Goal: Transaction & Acquisition: Purchase product/service

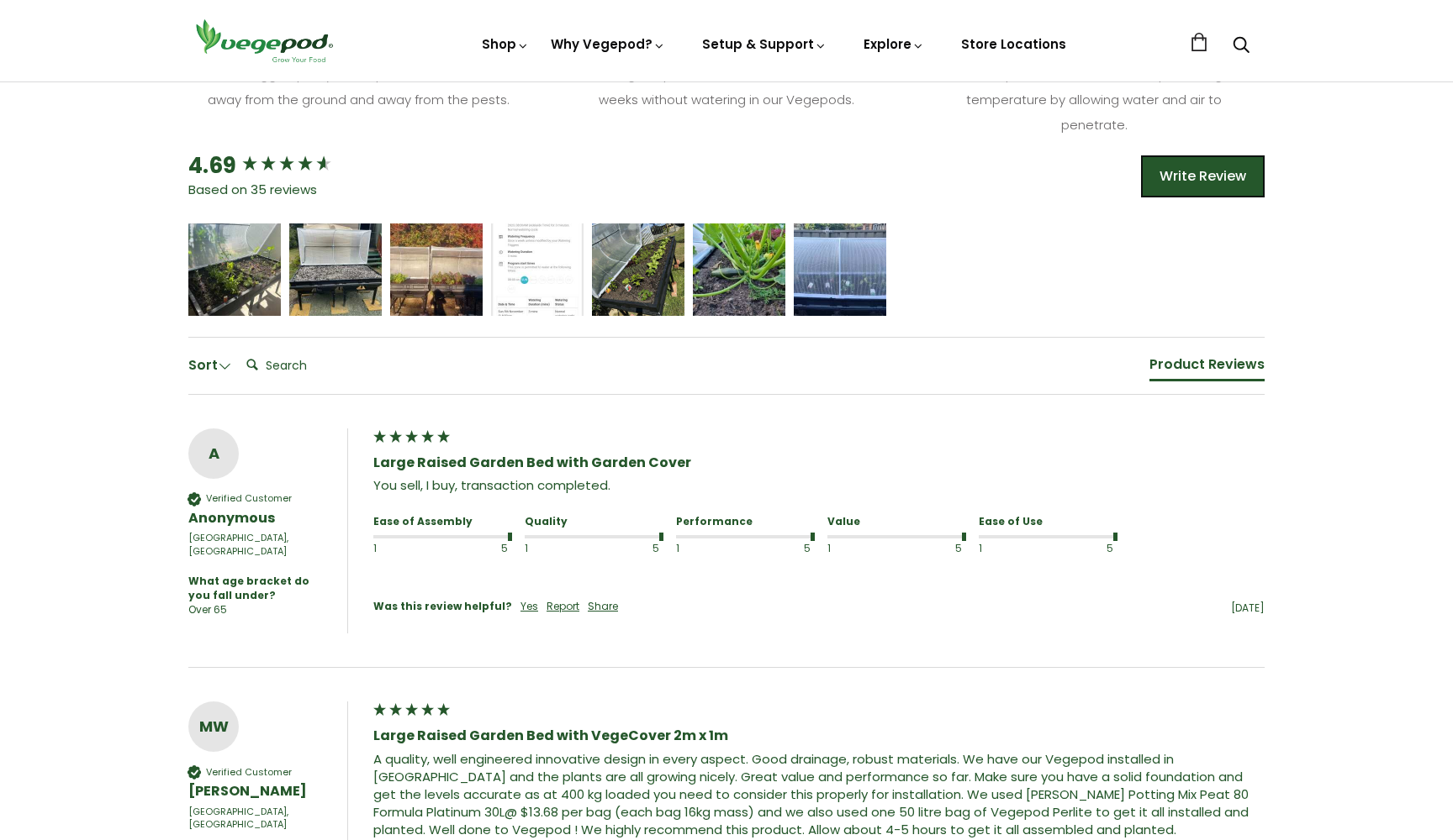
scroll to position [985, 0]
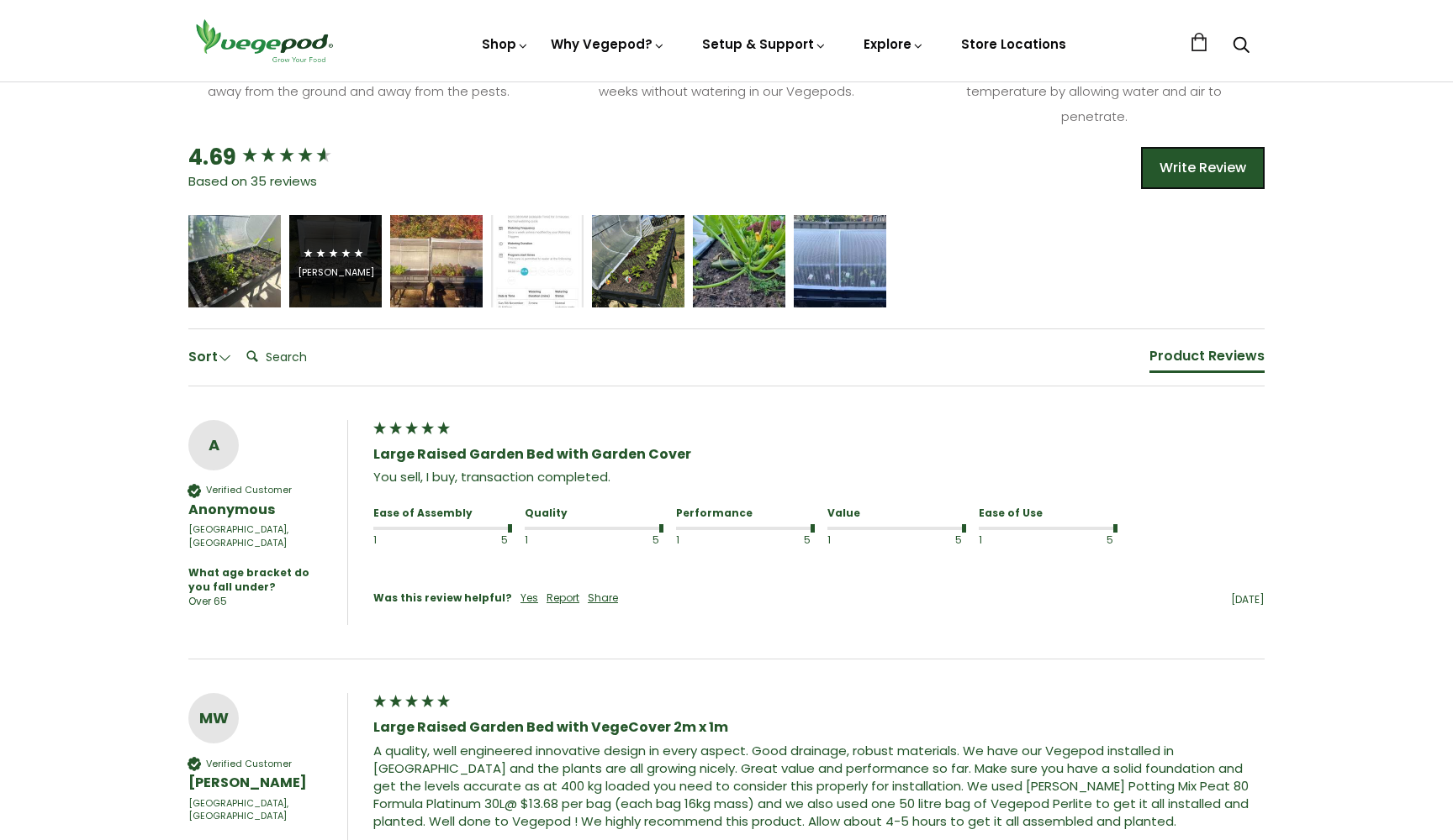
click at [348, 243] on span "5 star rating" at bounding box center [333, 253] width 63 height 20
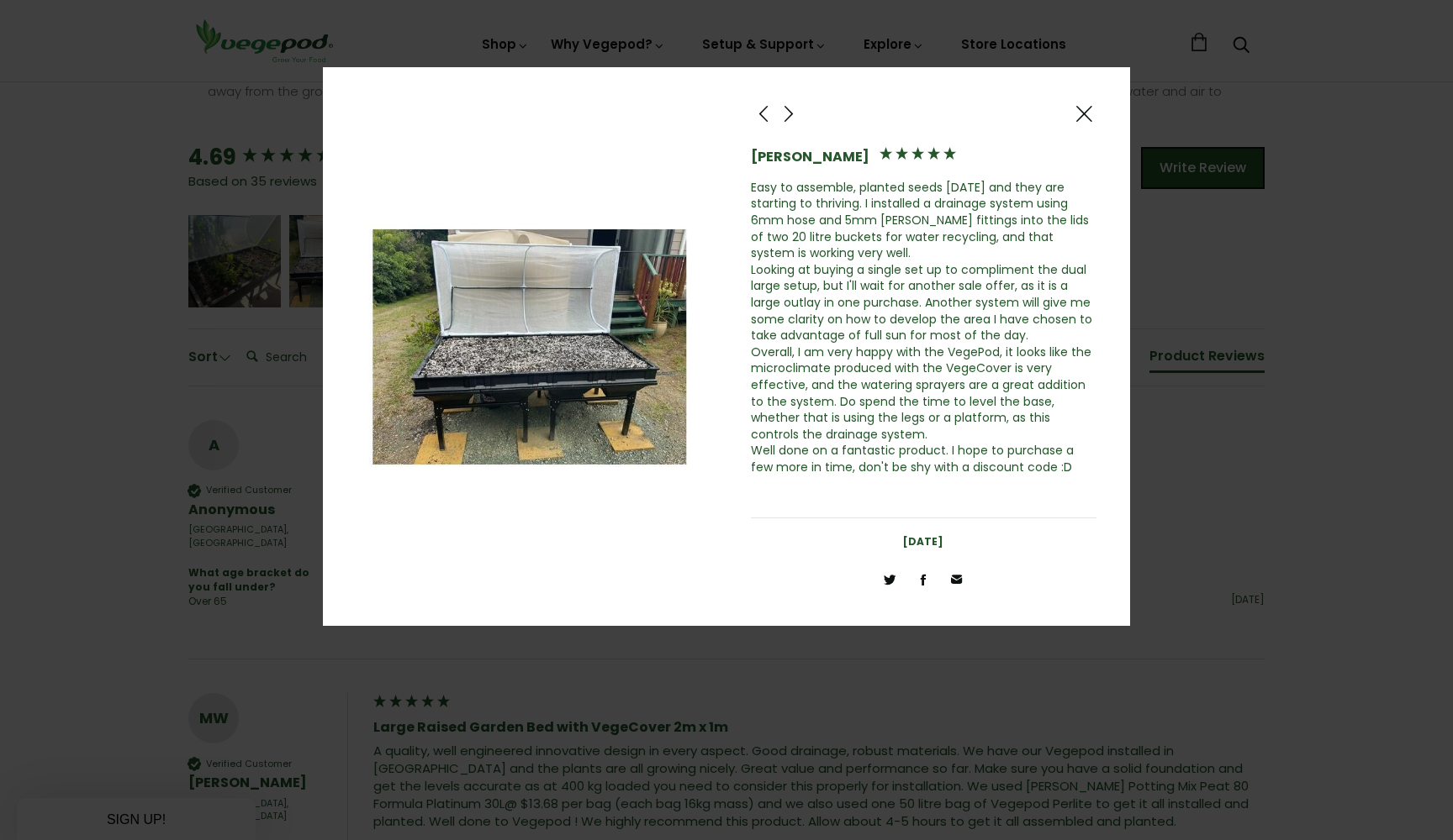
click at [1083, 113] on span at bounding box center [1083, 113] width 20 height 21
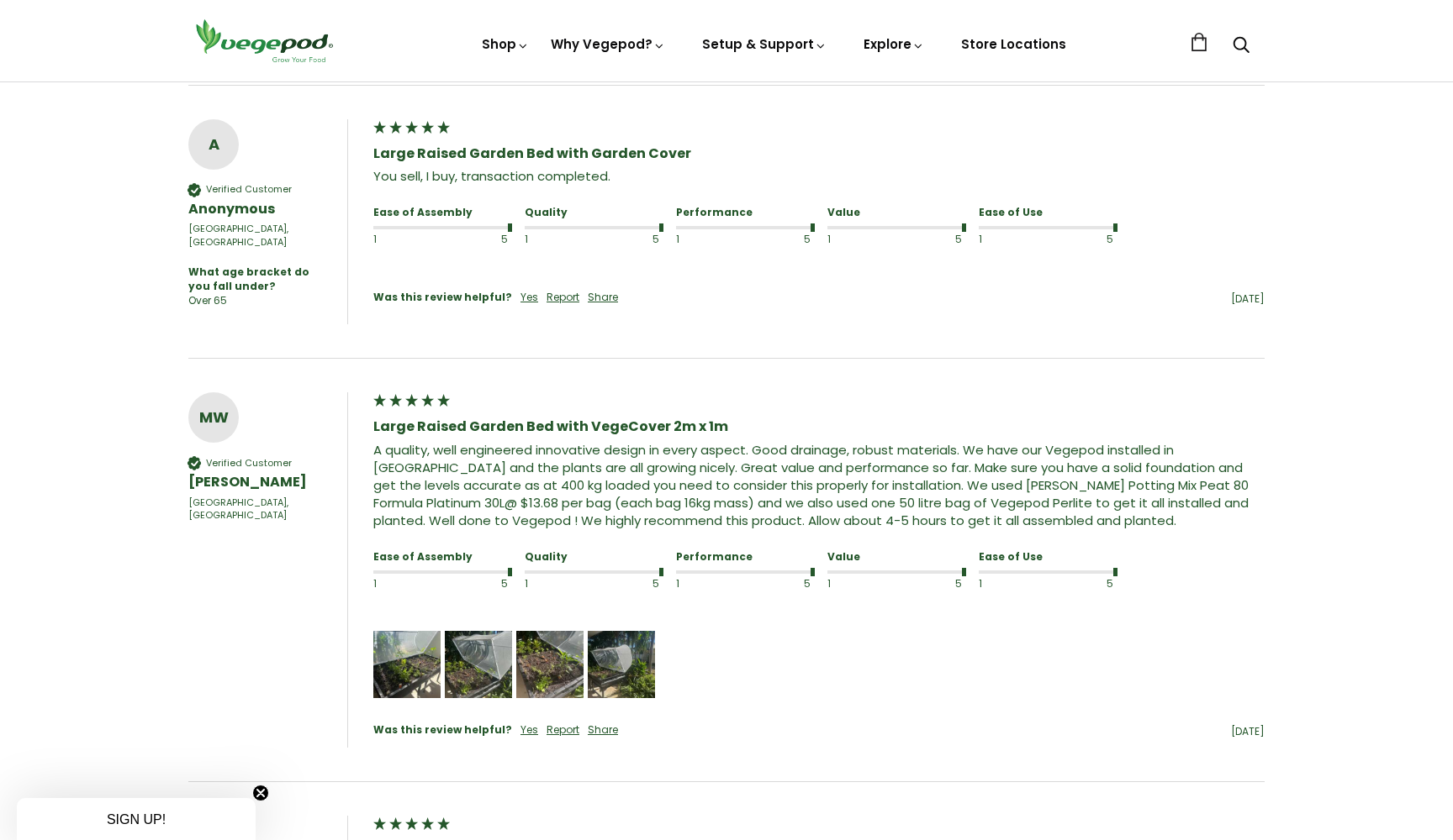
scroll to position [1294, 0]
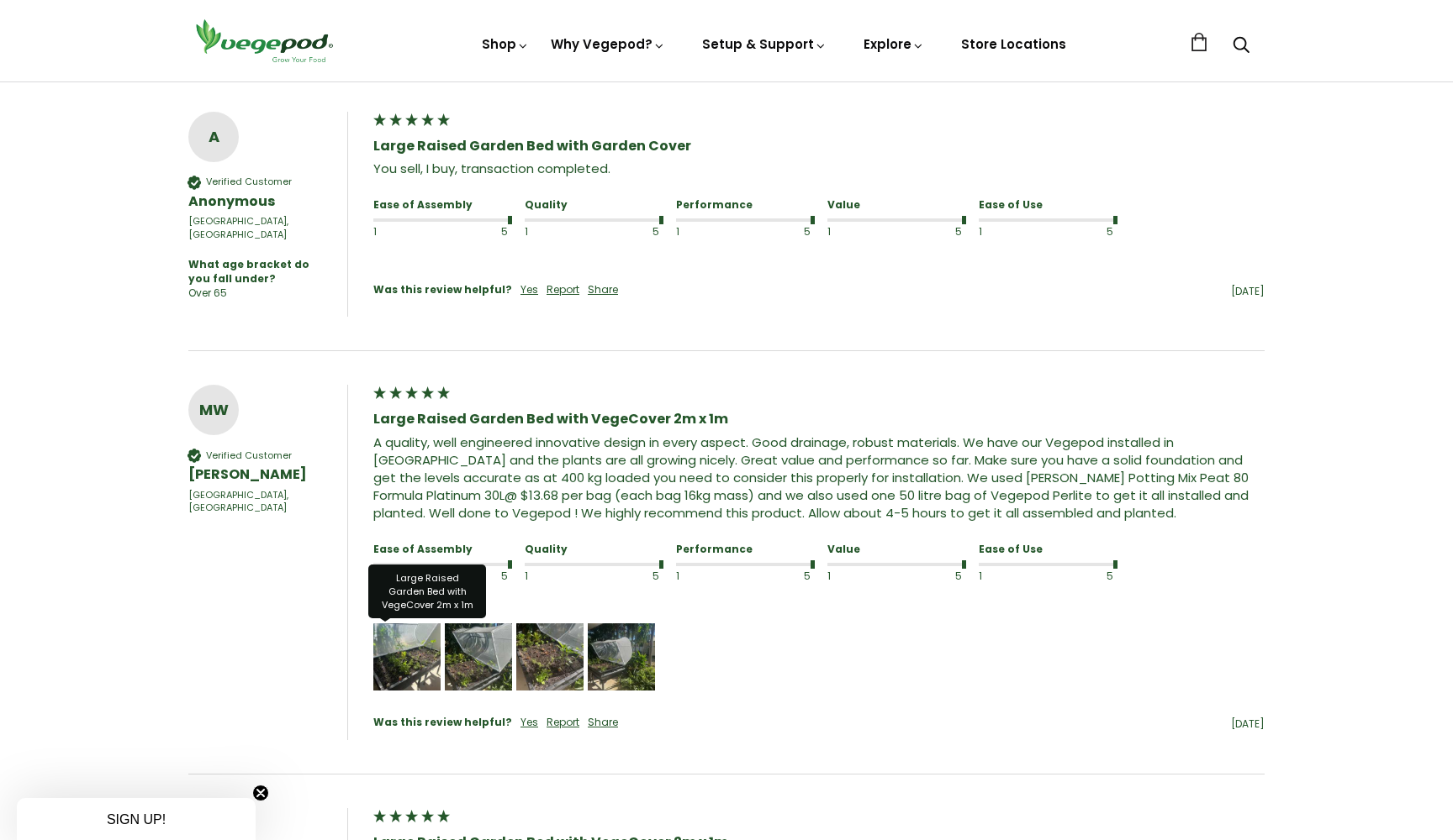
click at [421, 644] on img "Media uploaded by this customer." at bounding box center [407, 657] width 67 height 67
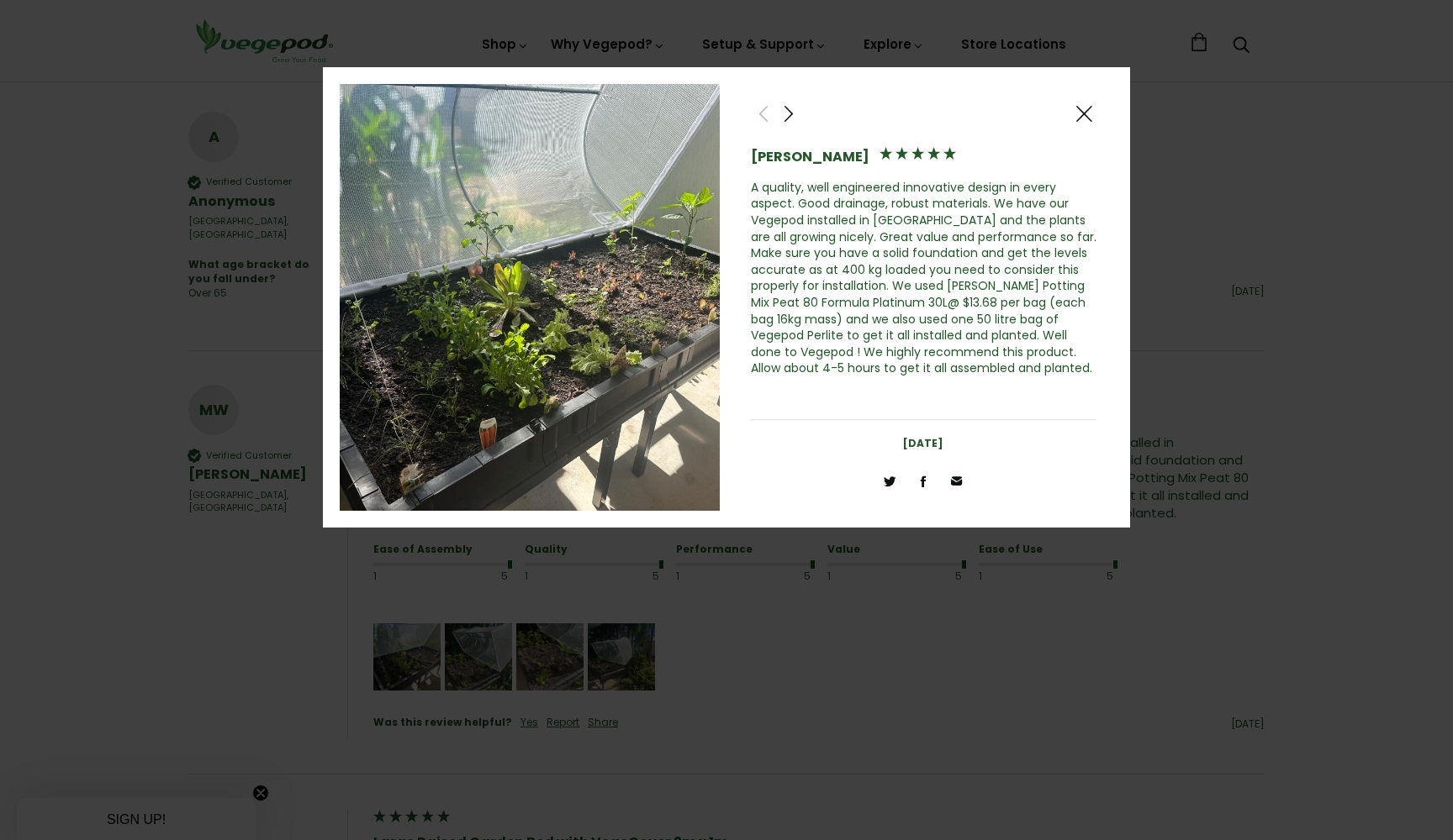
click at [705, 309] on img at bounding box center [530, 297] width 380 height 427
click at [796, 113] on span at bounding box center [788, 113] width 20 height 21
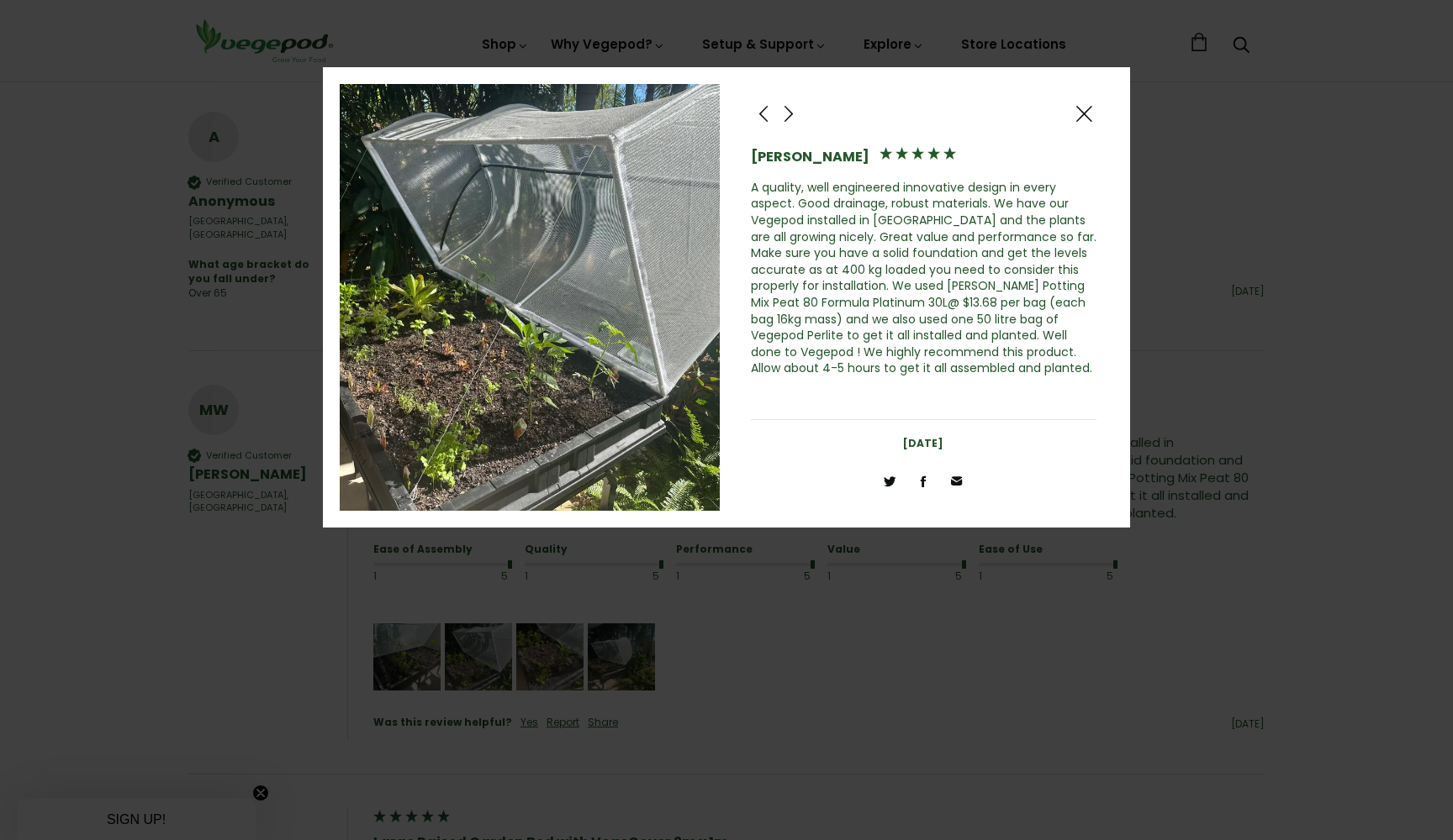
click at [786, 114] on span at bounding box center [788, 113] width 20 height 21
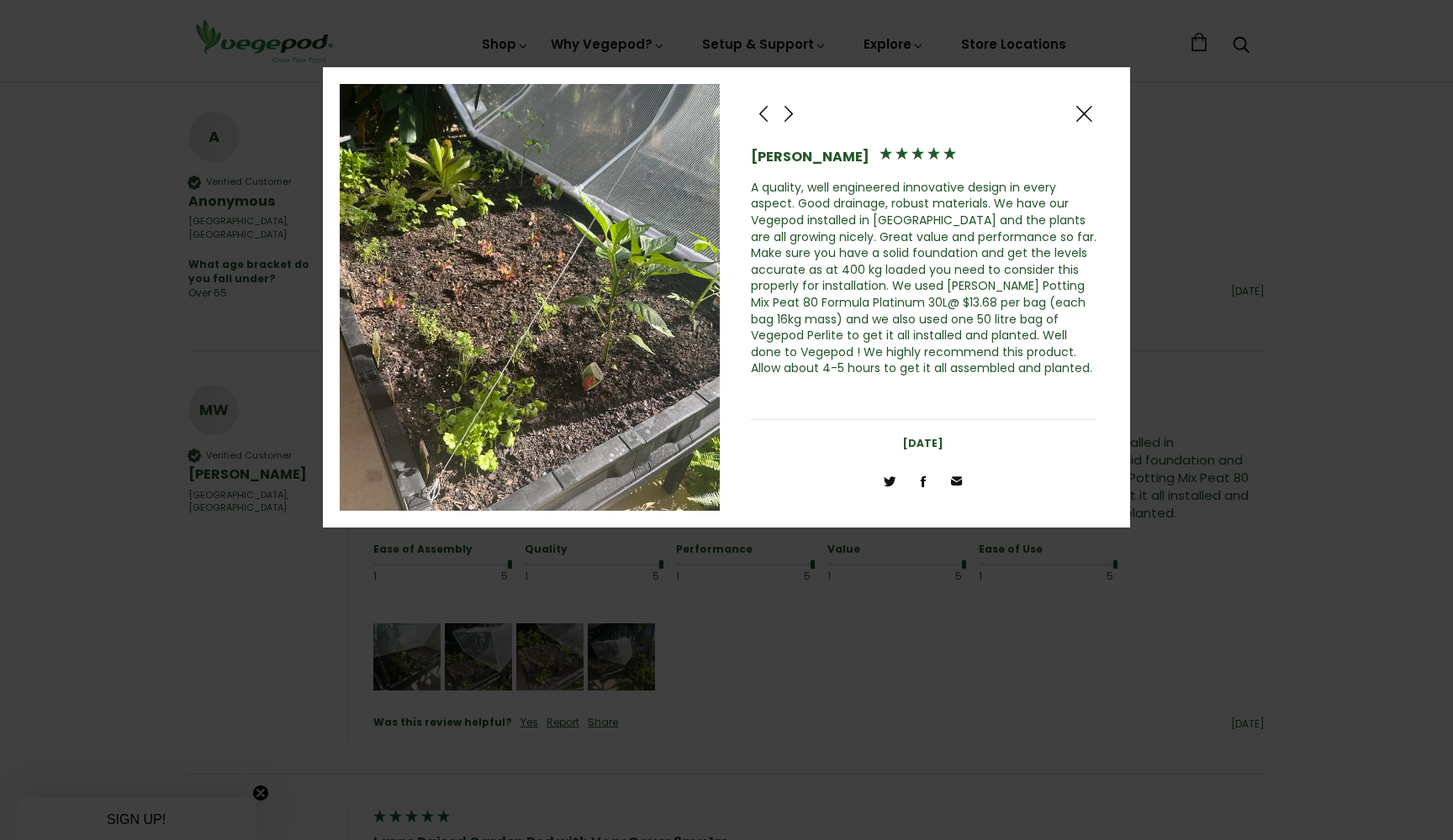
click at [786, 114] on span at bounding box center [788, 113] width 20 height 21
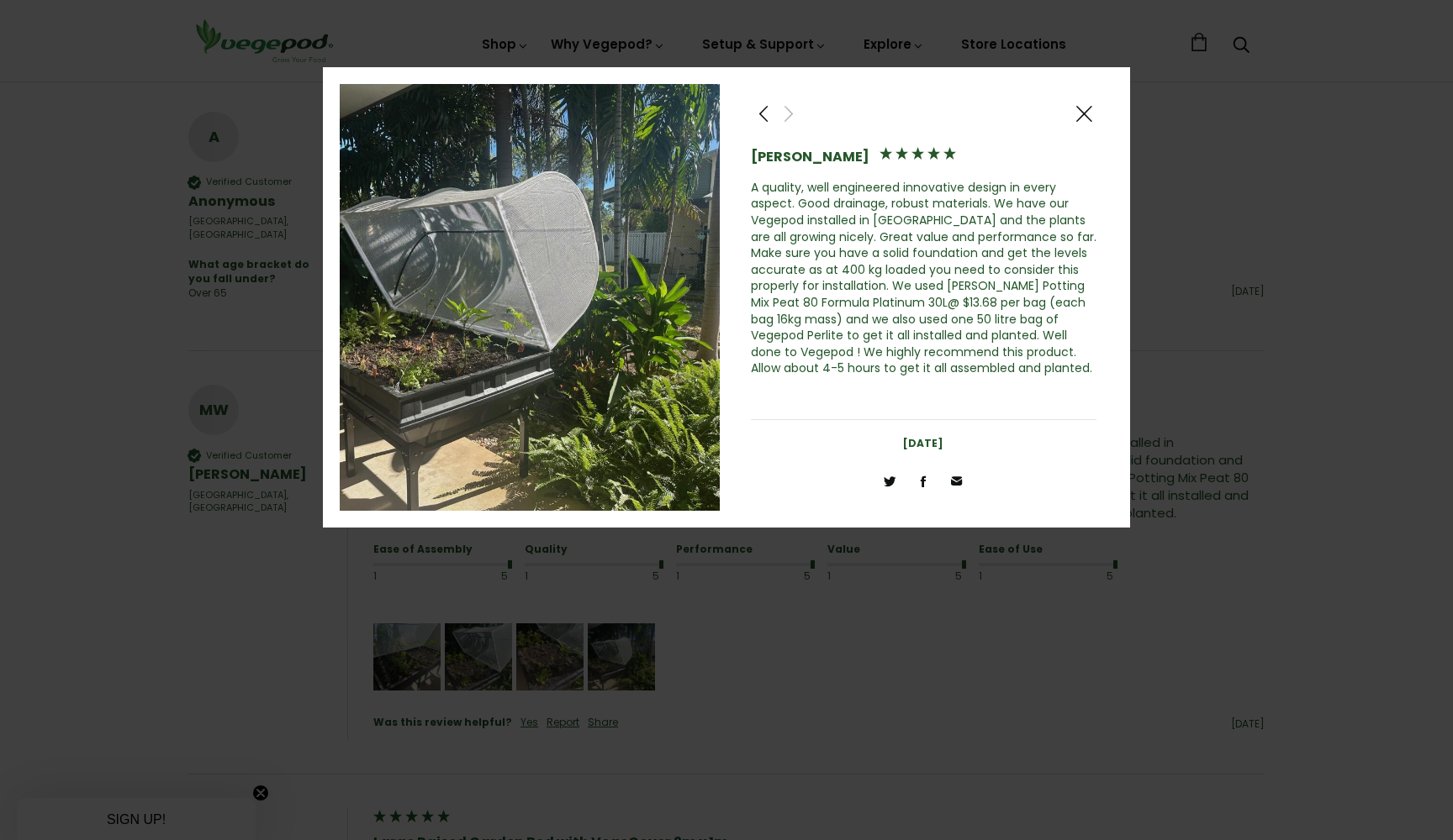
click at [786, 114] on span at bounding box center [788, 113] width 20 height 21
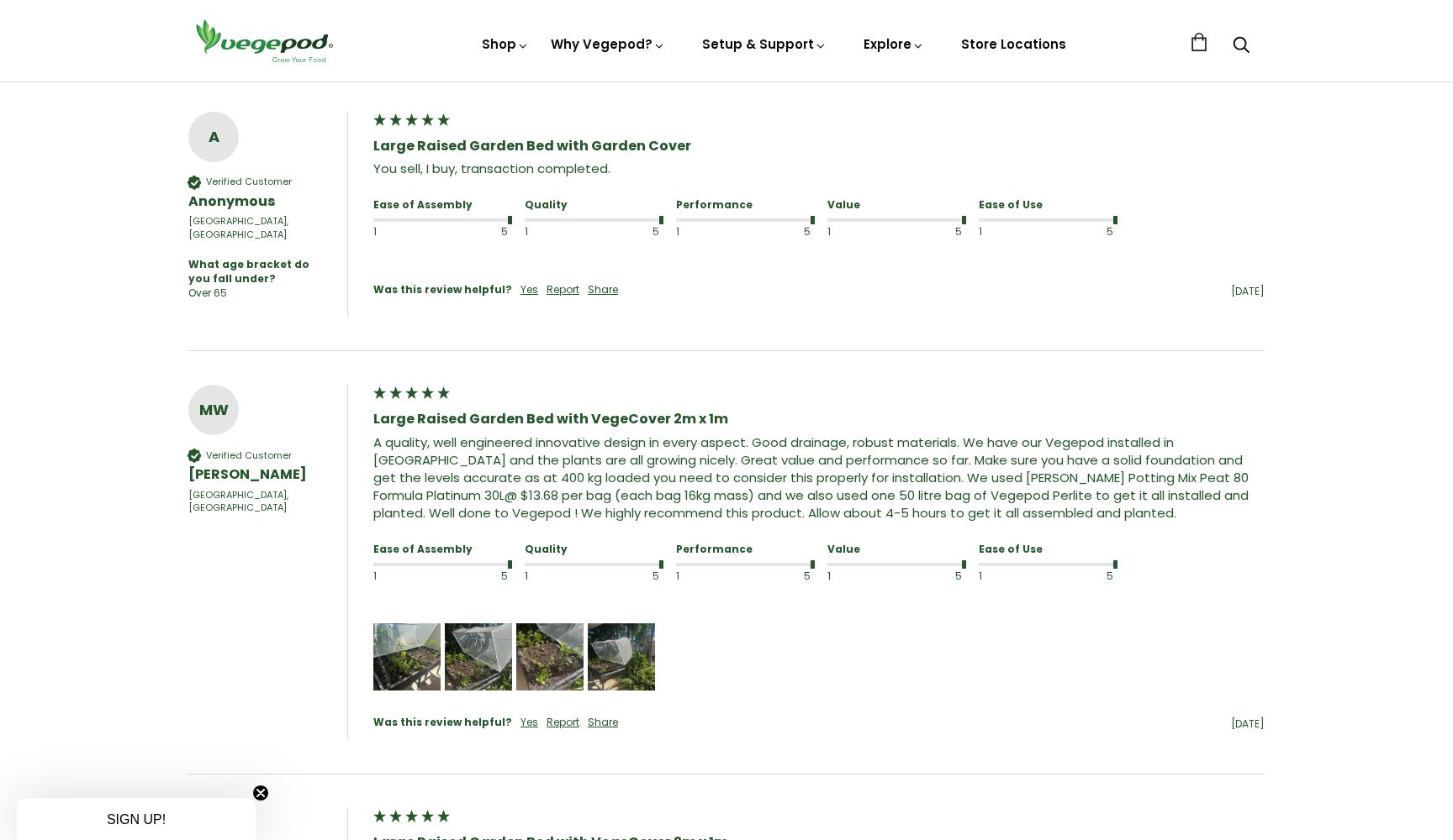
scroll to position [825, 0]
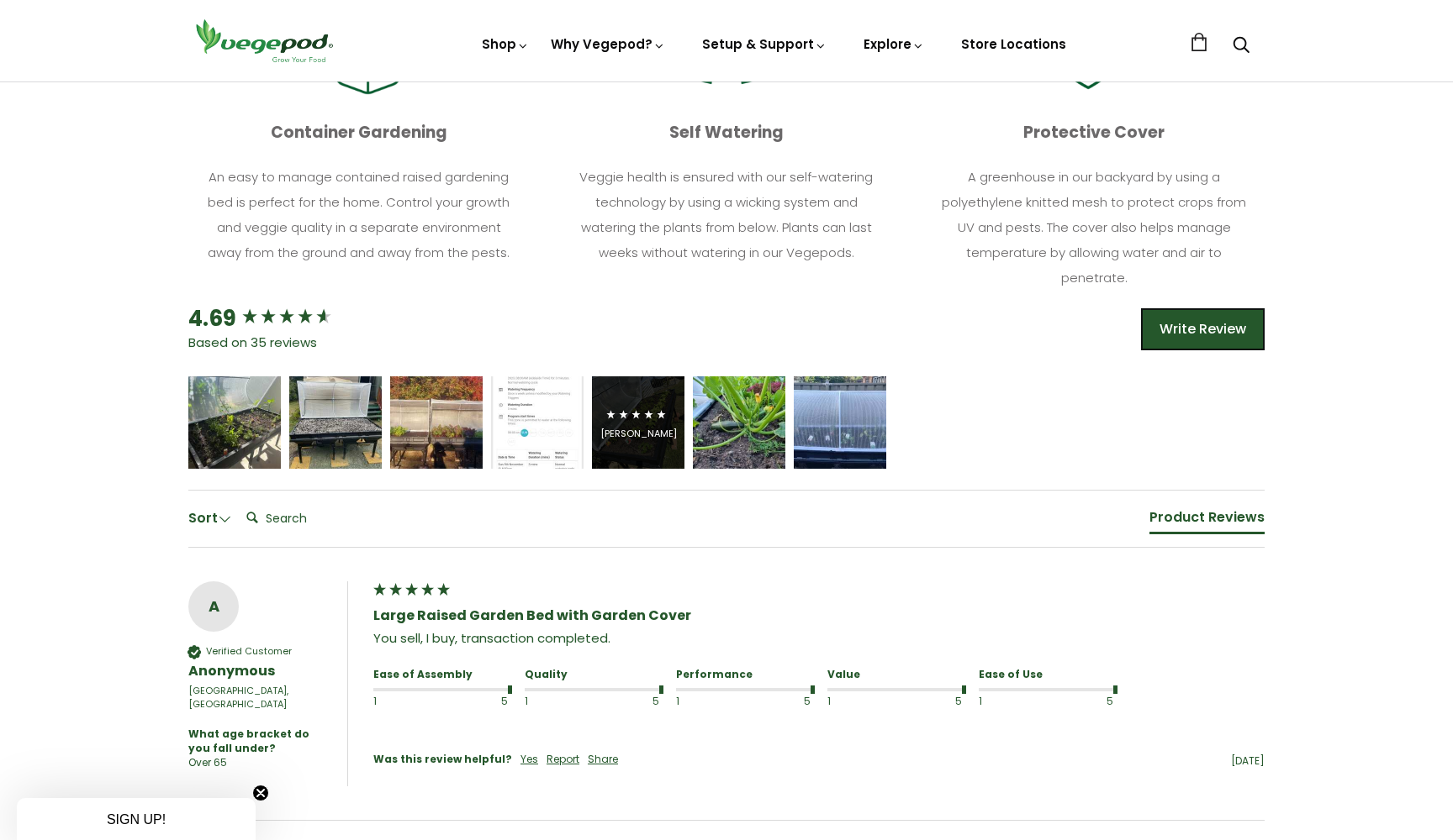
click at [659, 433] on div "David Harrison" at bounding box center [638, 433] width 77 height 13
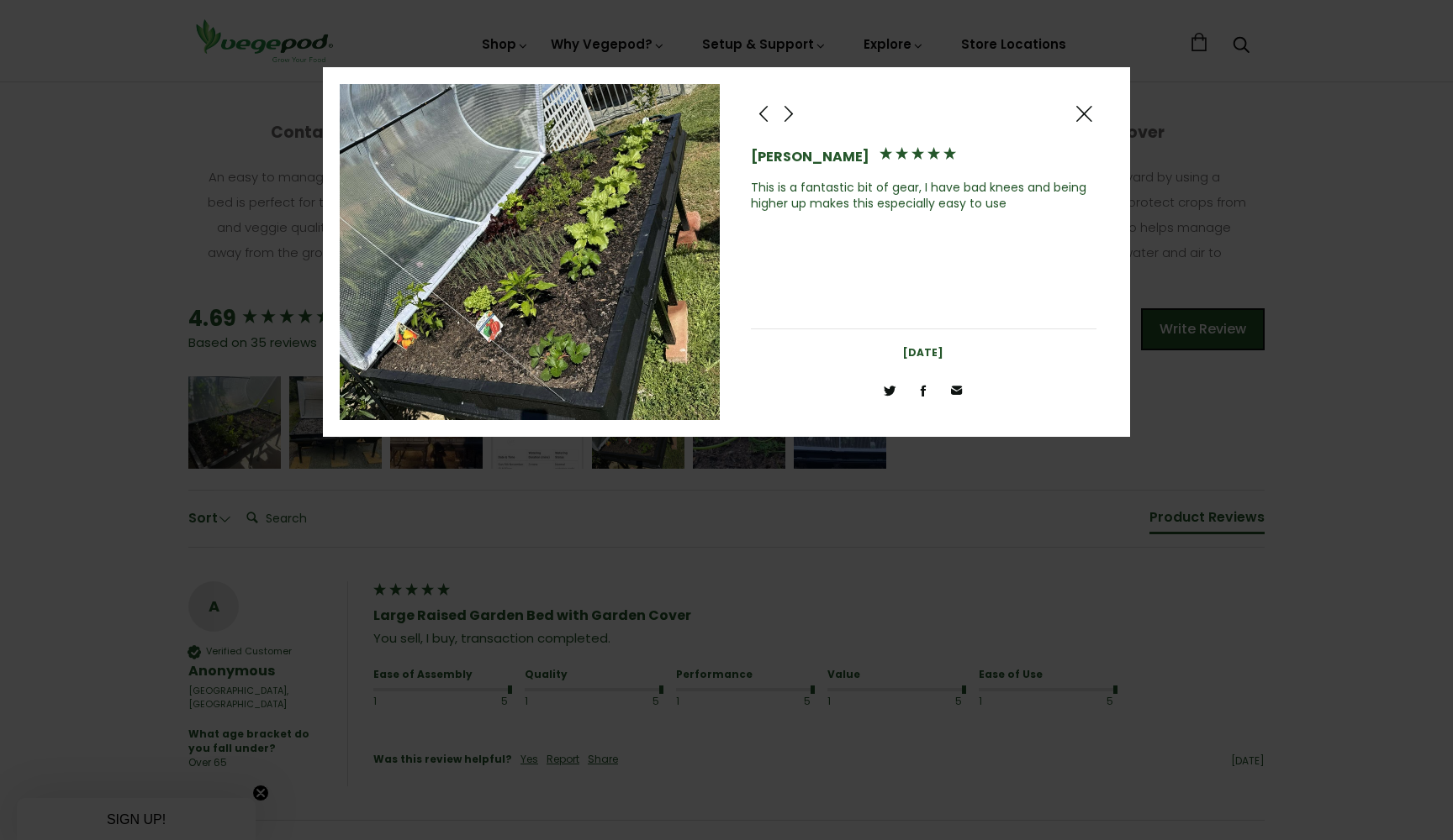
click at [699, 252] on img at bounding box center [530, 252] width 380 height 336
click at [788, 109] on span at bounding box center [788, 113] width 20 height 21
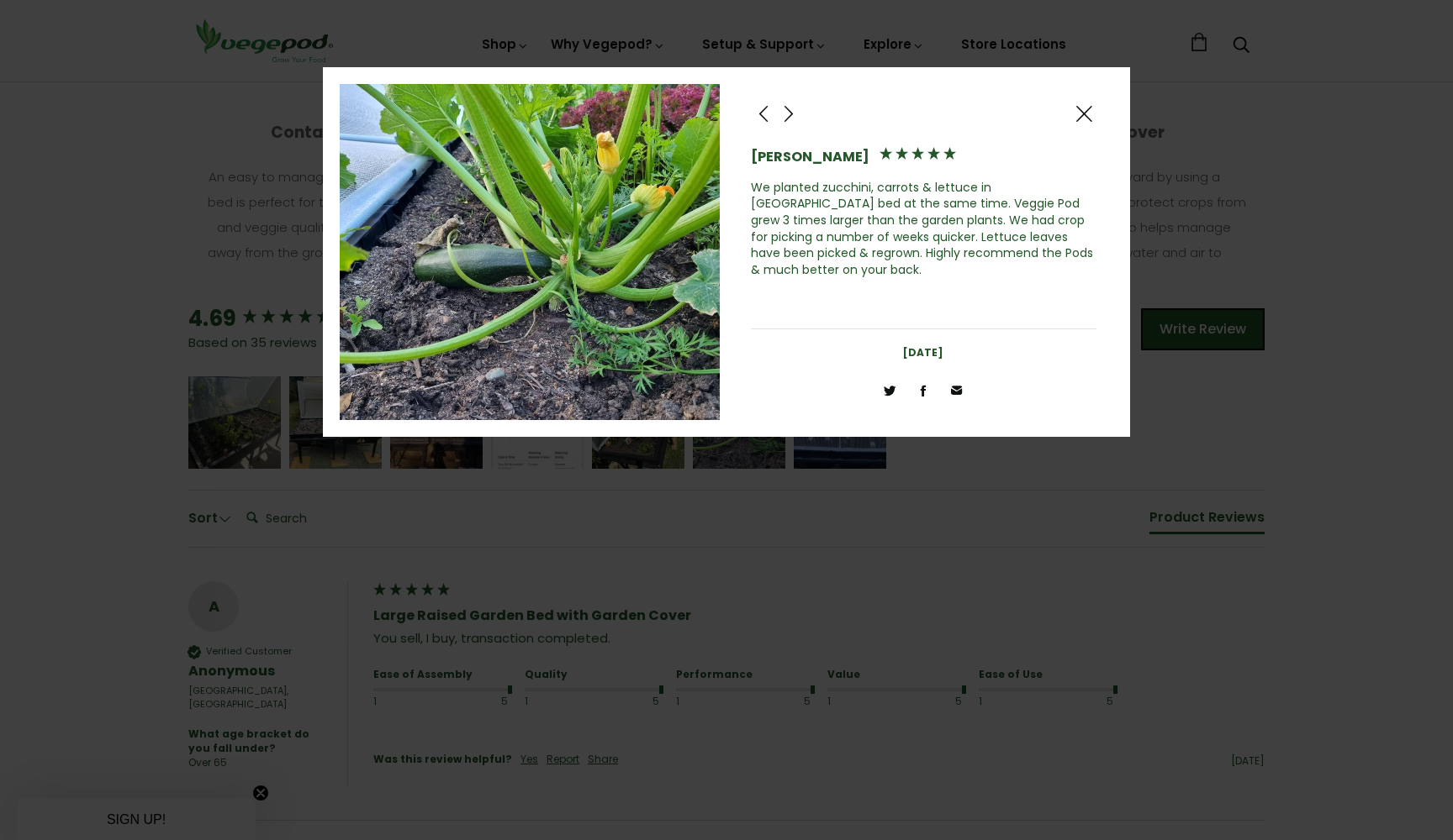
click at [788, 109] on span at bounding box center [788, 113] width 20 height 21
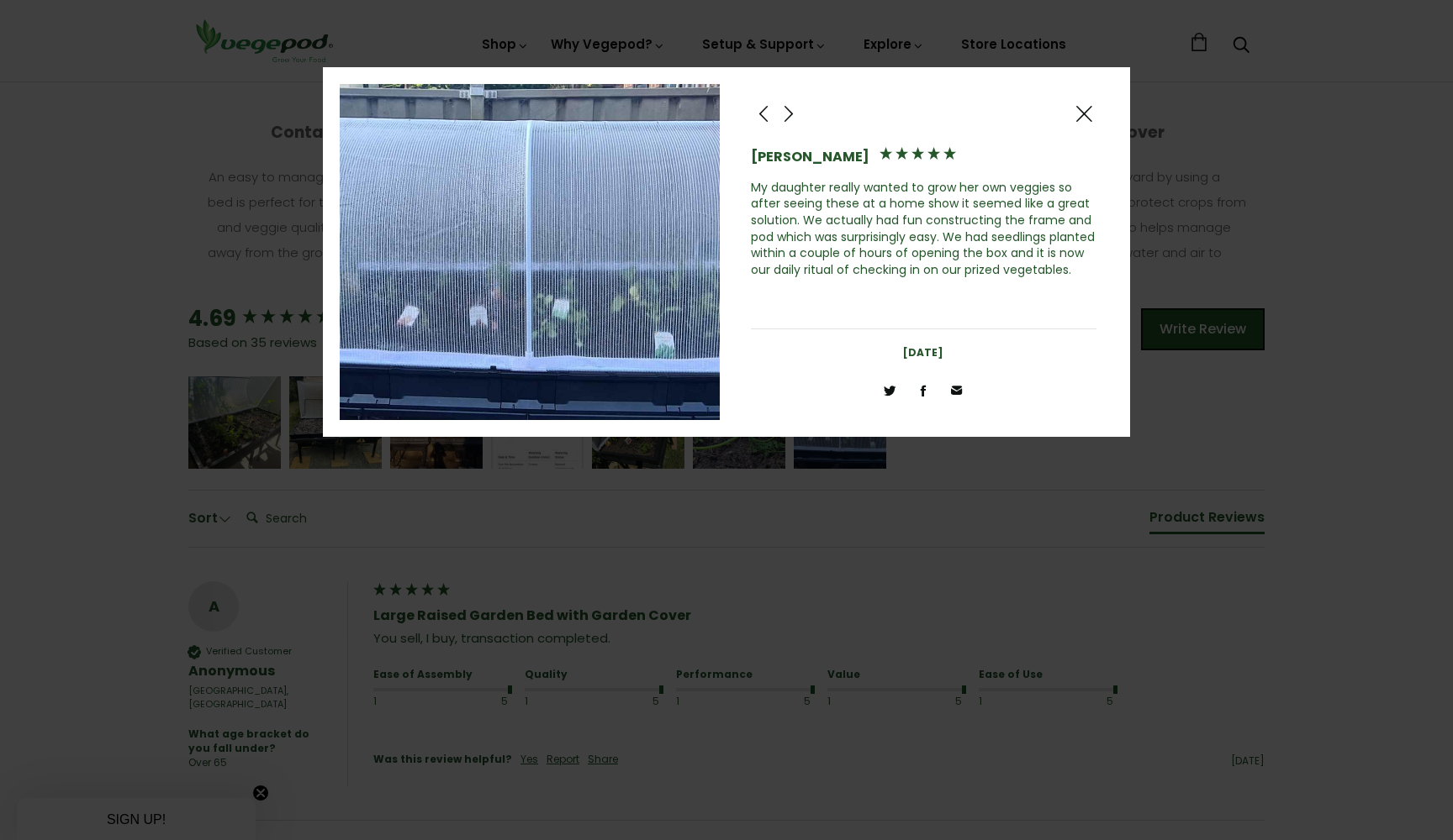
click at [788, 109] on span at bounding box center [788, 113] width 20 height 21
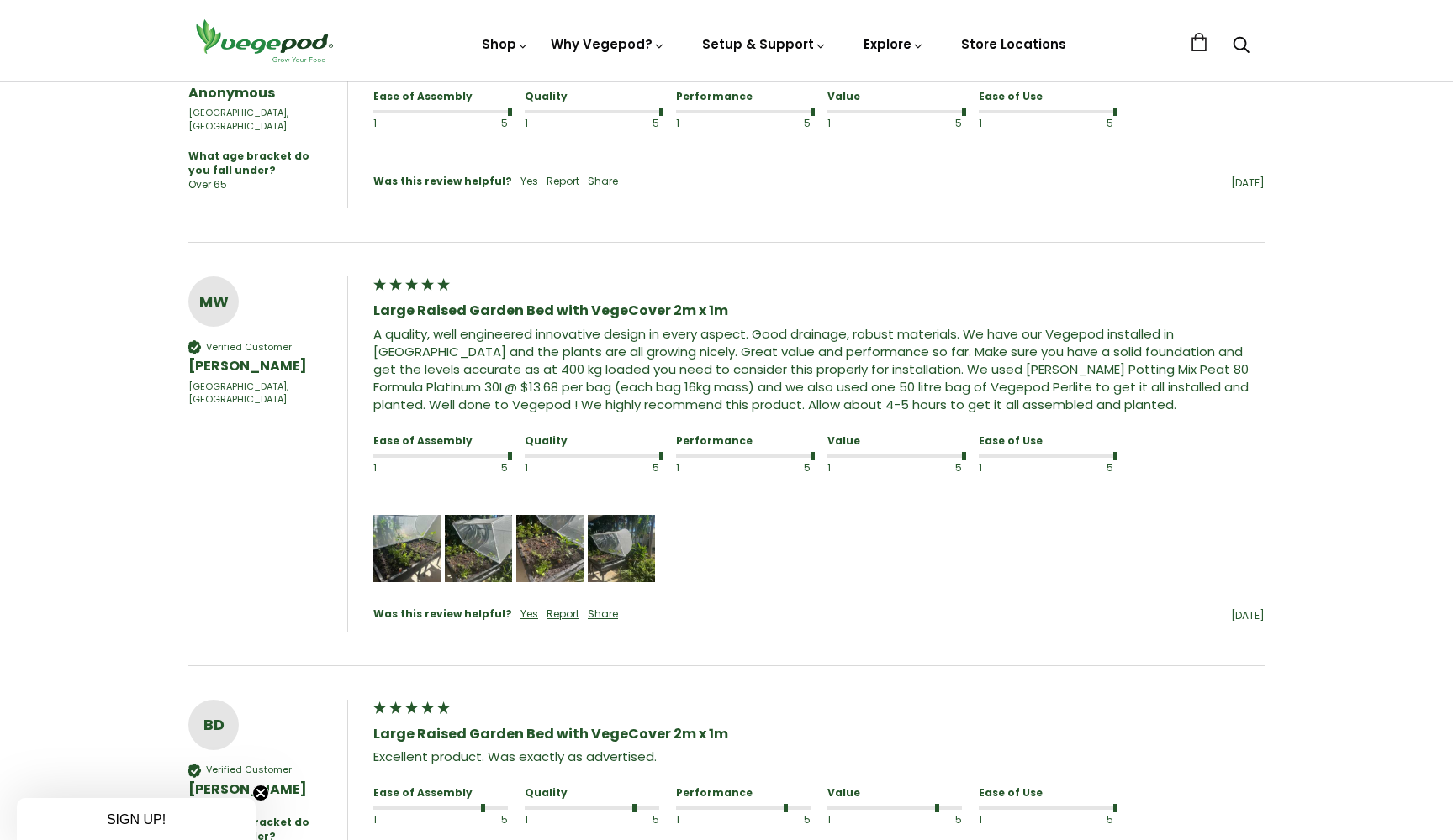
scroll to position [1404, 0]
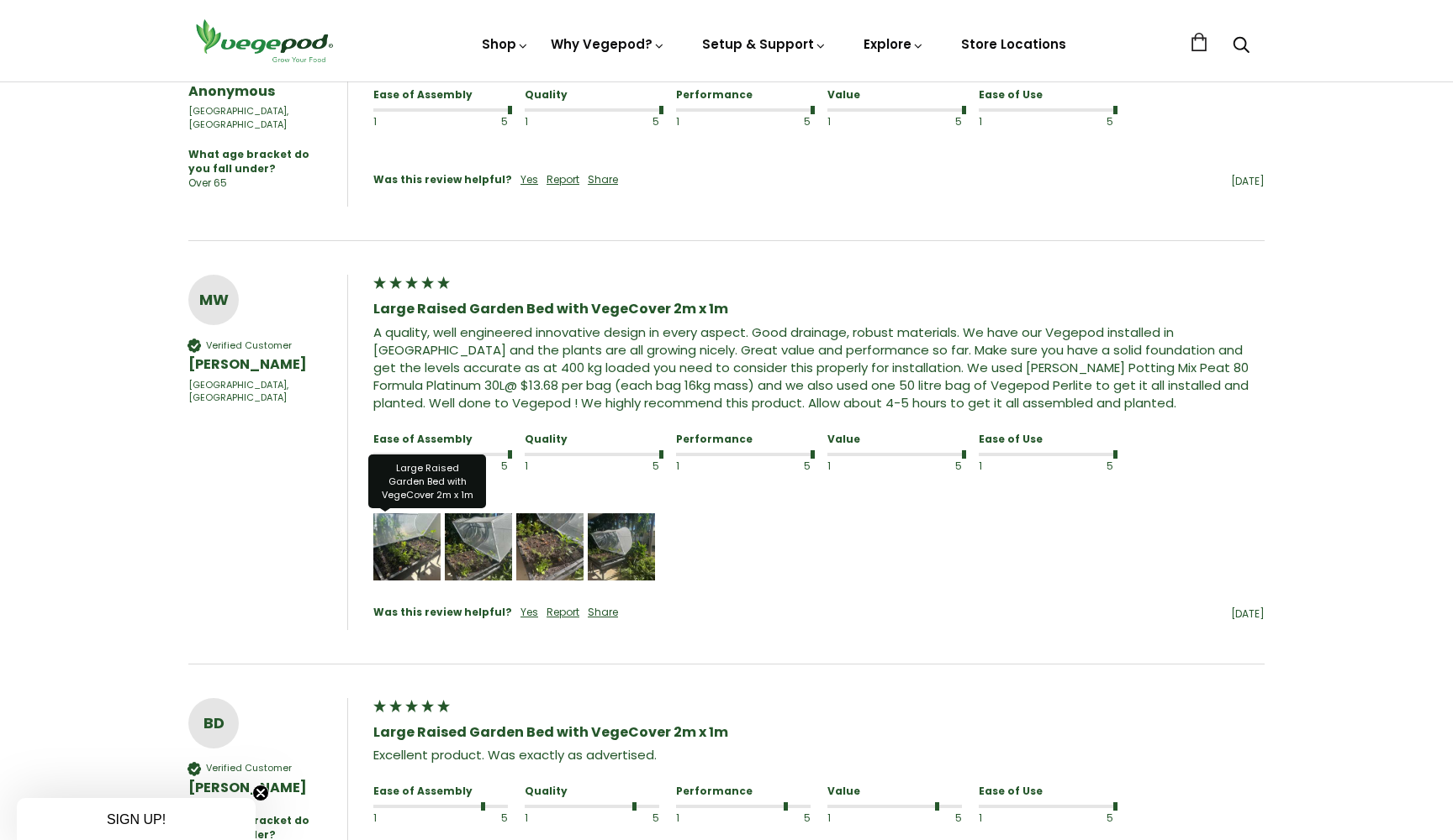
click at [419, 533] on img "Media uploaded by this customer." at bounding box center [407, 547] width 67 height 67
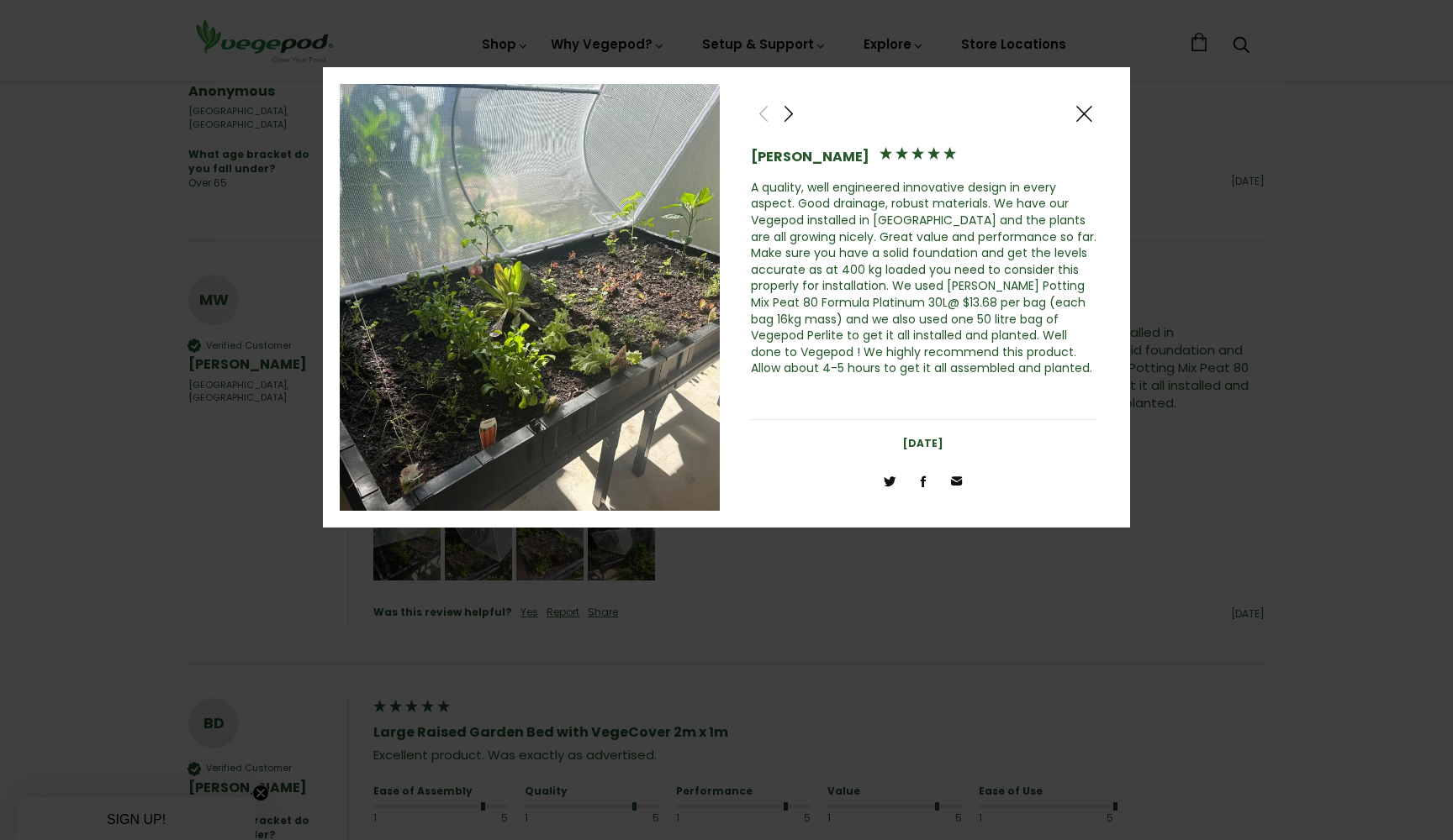
click at [1085, 107] on span at bounding box center [1083, 113] width 20 height 21
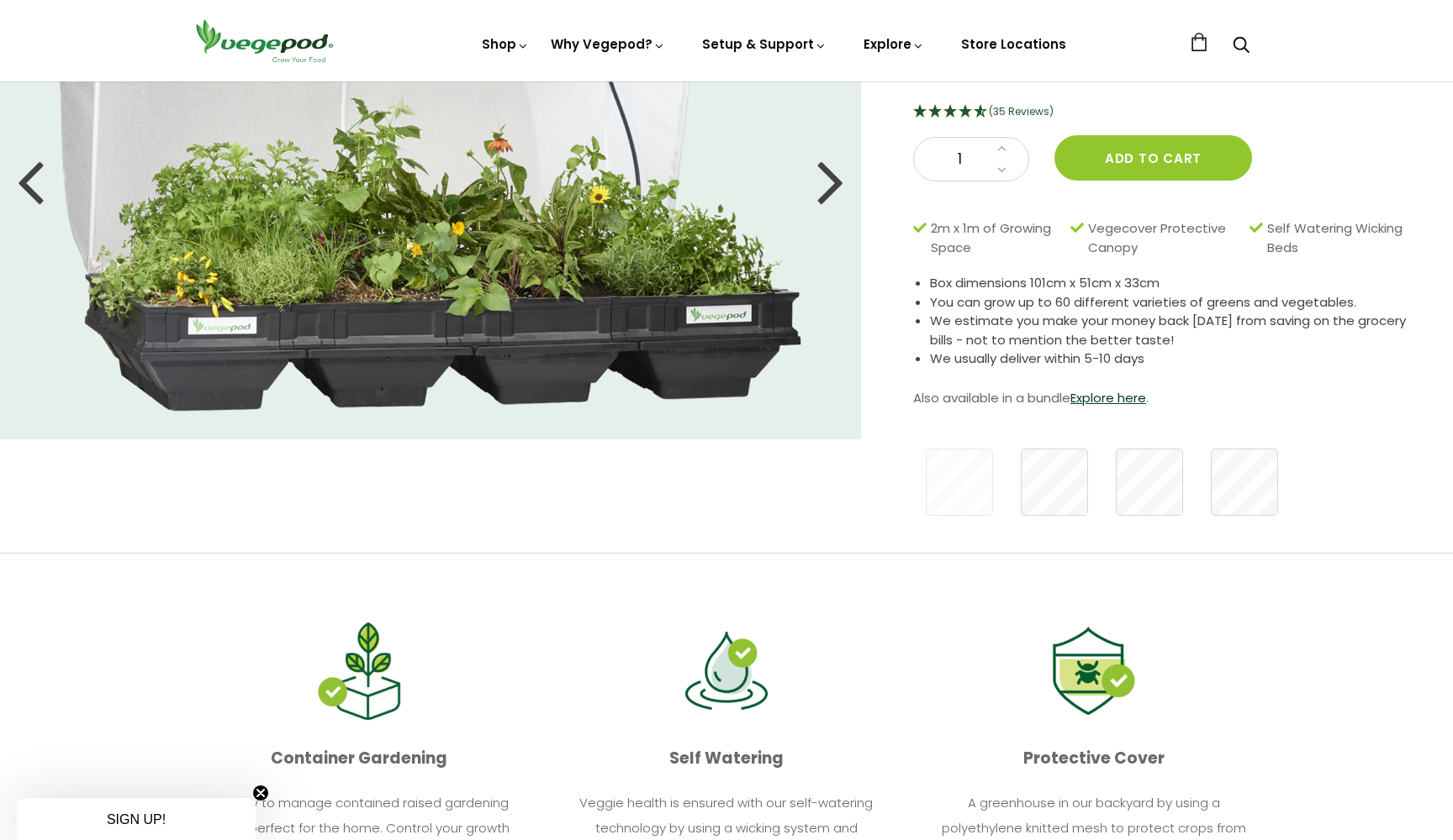
scroll to position [179, 0]
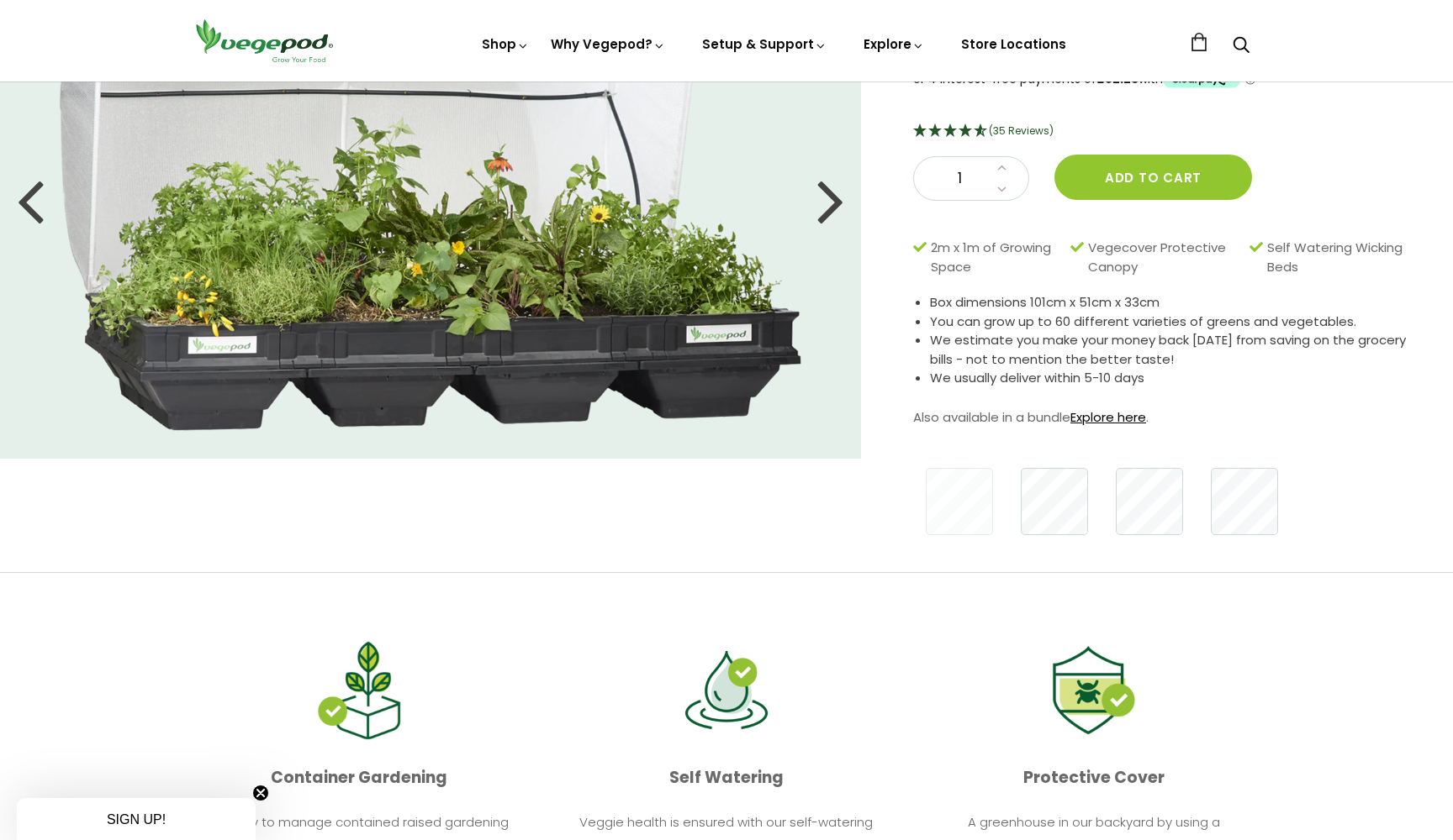
click at [1100, 420] on link "Explore here" at bounding box center [1108, 417] width 76 height 18
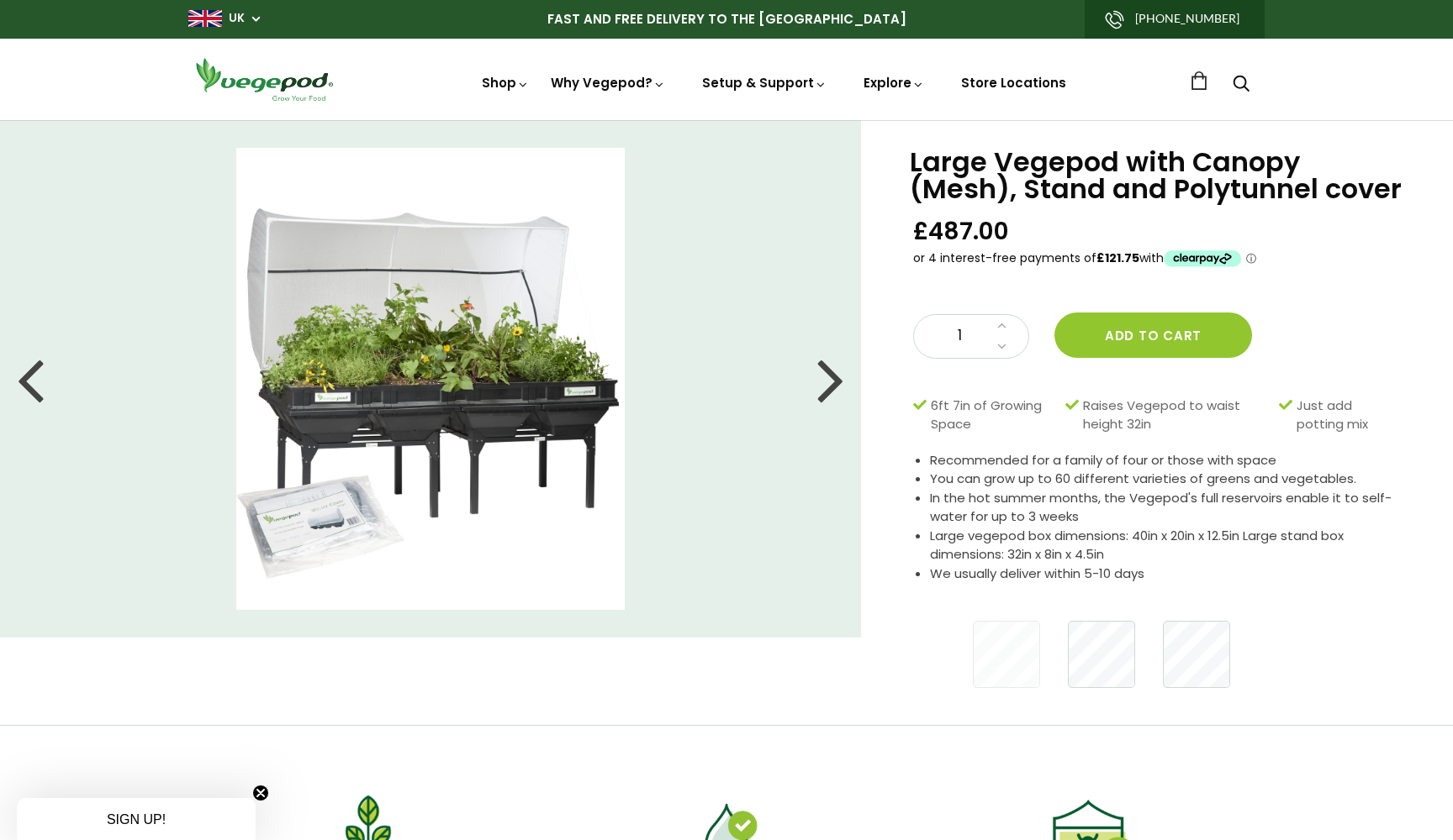
click at [833, 381] on div at bounding box center [830, 379] width 27 height 76
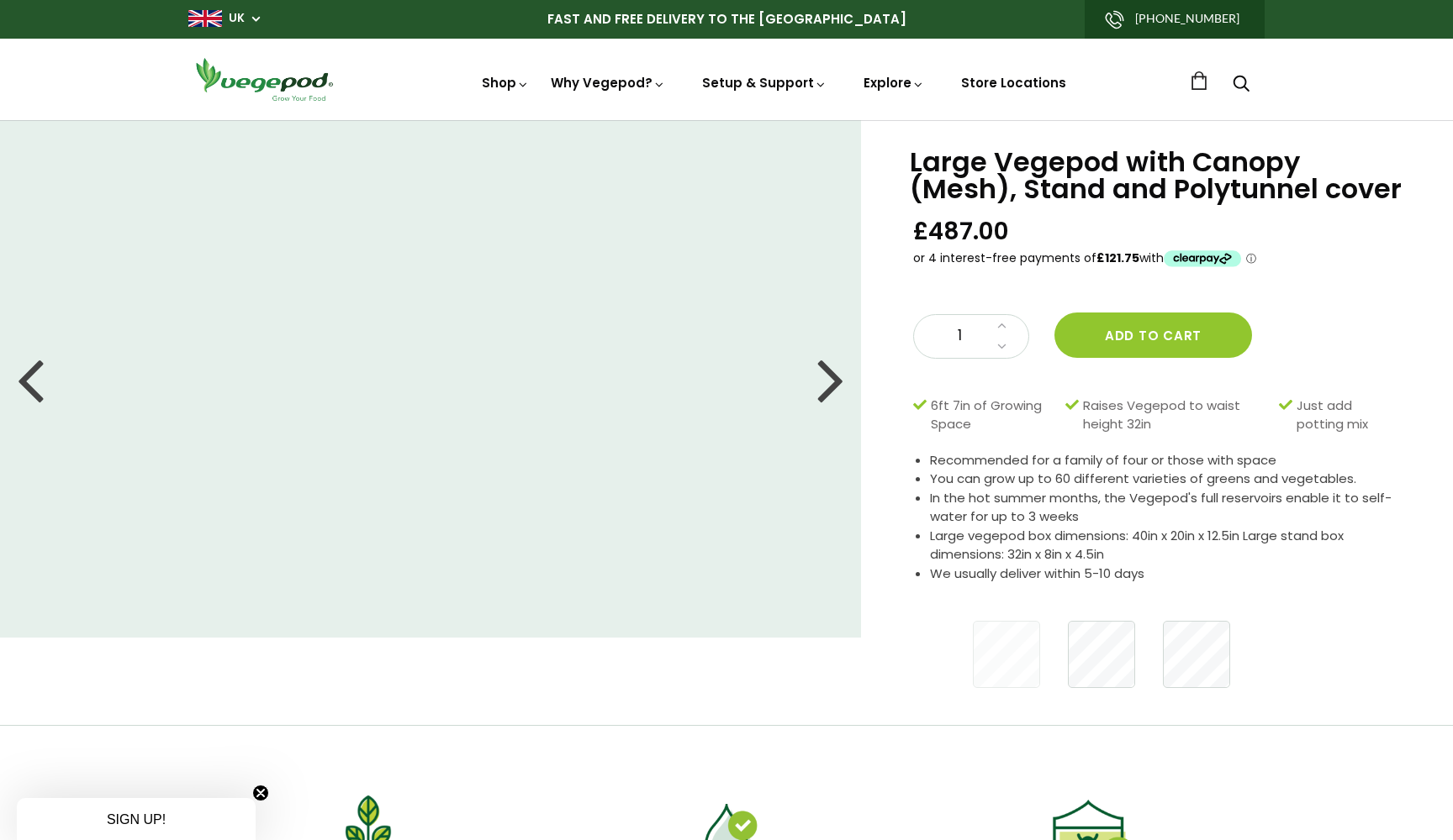
click at [833, 381] on div at bounding box center [830, 379] width 27 height 76
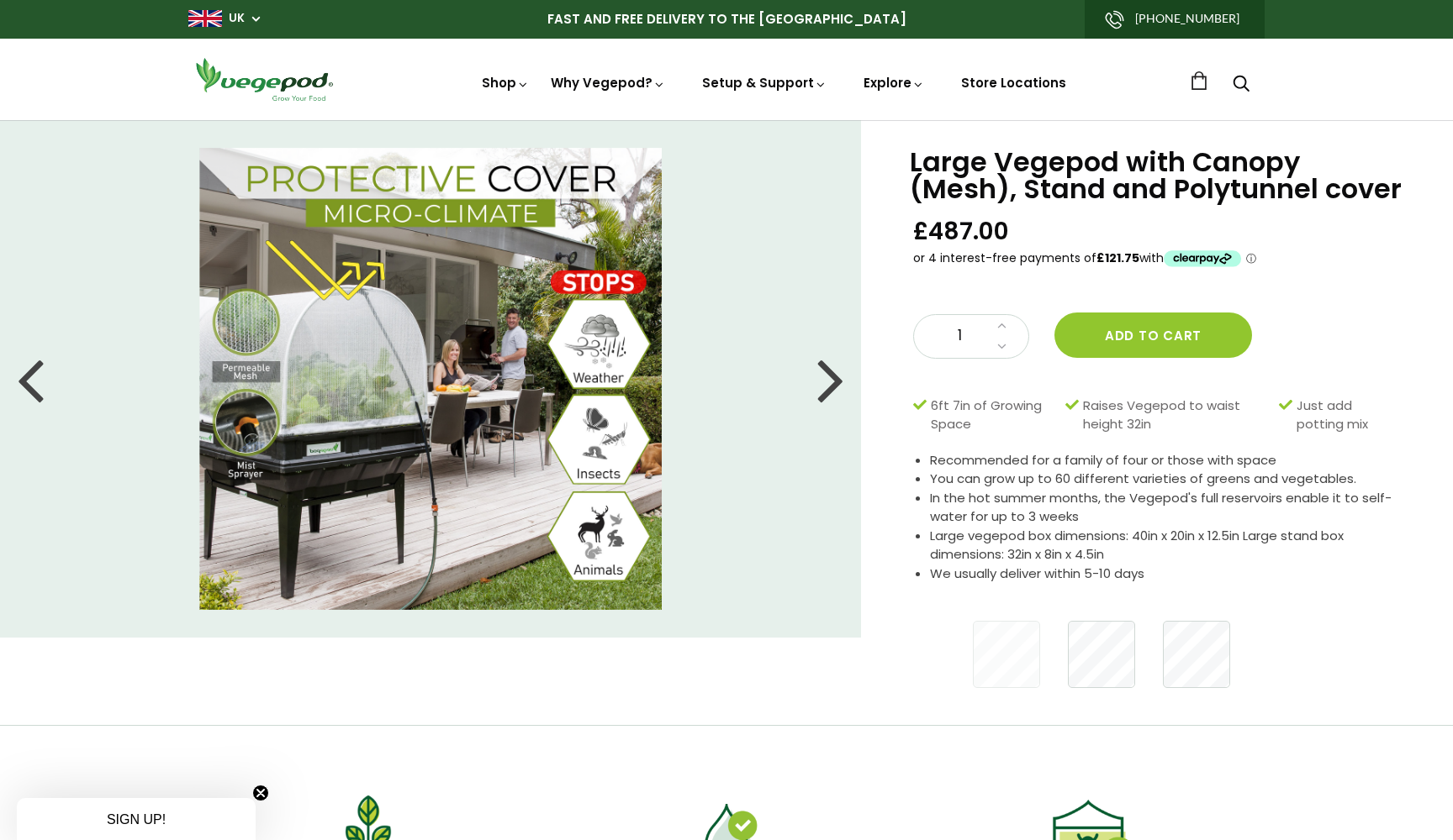
click at [833, 381] on div at bounding box center [830, 379] width 27 height 76
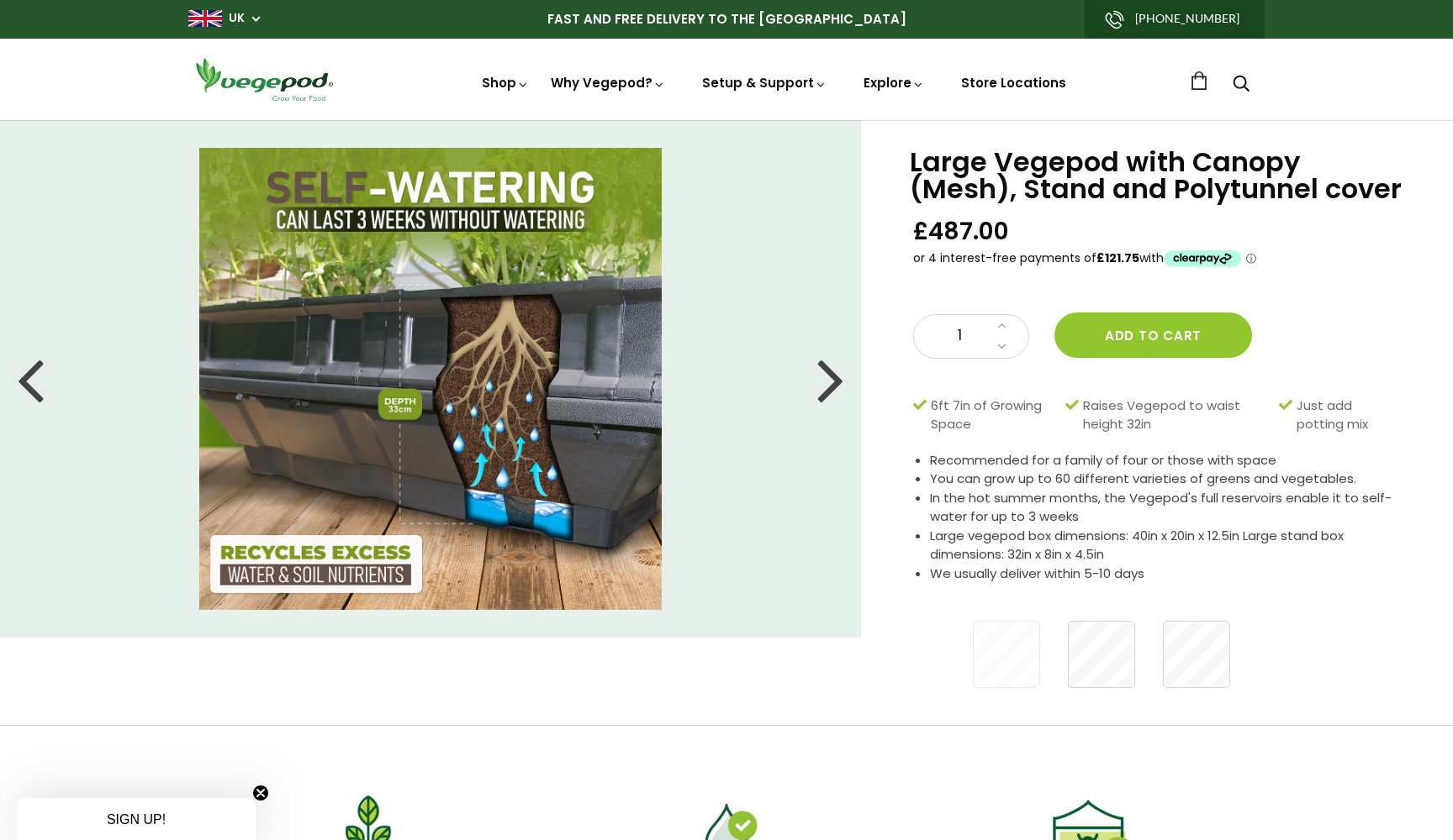
click at [833, 381] on div at bounding box center [830, 379] width 27 height 76
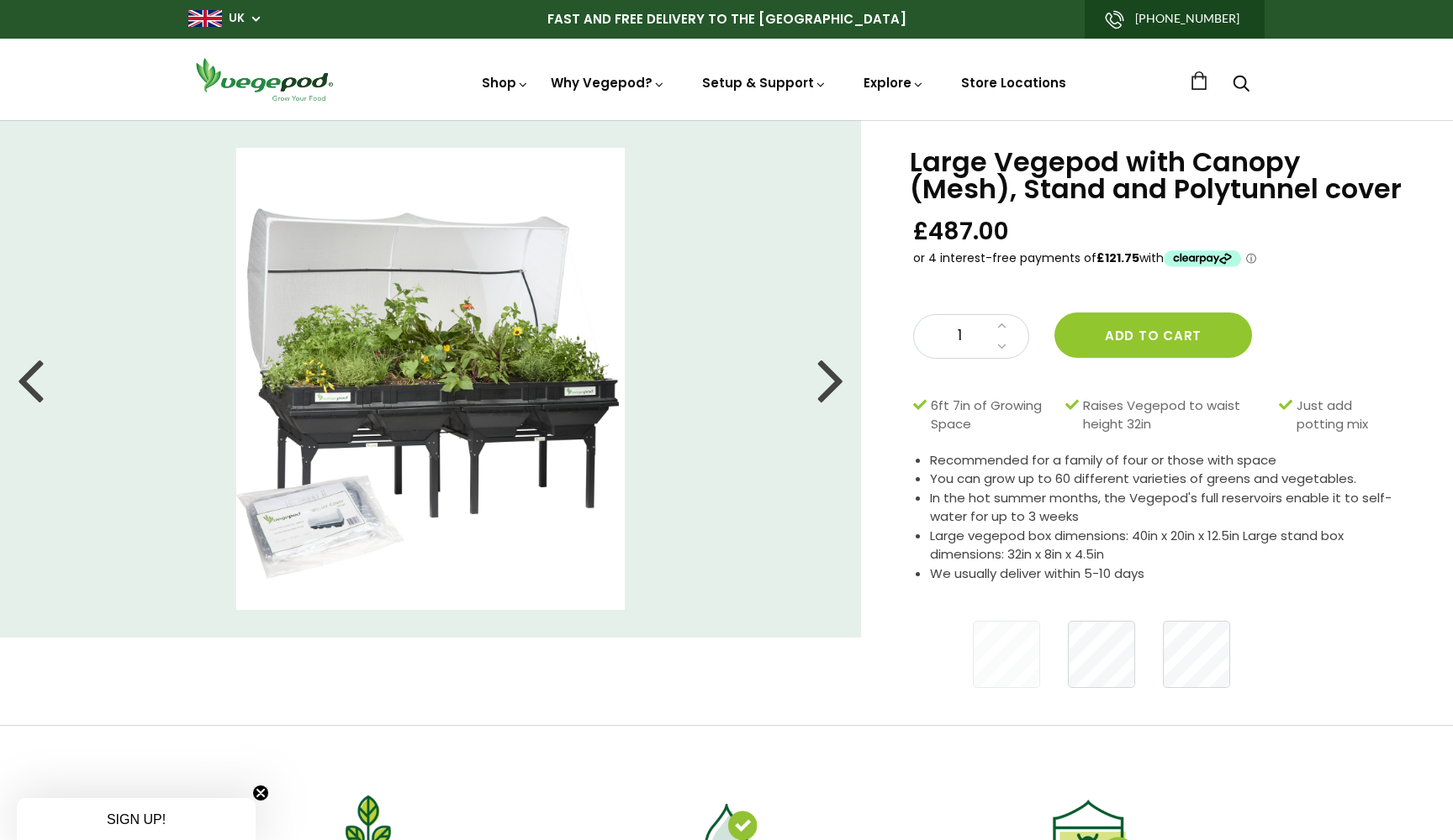
click at [833, 381] on div at bounding box center [830, 379] width 27 height 76
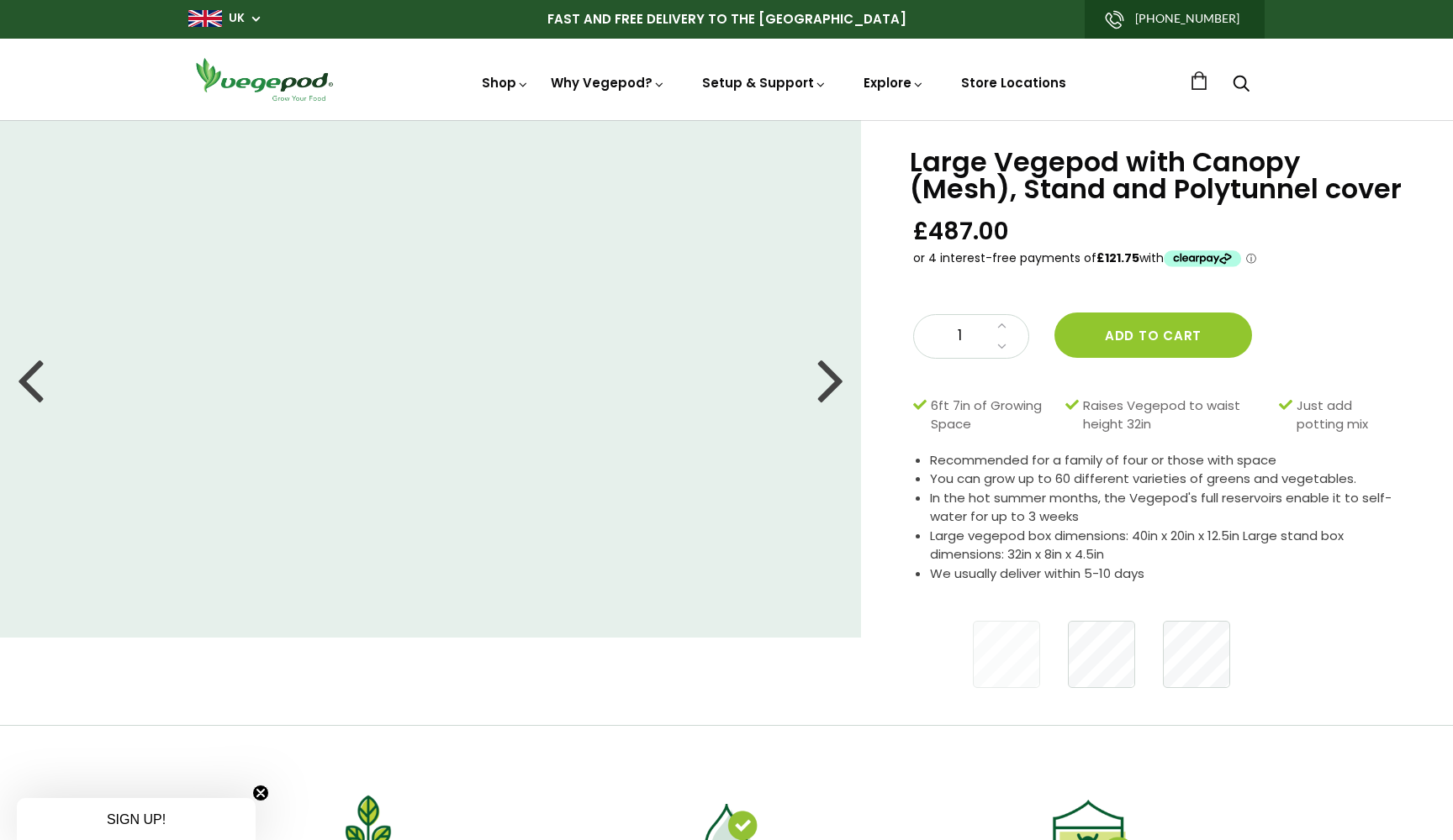
click at [833, 381] on div at bounding box center [830, 379] width 27 height 76
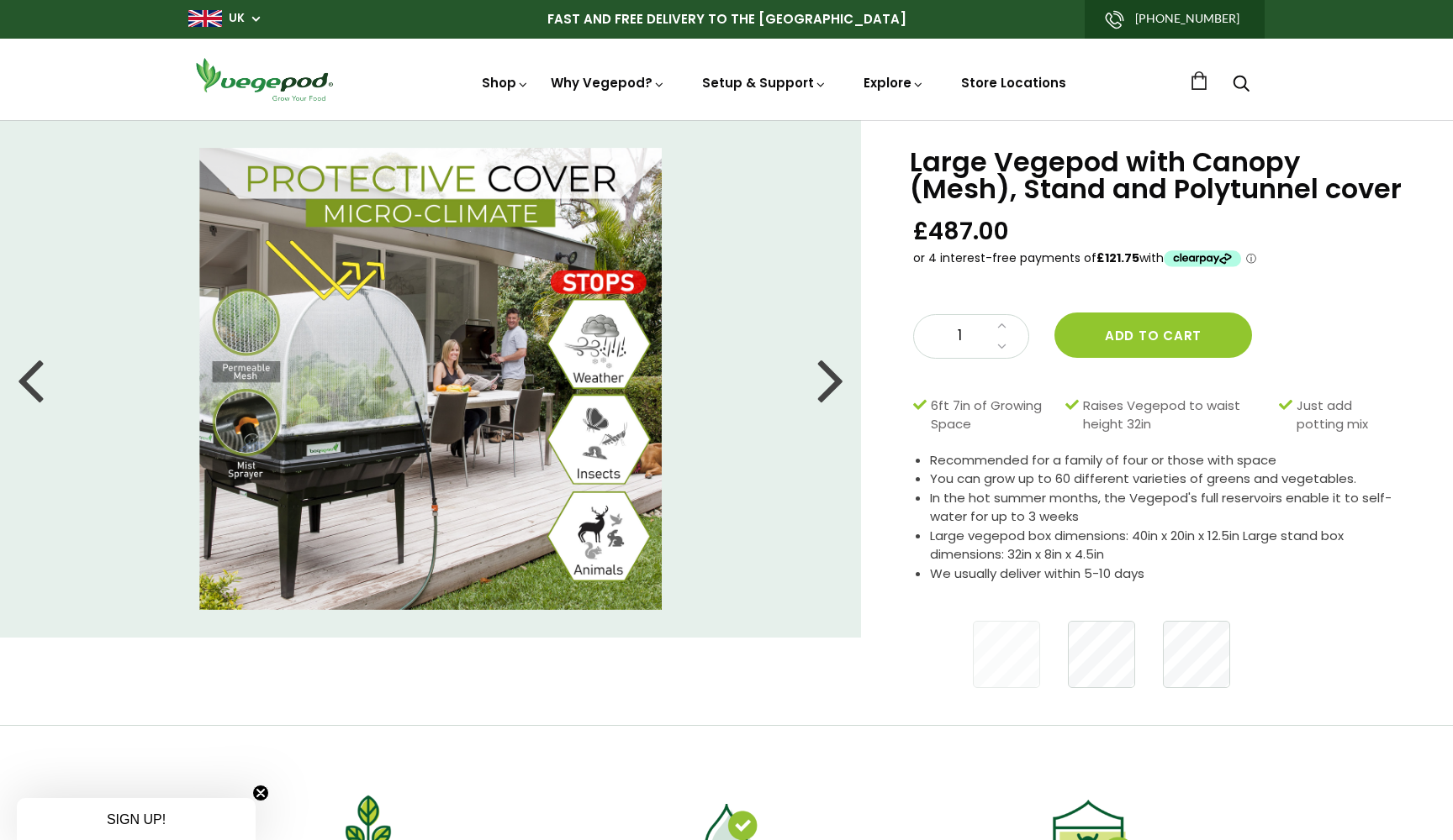
click at [828, 390] on div at bounding box center [830, 379] width 27 height 76
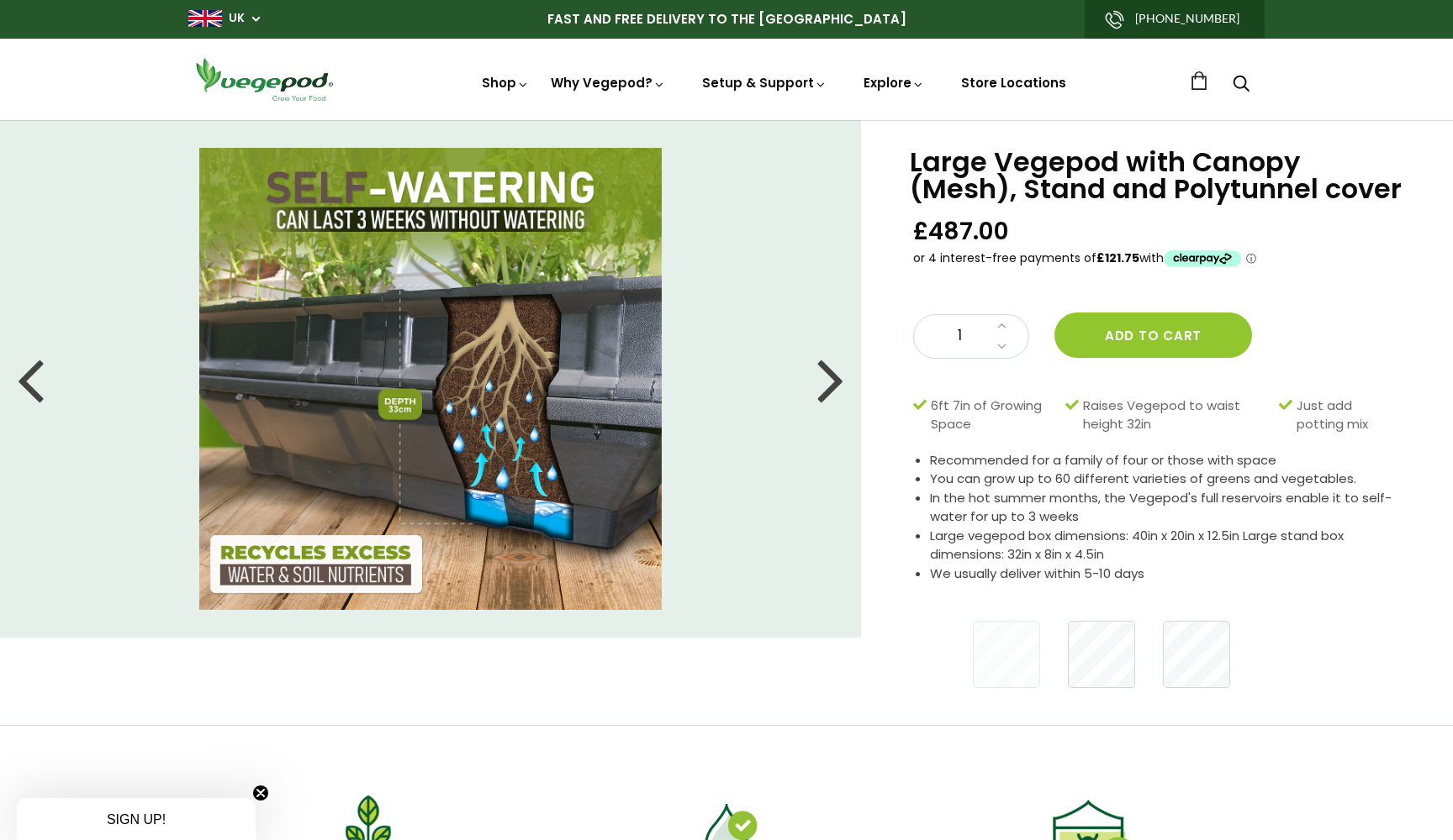
click at [828, 389] on div at bounding box center [830, 379] width 27 height 76
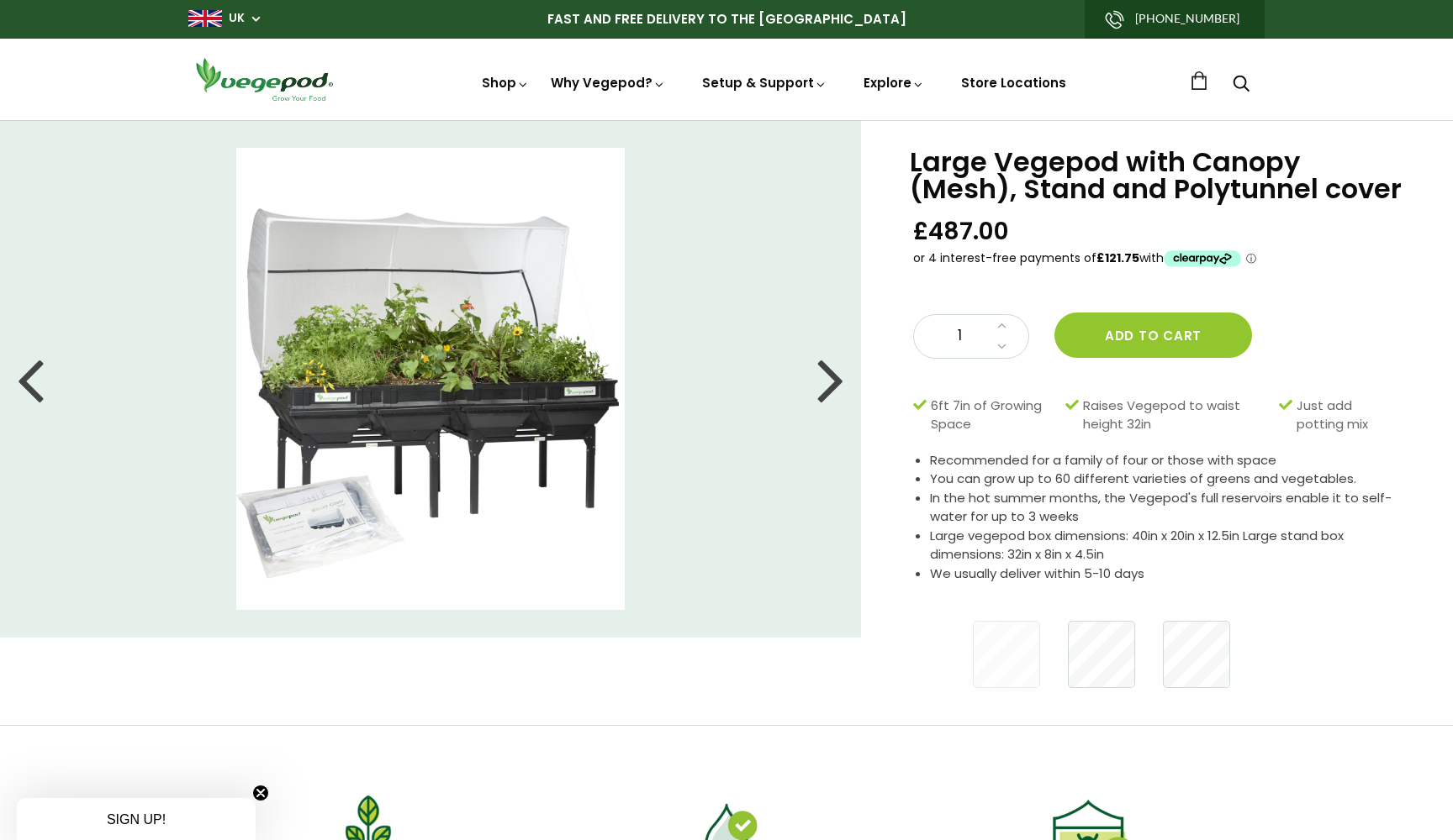
click at [828, 389] on div at bounding box center [830, 379] width 27 height 76
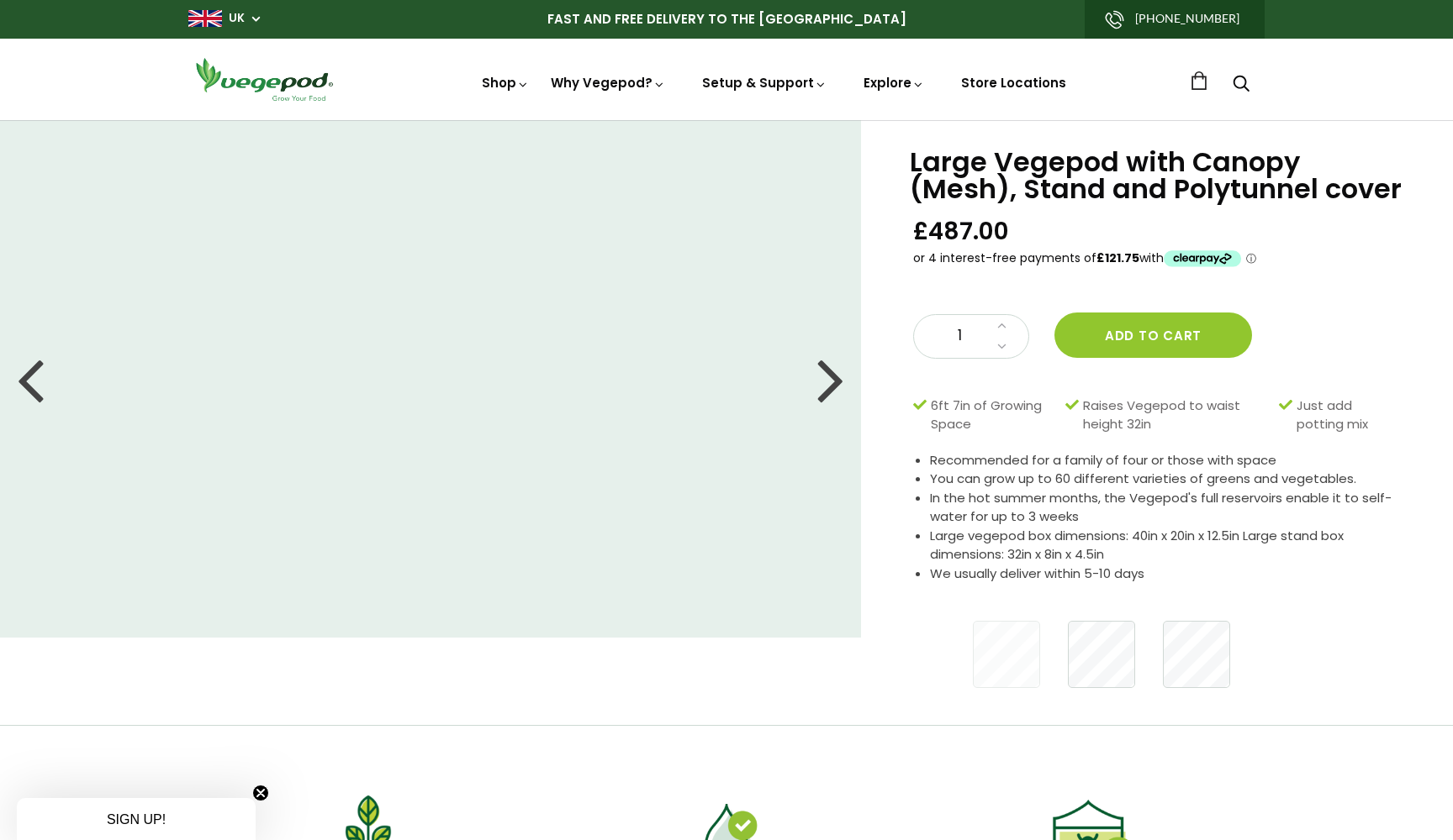
click at [828, 389] on div at bounding box center [830, 379] width 27 height 76
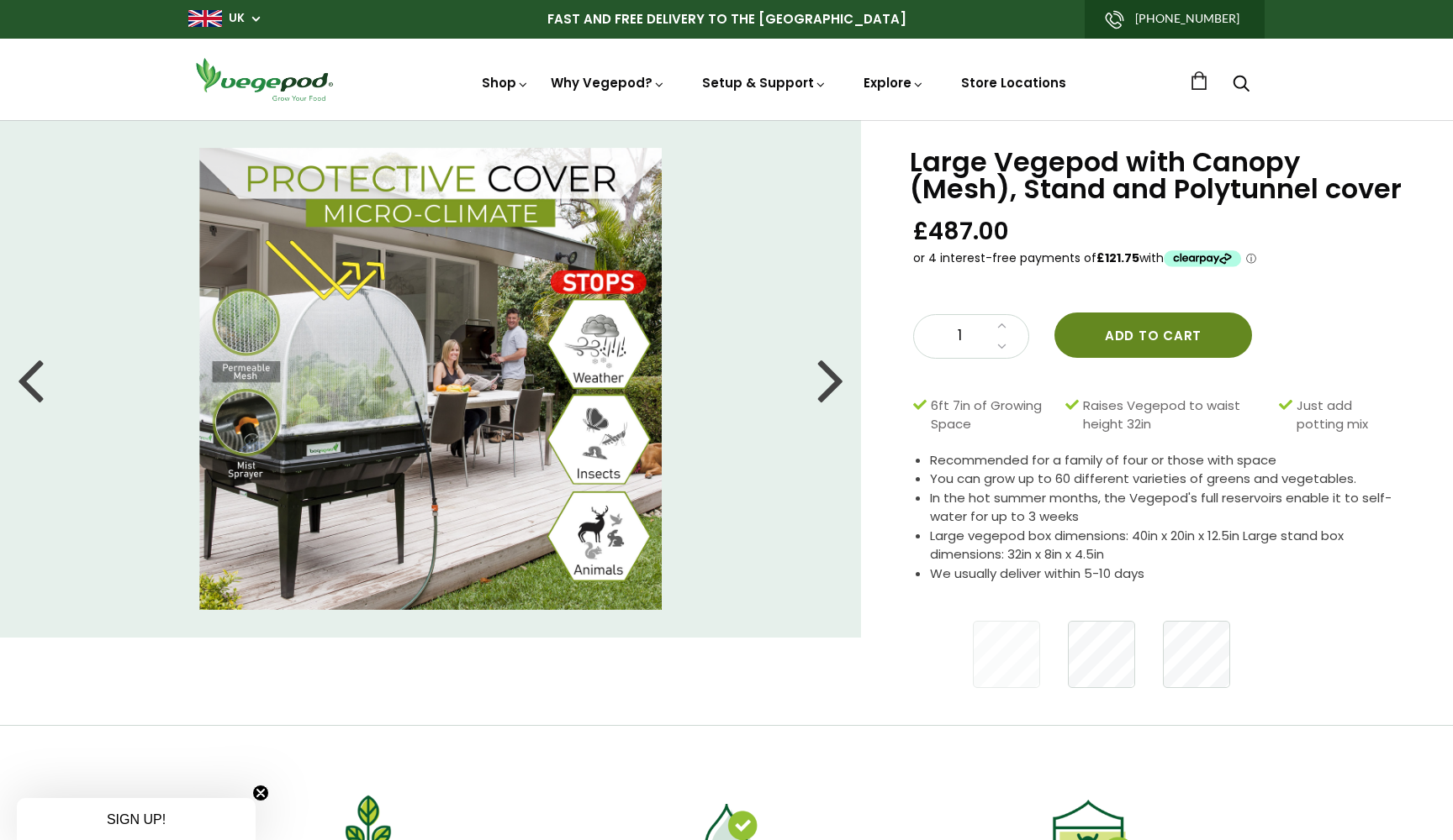
click at [1171, 332] on button "Add to cart" at bounding box center [1154, 335] width 198 height 46
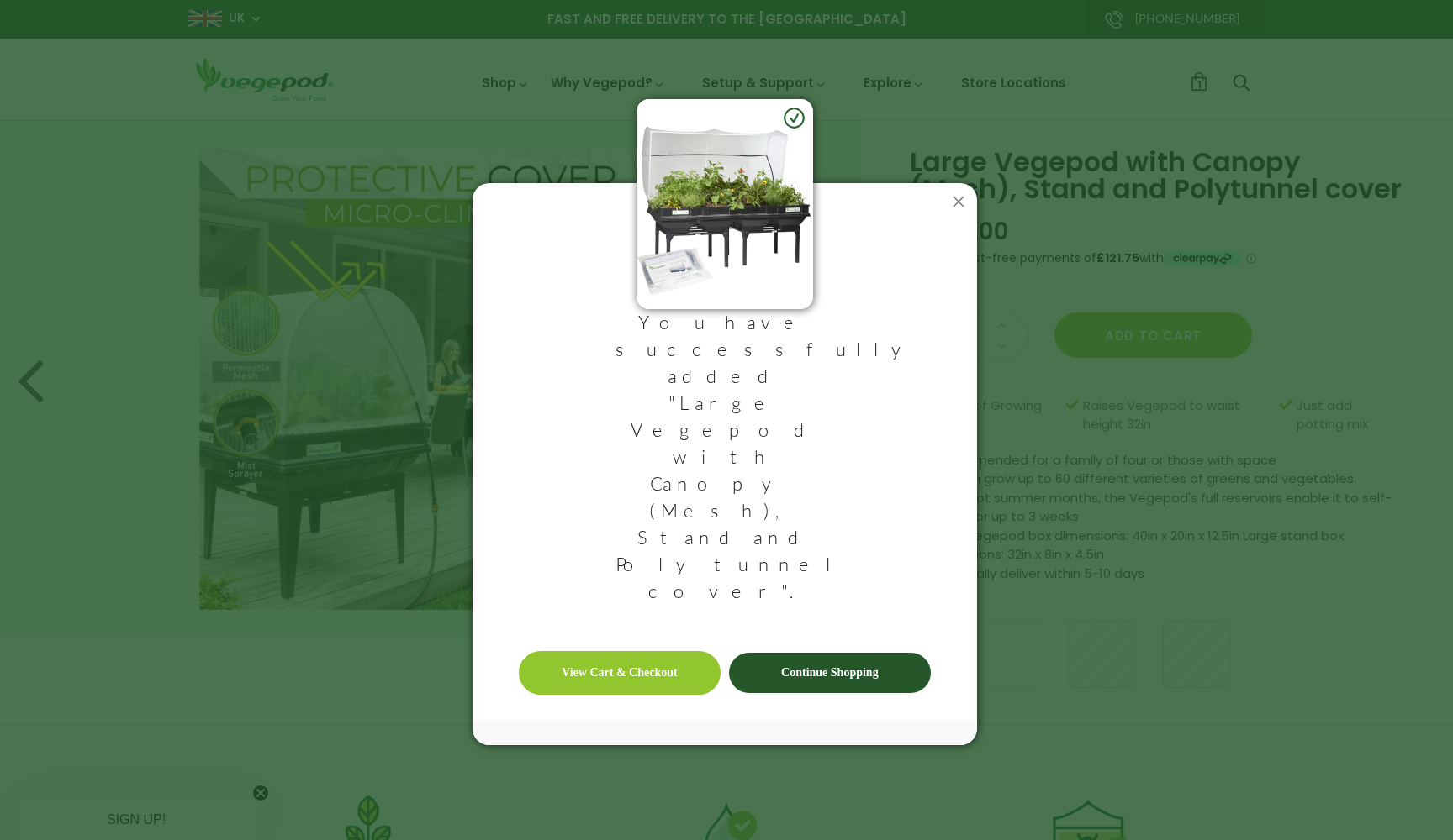
click at [640, 651] on link "View Cart & Checkout" at bounding box center [619, 672] width 202 height 44
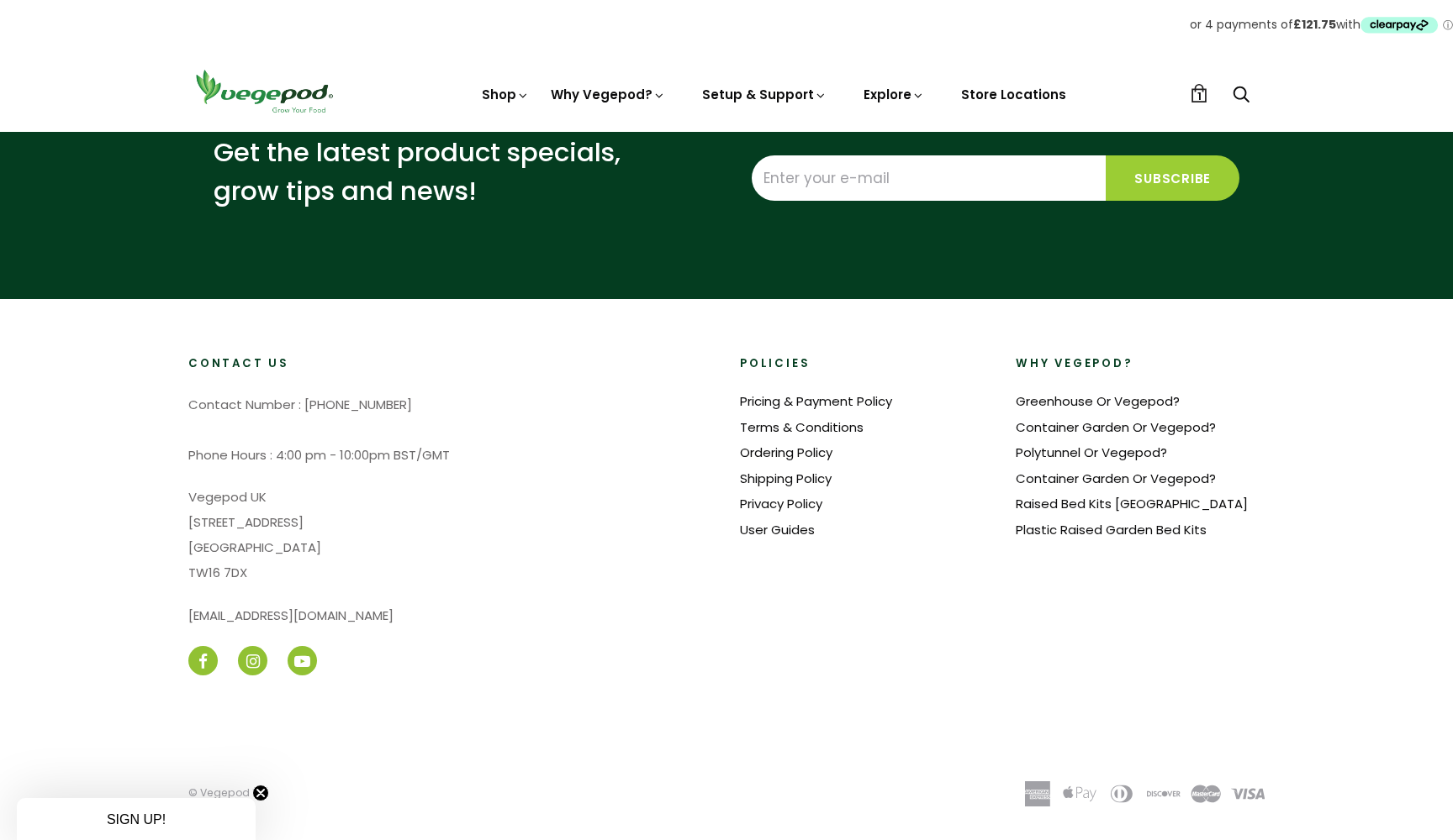
scroll to position [854, 0]
click at [131, 813] on span "SIGN UP!" at bounding box center [136, 819] width 58 height 15
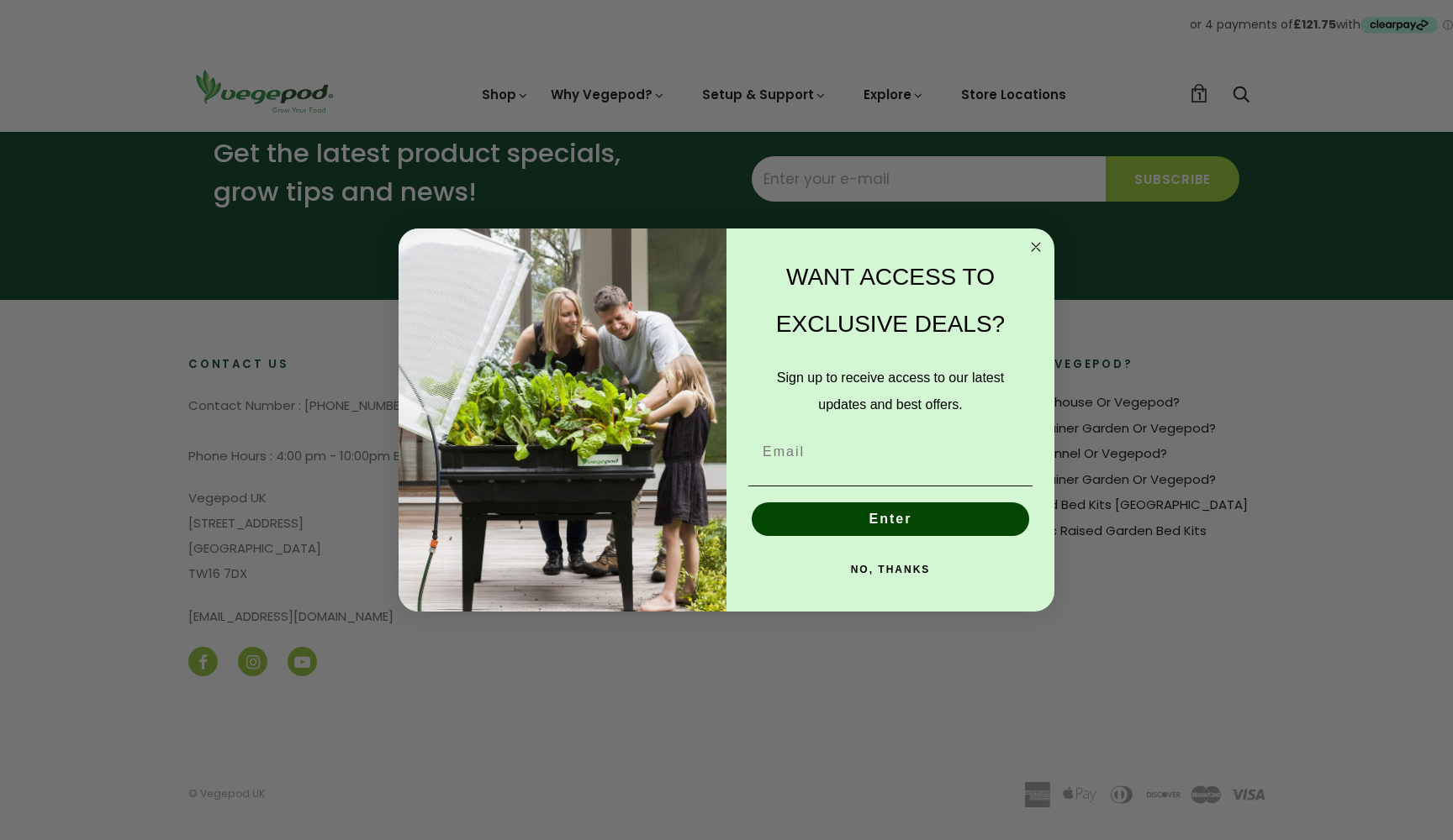
type input "lanes-claim1z@icloud.com"
click at [892, 517] on button "Enter" at bounding box center [890, 518] width 278 height 34
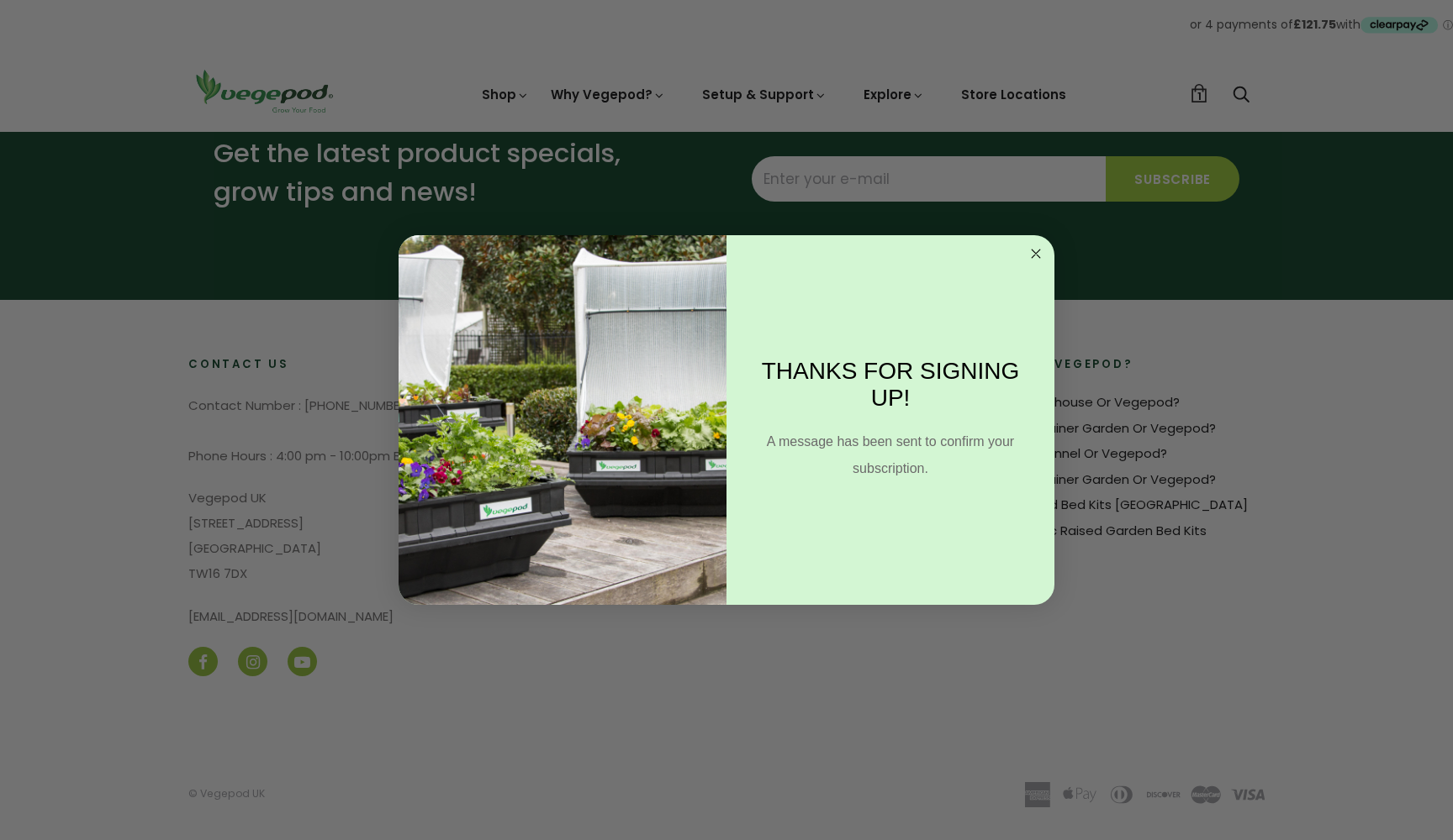
click at [1040, 252] on circle "Close dialog" at bounding box center [1036, 254] width 19 height 19
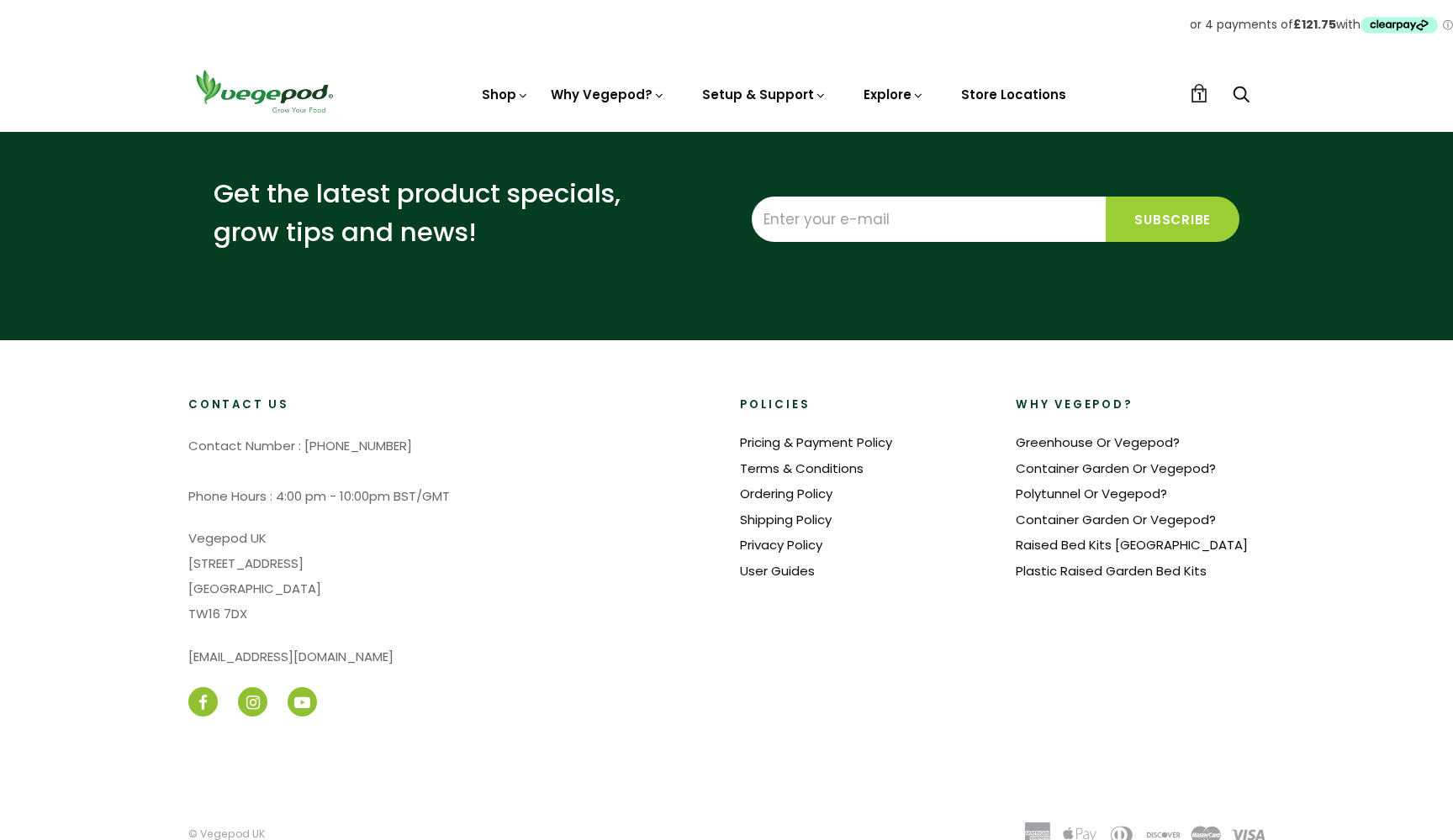
scroll to position [806, 0]
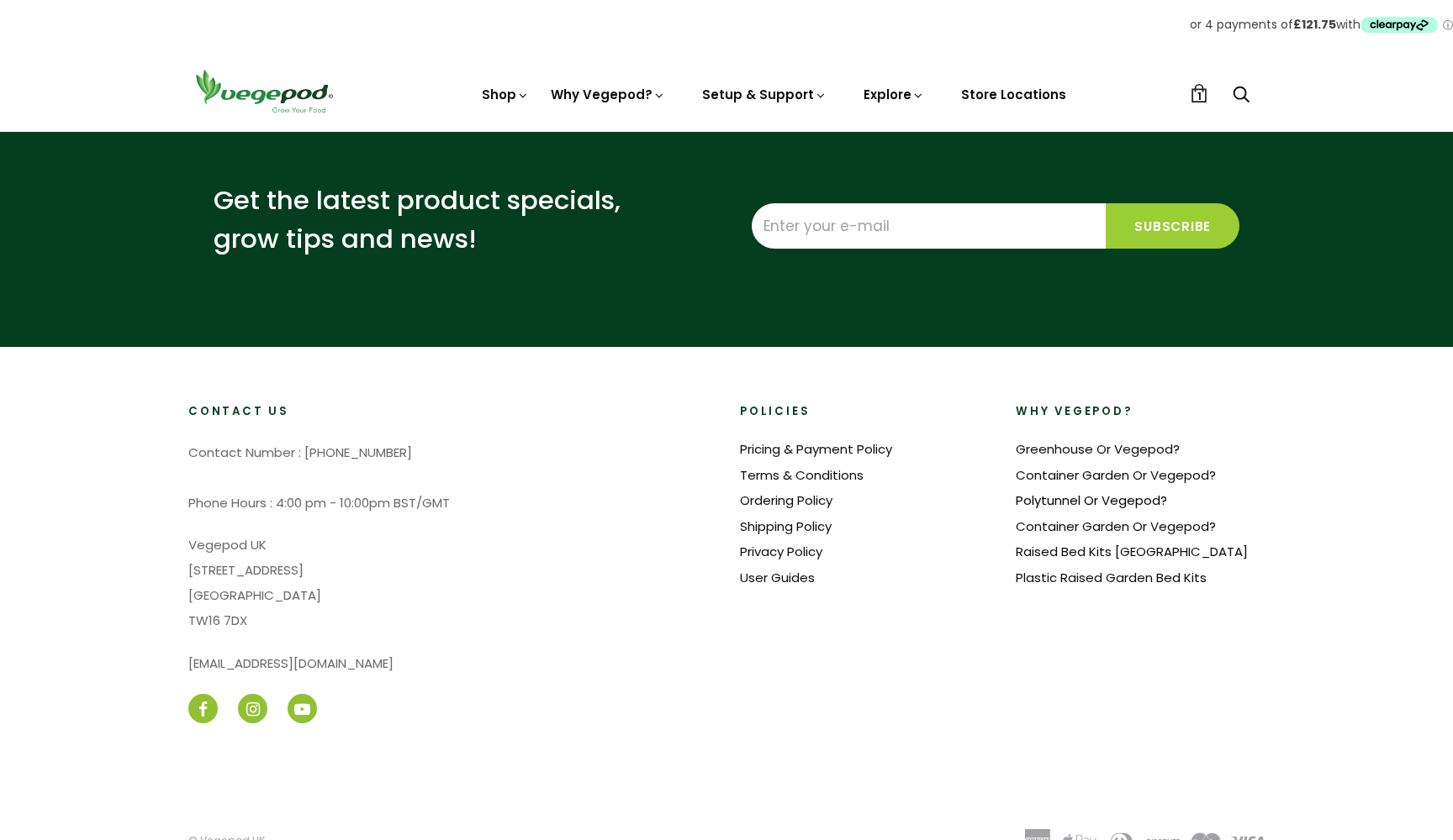
click at [1075, 494] on link "Polytunnel Or Vegepod?" at bounding box center [1092, 500] width 151 height 18
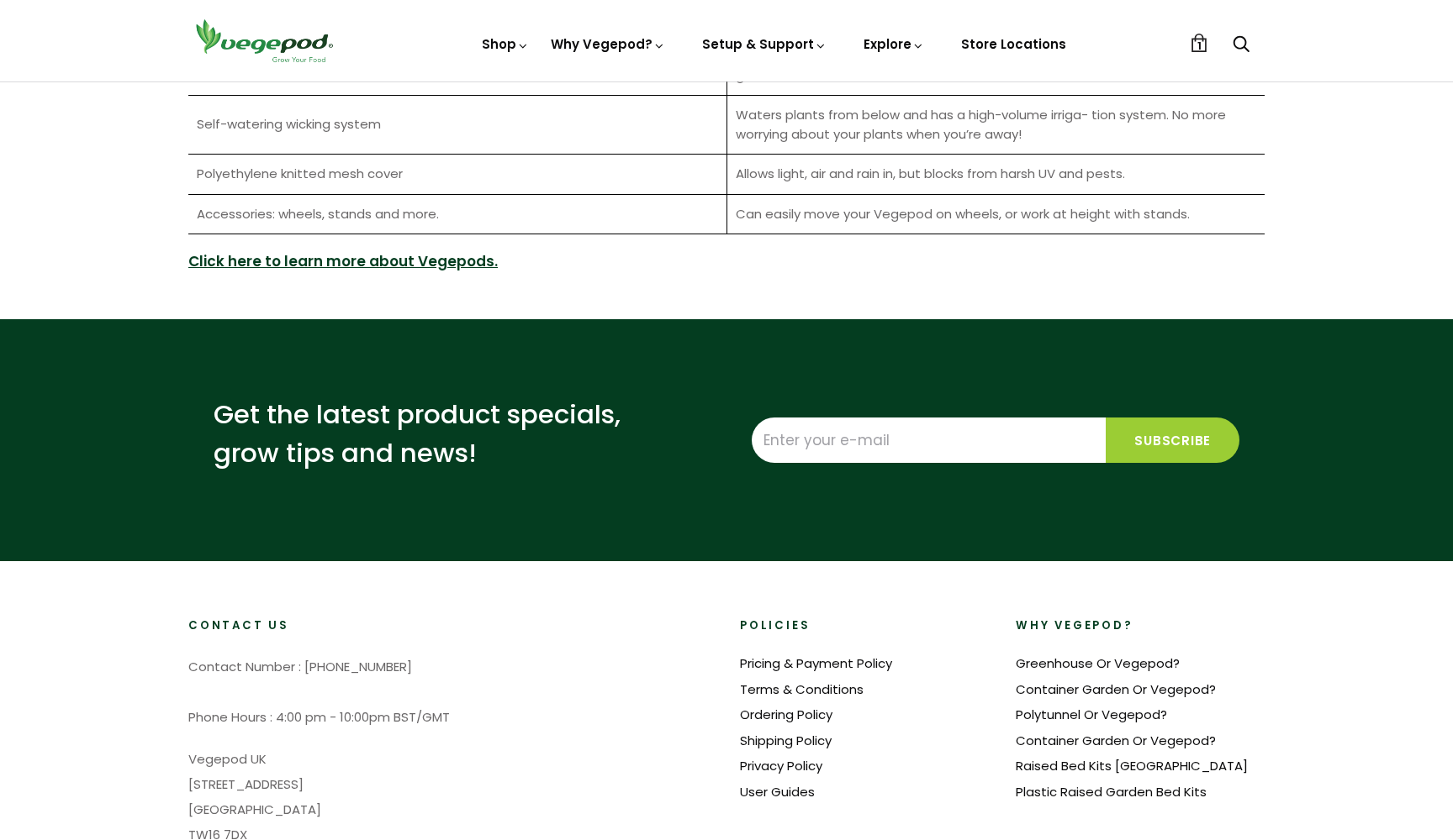
scroll to position [2435, 0]
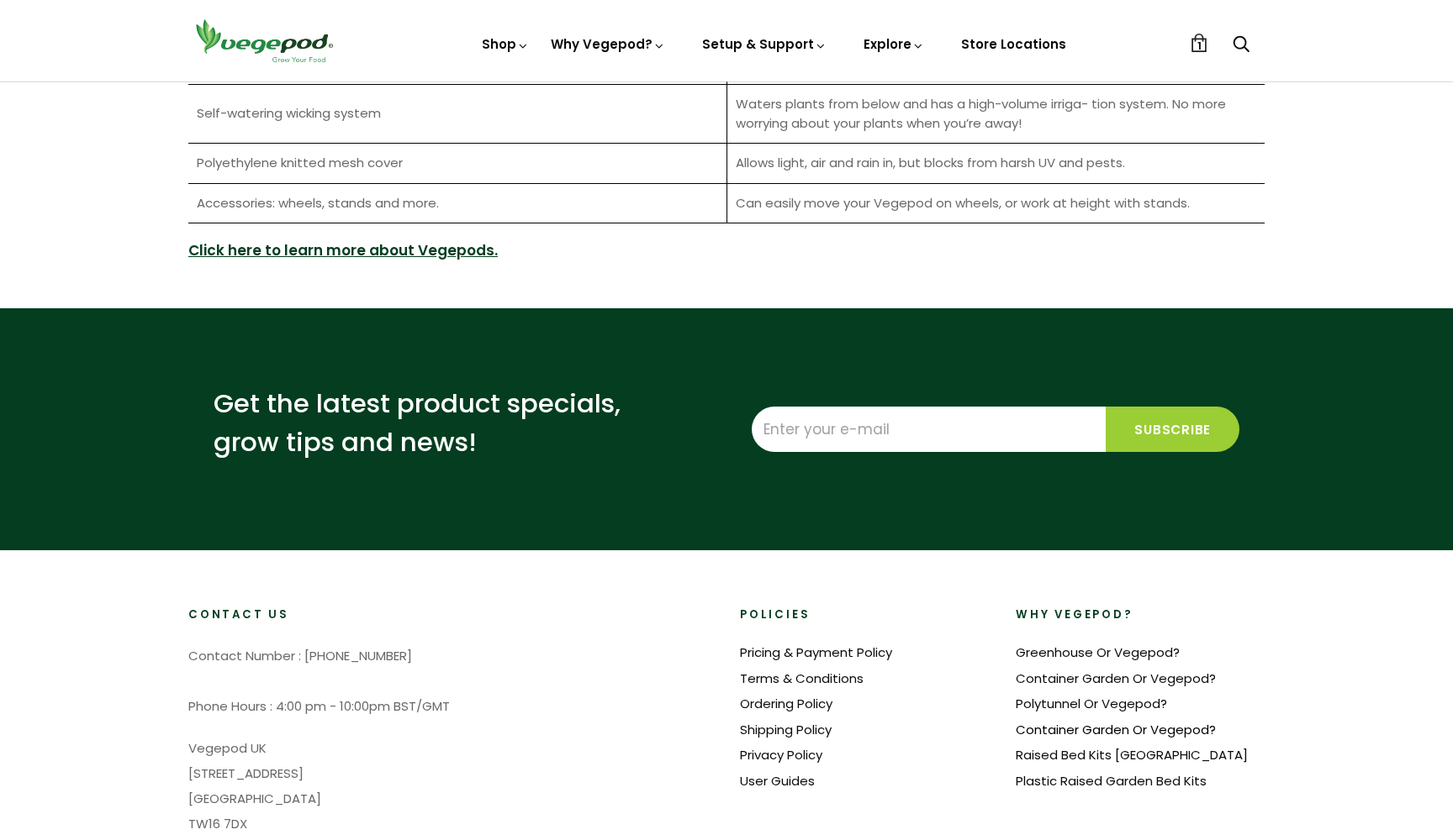
click at [1065, 721] on link "Container Garden Or Vegepod?" at bounding box center [1116, 730] width 200 height 18
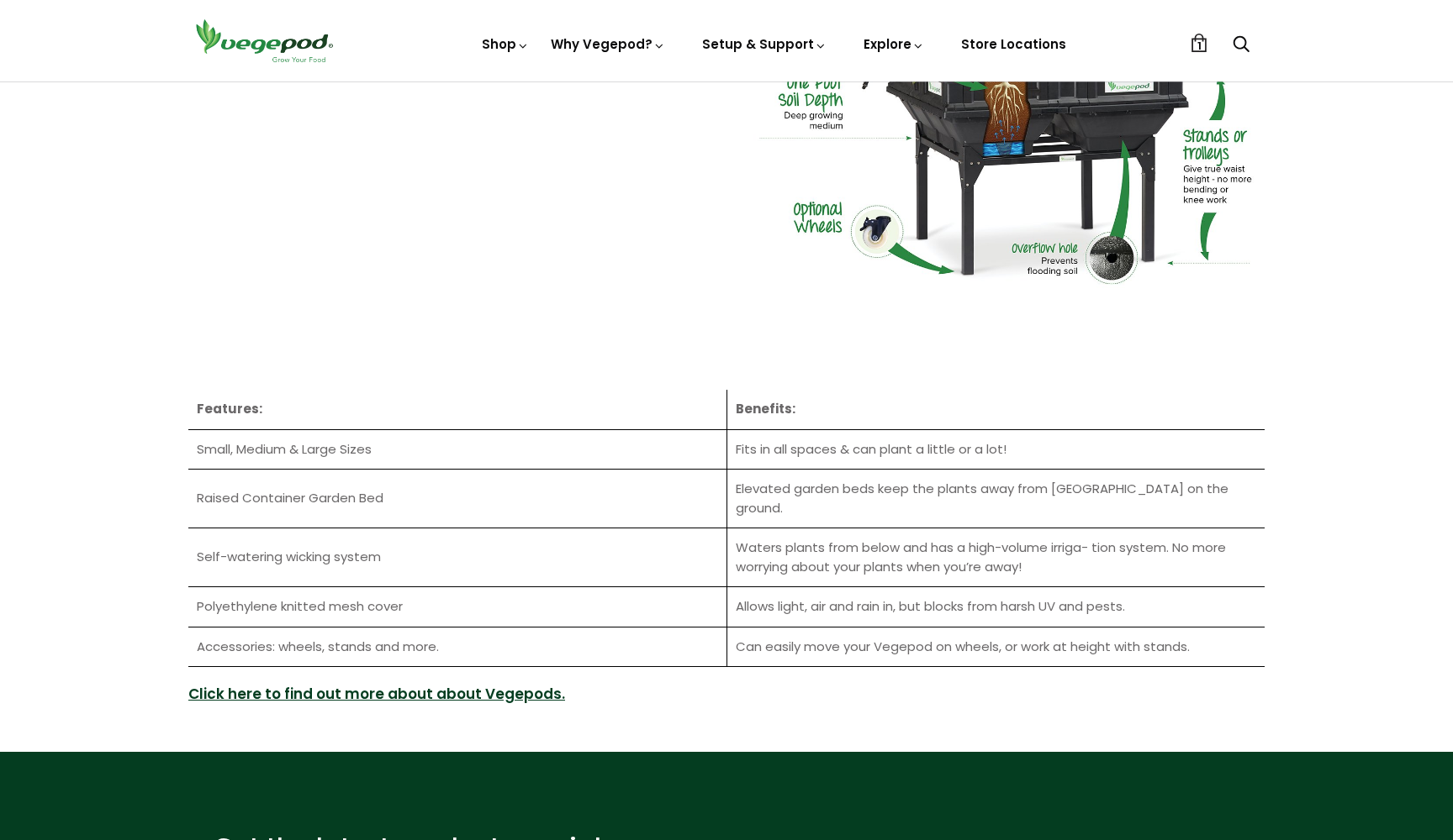
scroll to position [2038, 0]
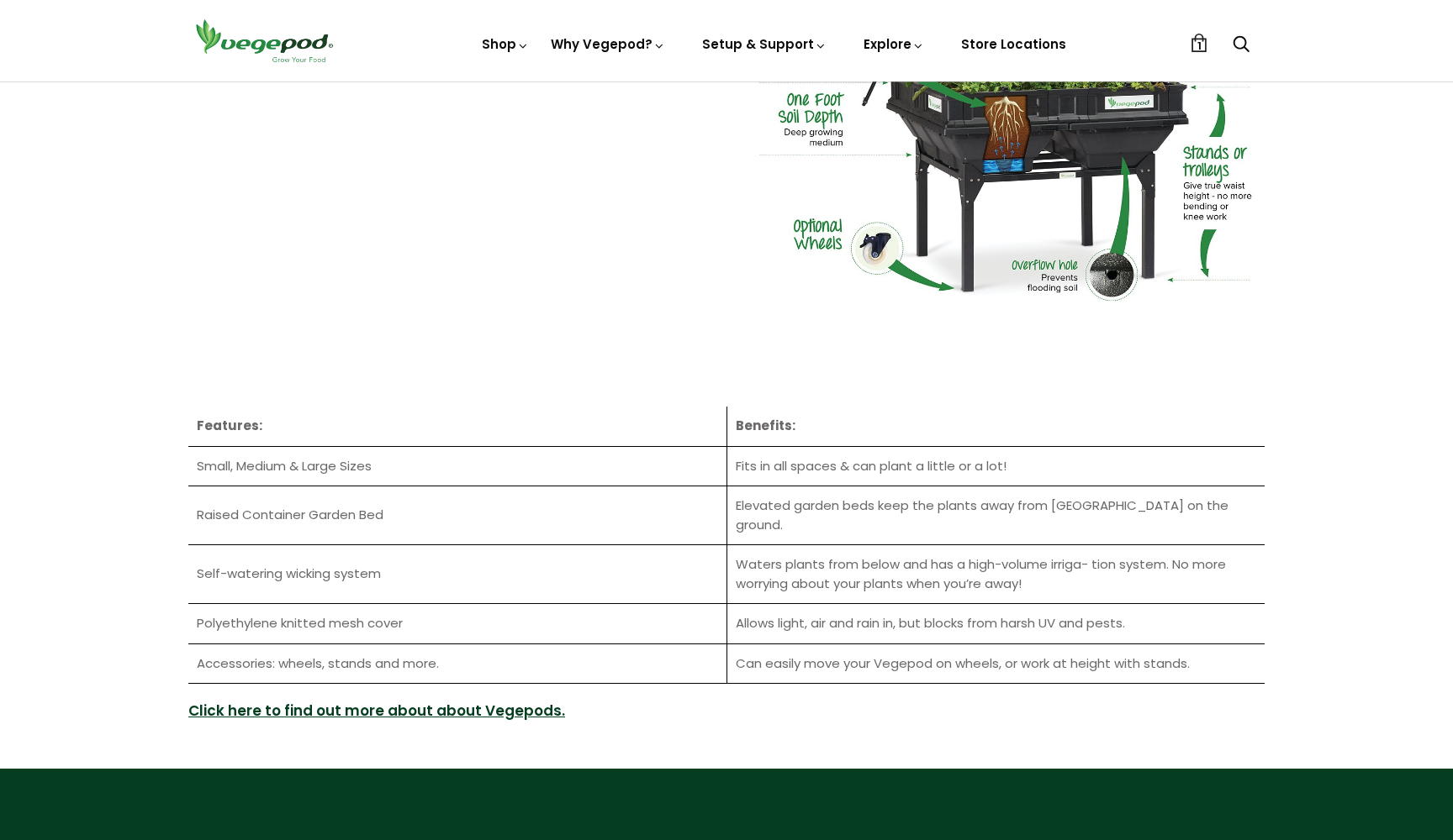
click at [901, 645] on td "Can easily move your Vegepod on wheels, or work at height with stands." at bounding box center [995, 664] width 539 height 40
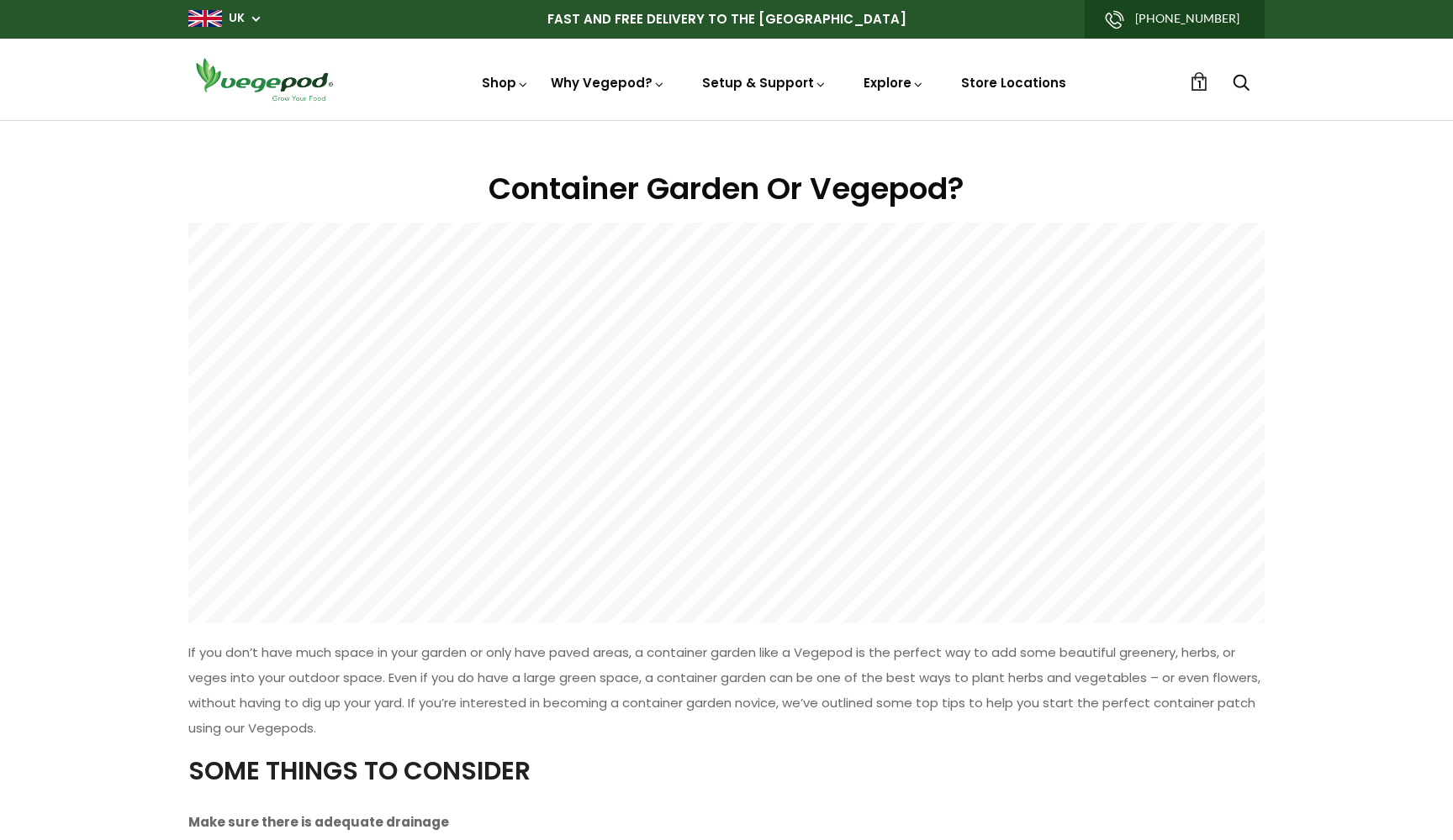
scroll to position [0, 0]
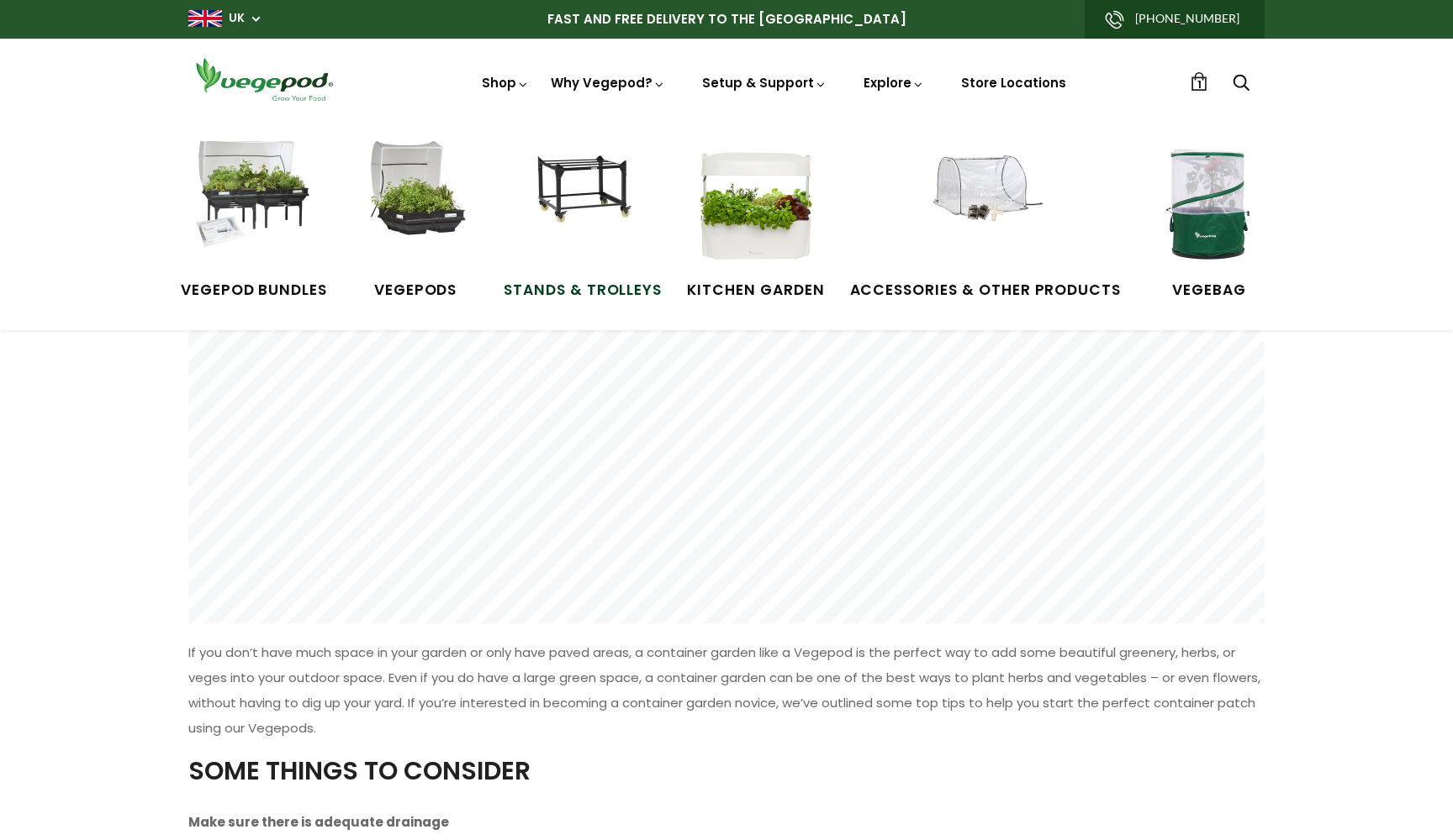
click at [578, 195] on img at bounding box center [582, 204] width 126 height 126
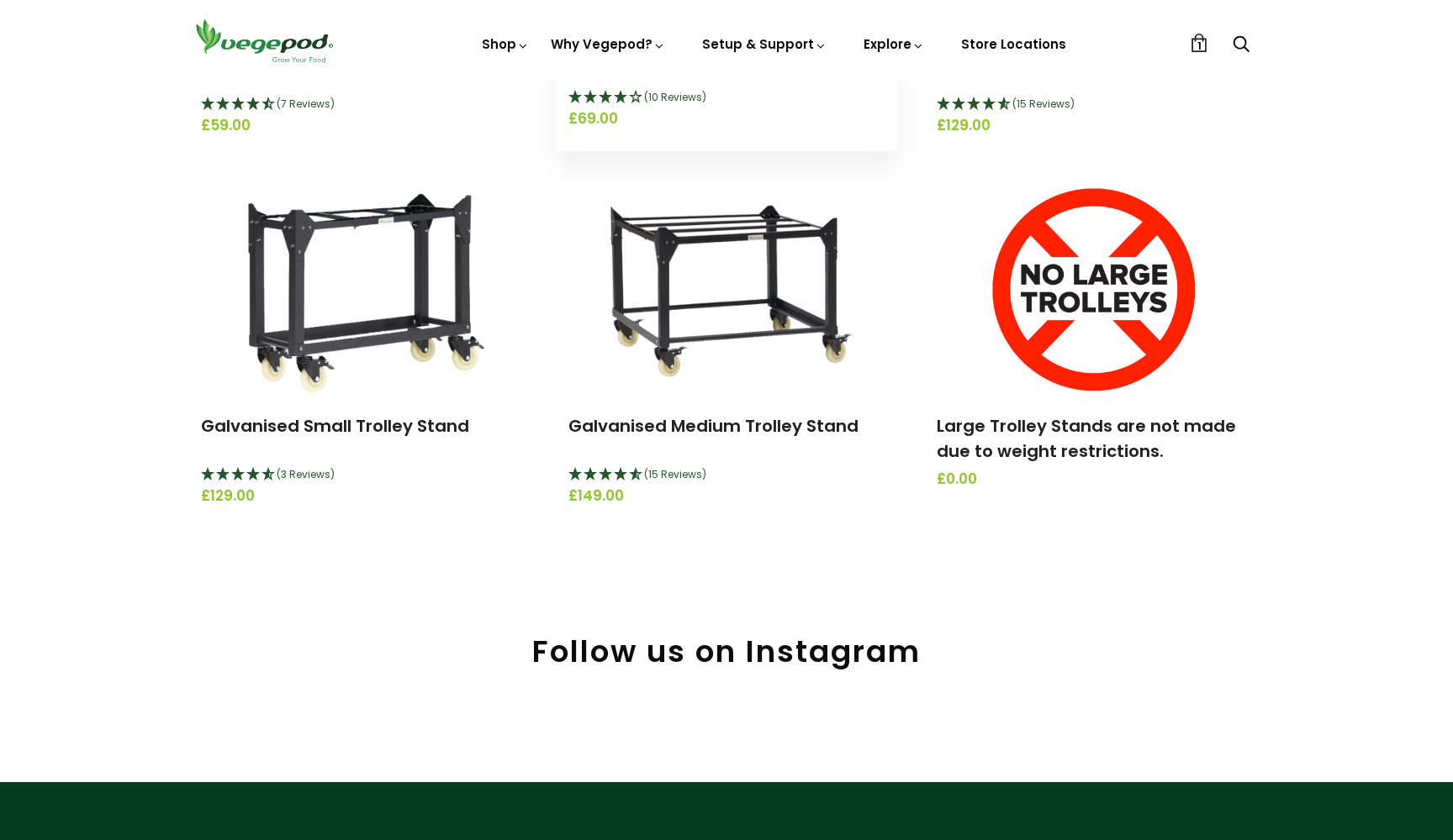
scroll to position [503, 0]
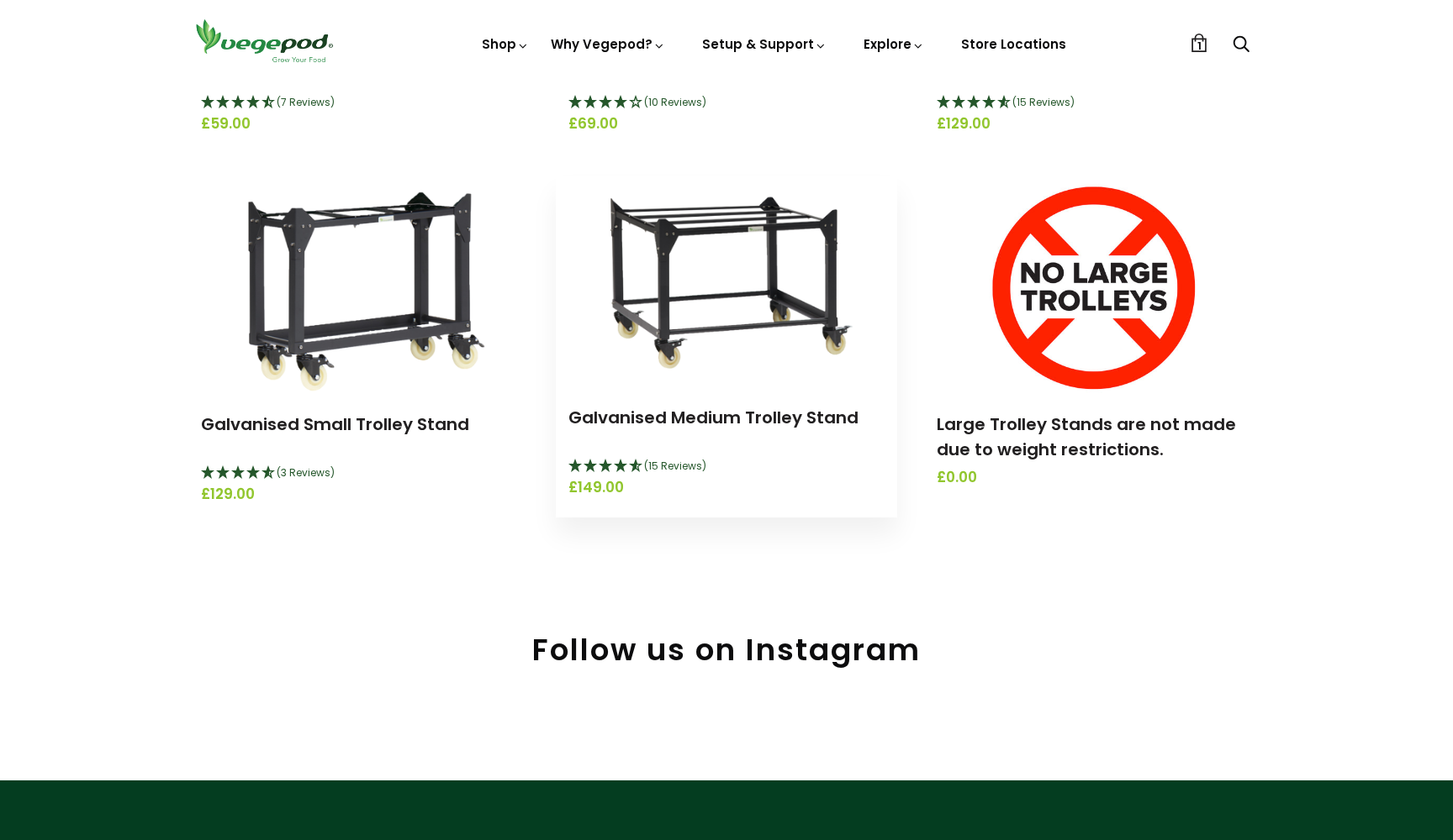
click at [735, 334] on img at bounding box center [726, 281] width 300 height 210
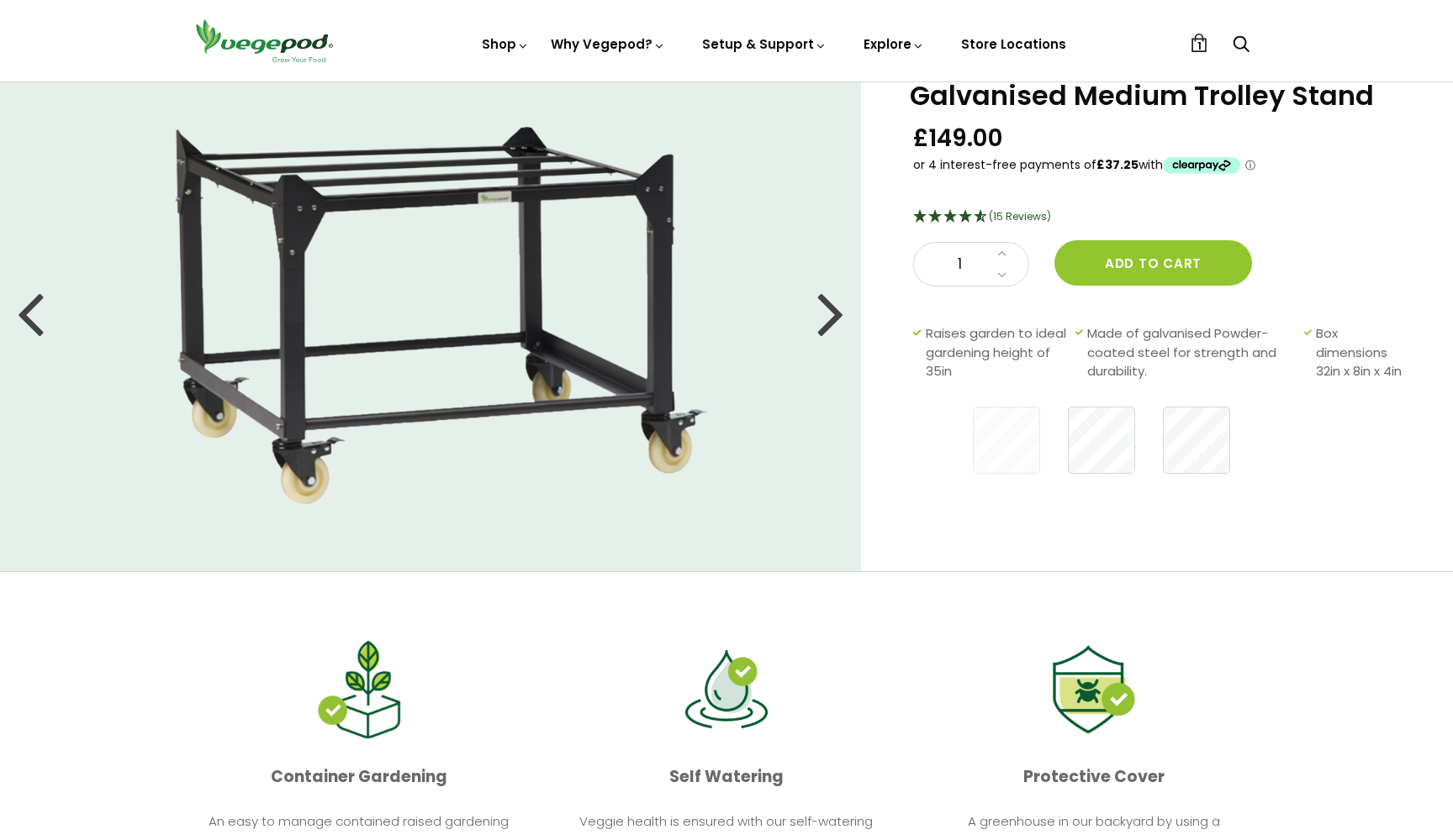
scroll to position [73, 0]
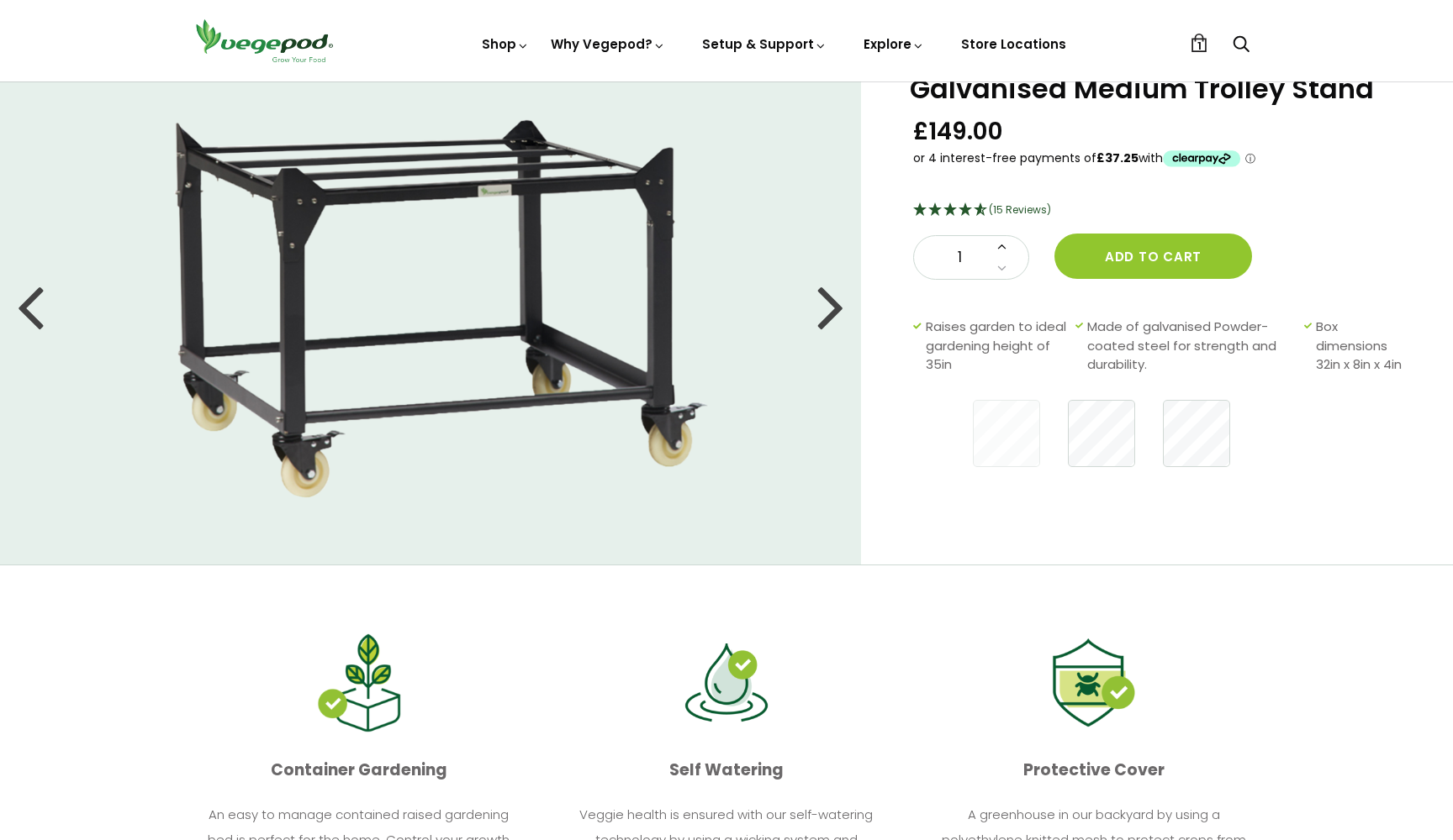
click at [1001, 244] on icon at bounding box center [1001, 246] width 9 height 15
click at [1169, 251] on button "Add to cart" at bounding box center [1154, 256] width 198 height 46
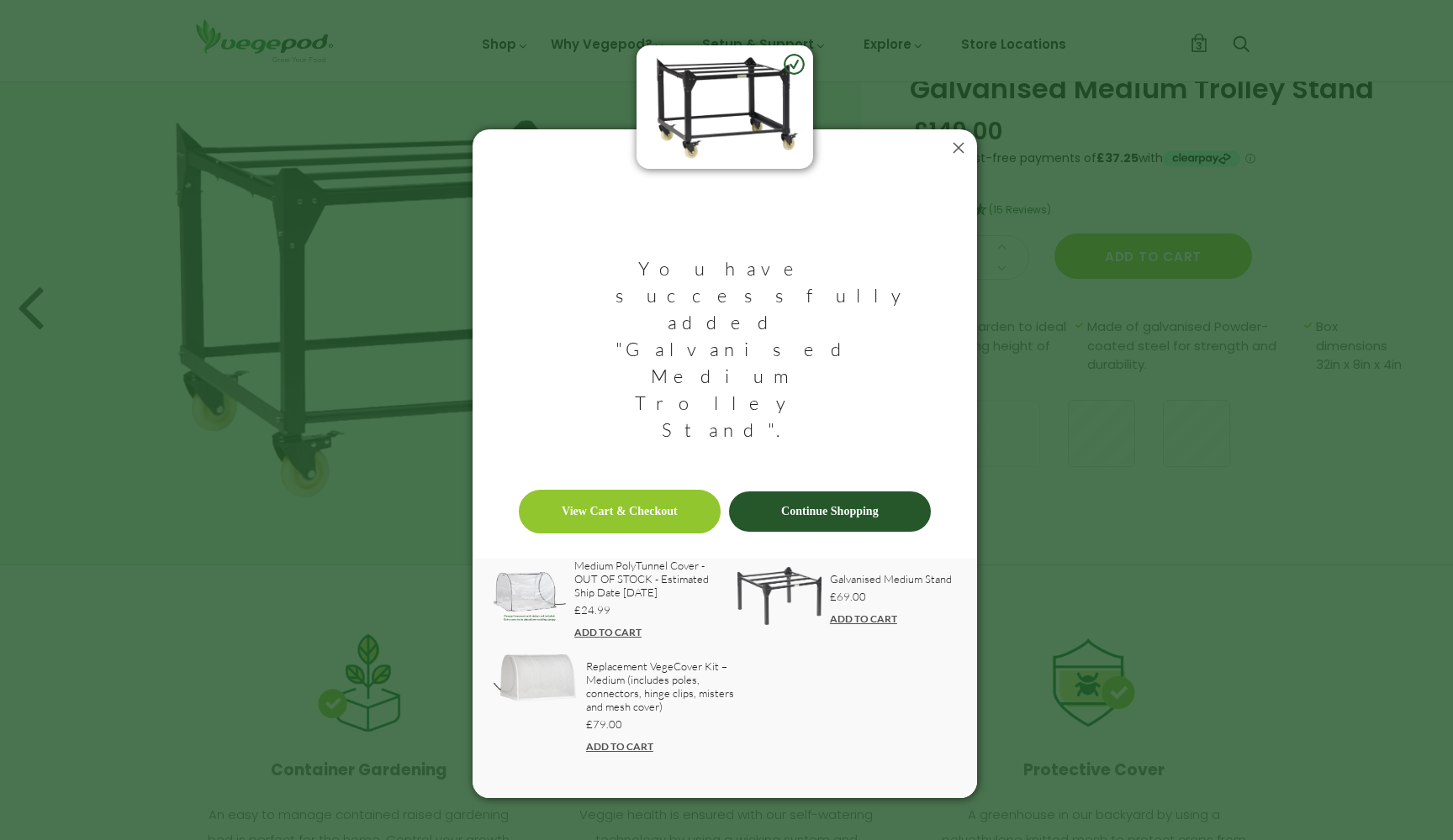
click at [961, 162] on icon at bounding box center [958, 147] width 27 height 27
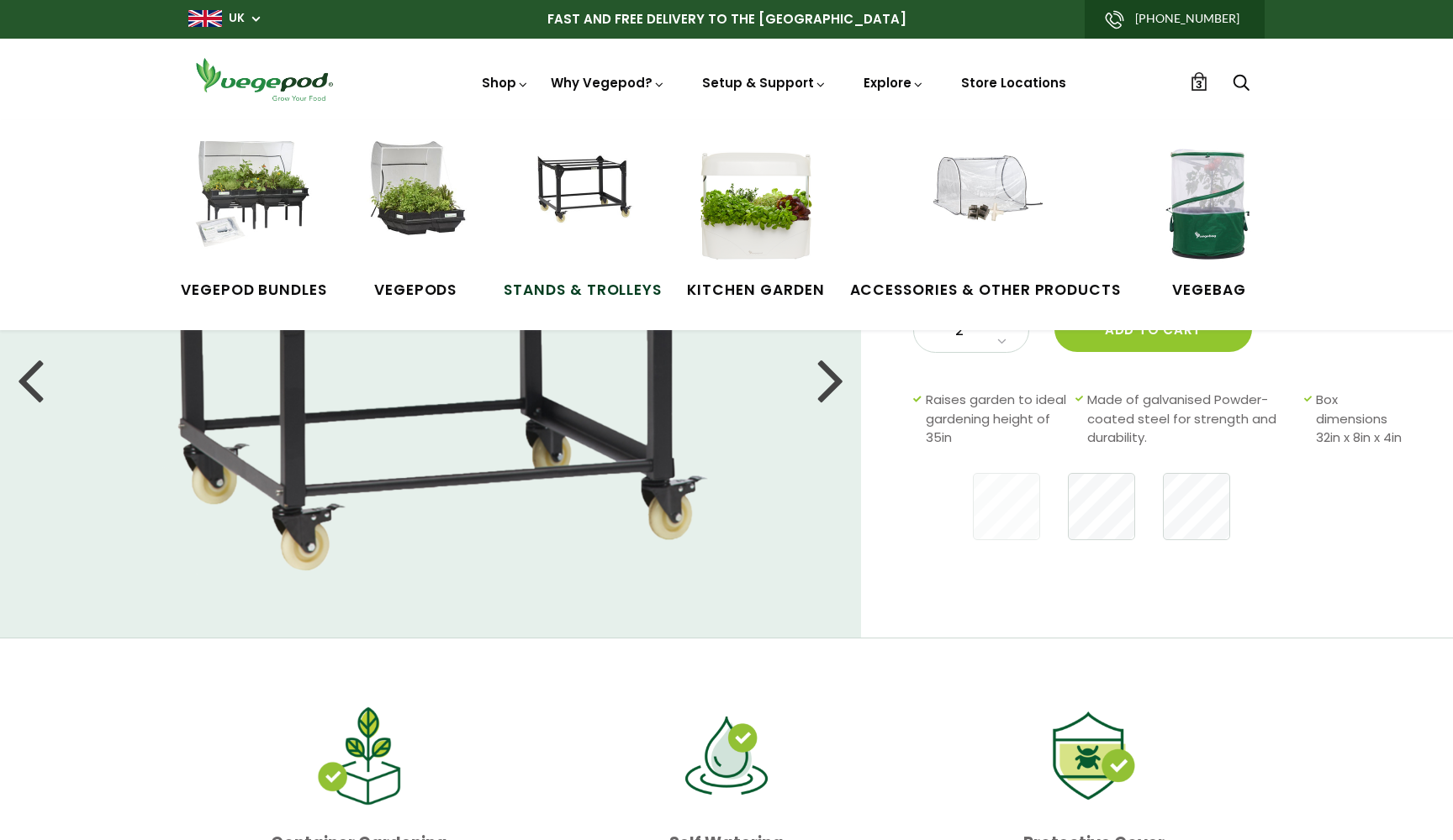
scroll to position [0, 0]
click at [274, 197] on img at bounding box center [254, 204] width 126 height 126
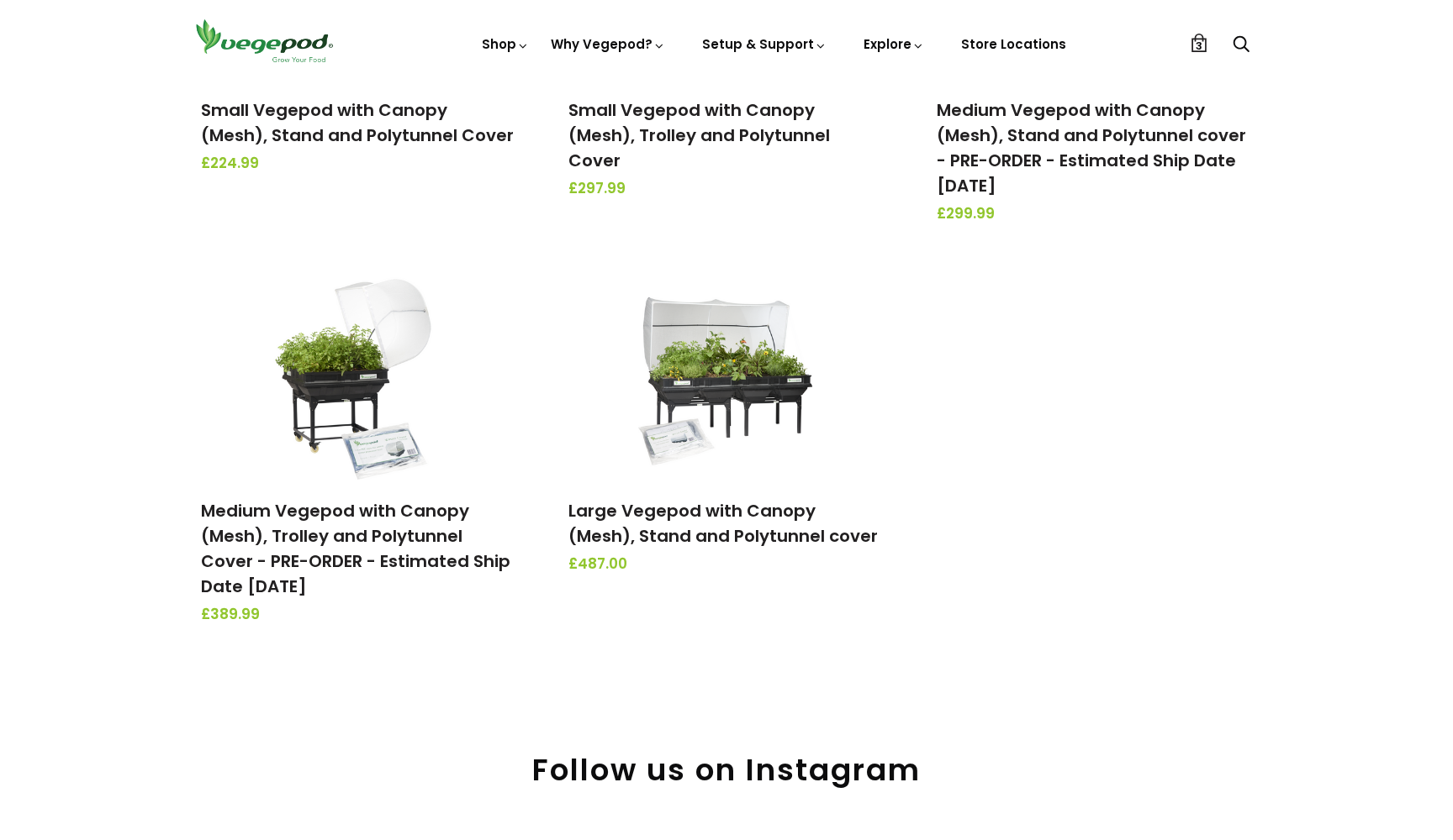
scroll to position [452, 0]
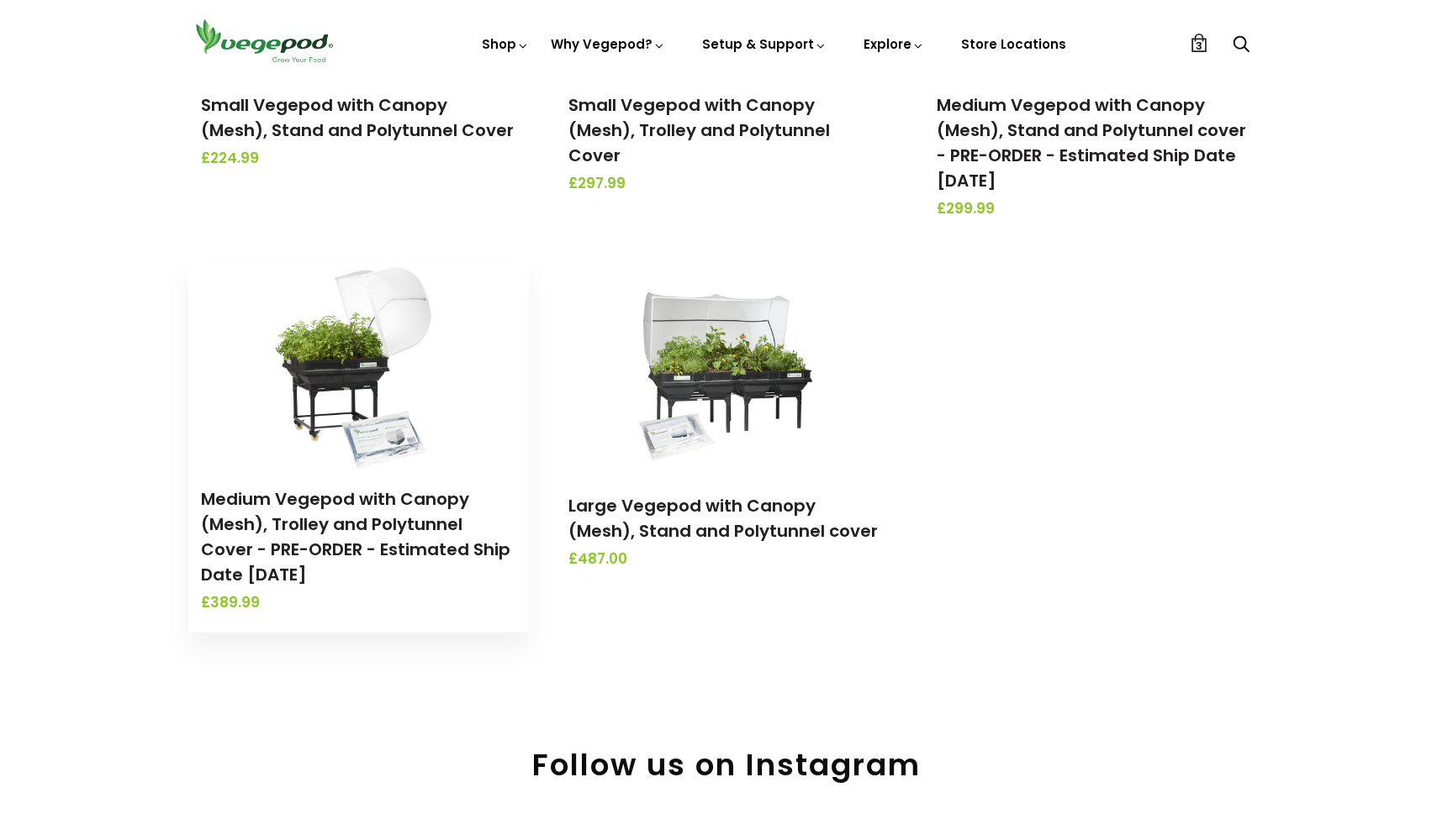
click at [377, 395] on img at bounding box center [359, 363] width 176 height 210
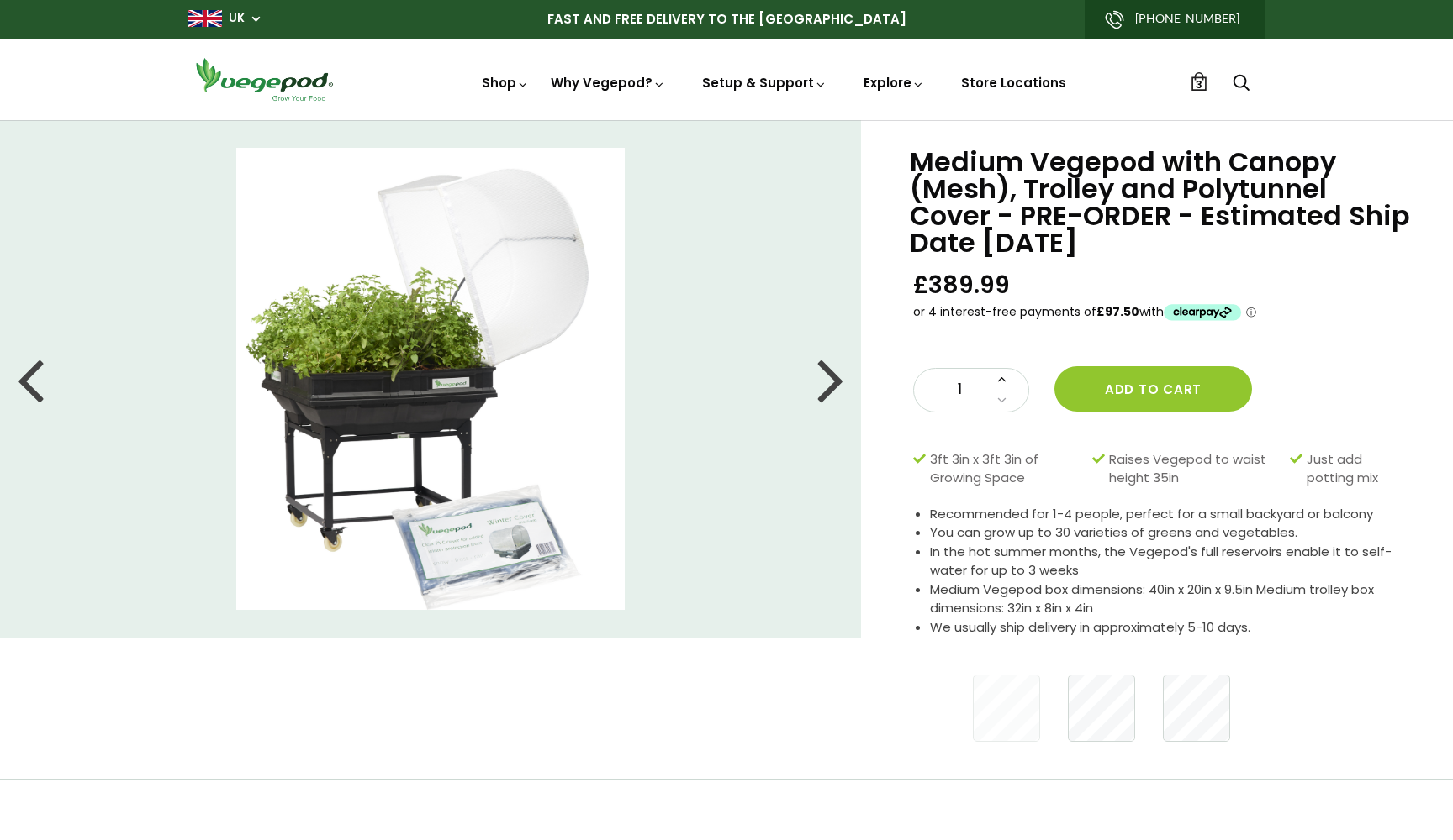
click at [1002, 377] on icon at bounding box center [1001, 378] width 9 height 15
click at [1161, 390] on button "Add to cart" at bounding box center [1154, 389] width 198 height 46
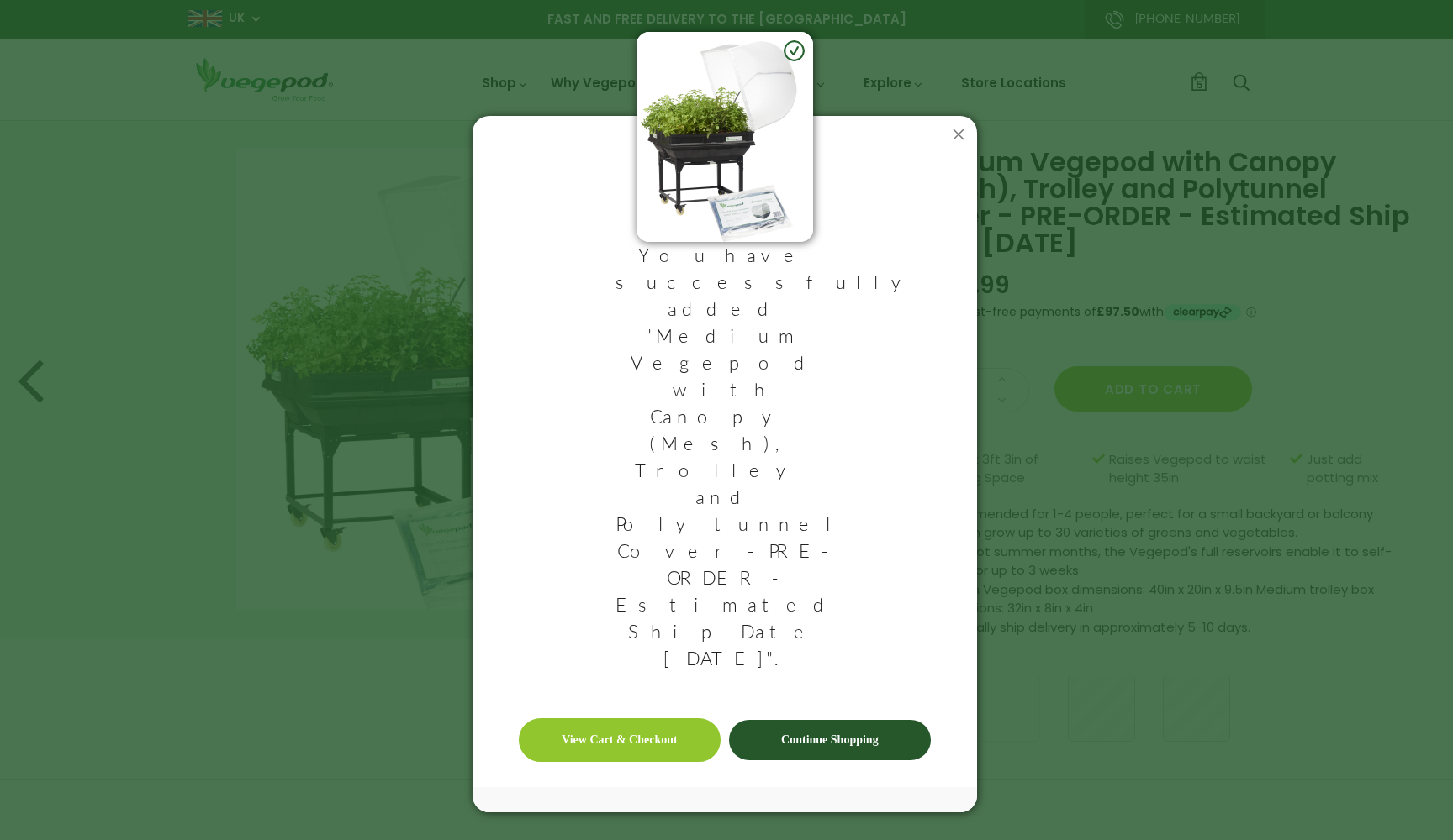
click at [662, 719] on link "View Cart & Checkout" at bounding box center [619, 740] width 202 height 44
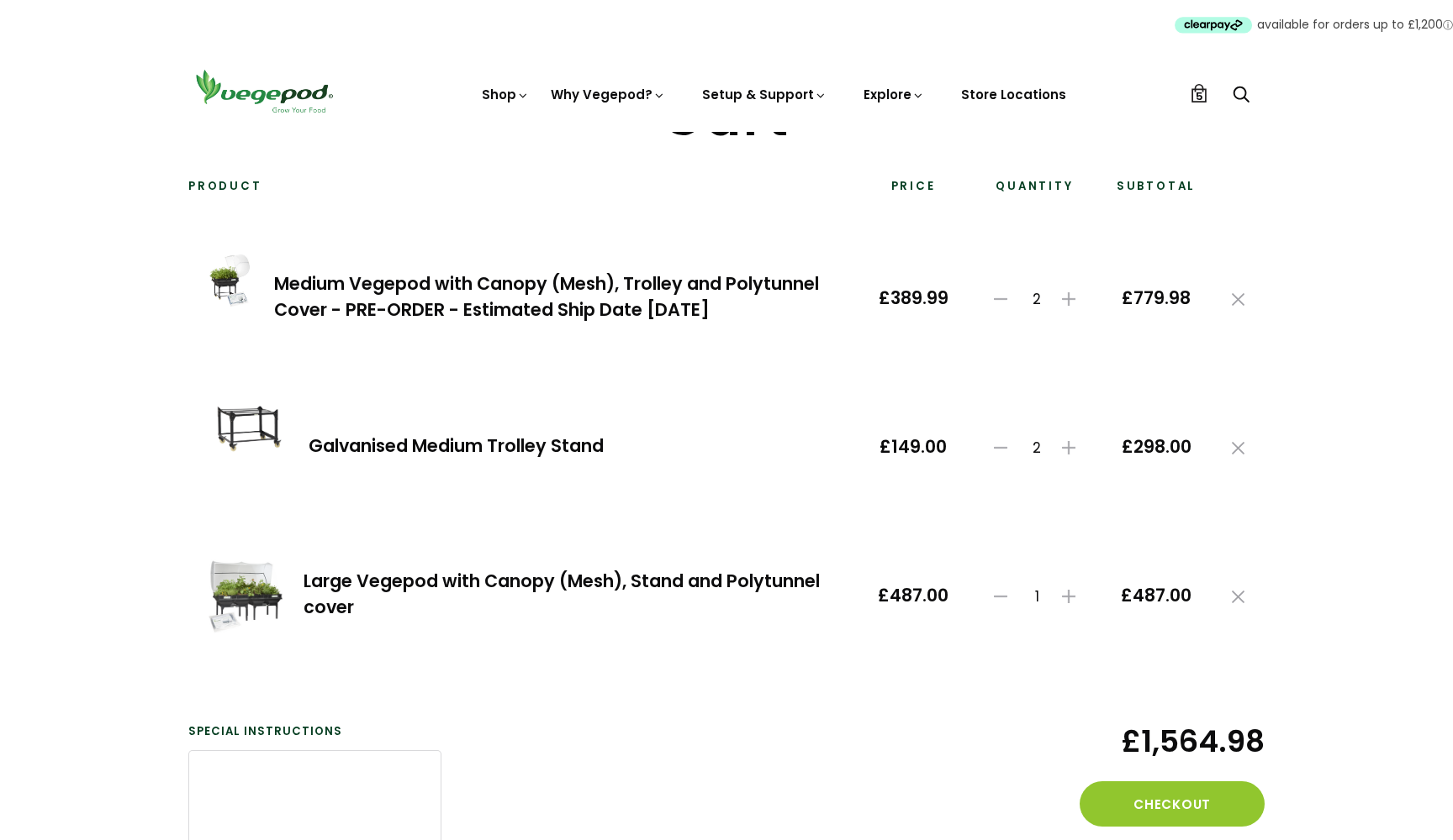
scroll to position [121, 0]
click at [1240, 445] on use at bounding box center [1238, 448] width 13 height 13
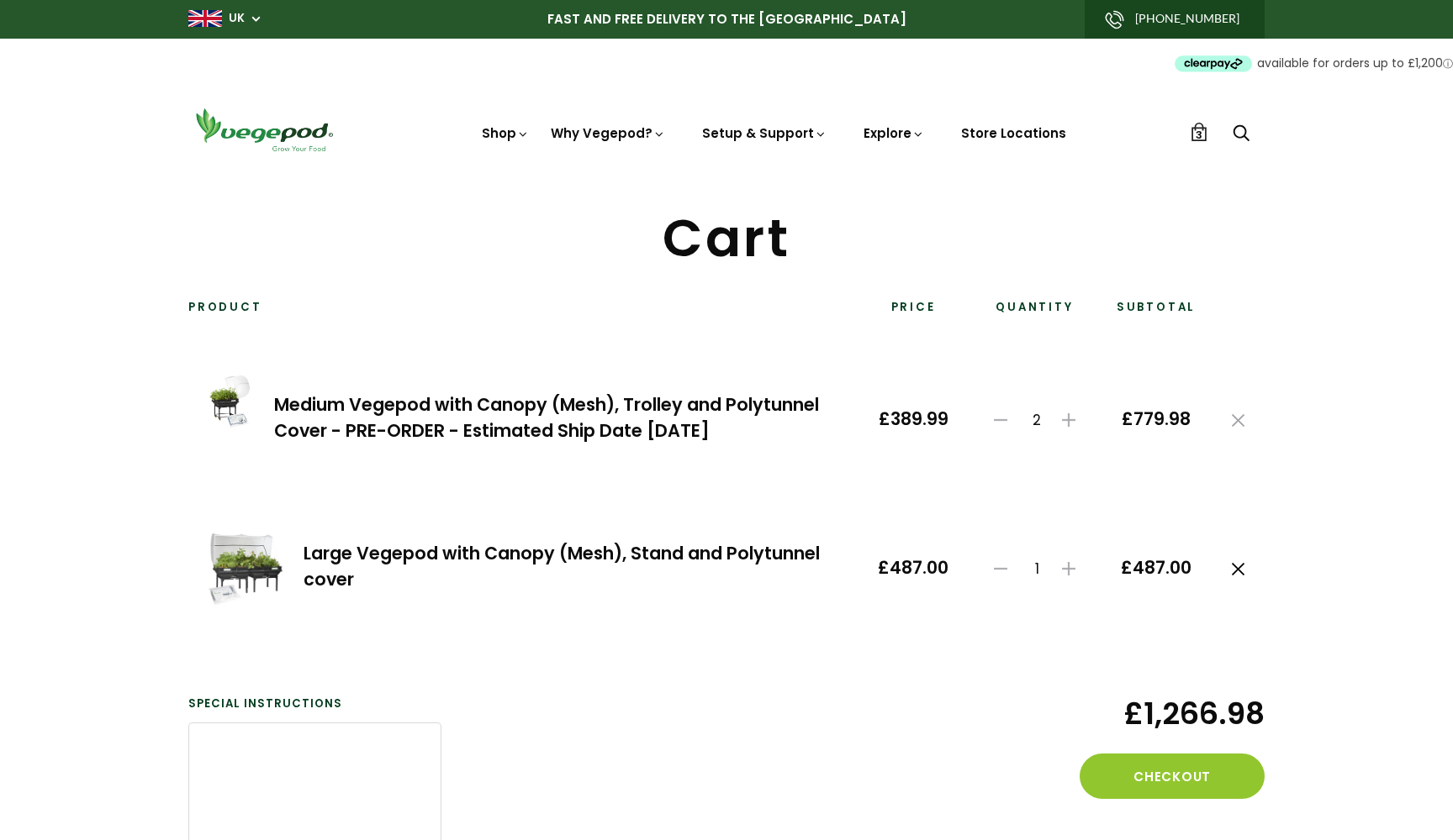
click at [1241, 564] on icon at bounding box center [1238, 569] width 13 height 13
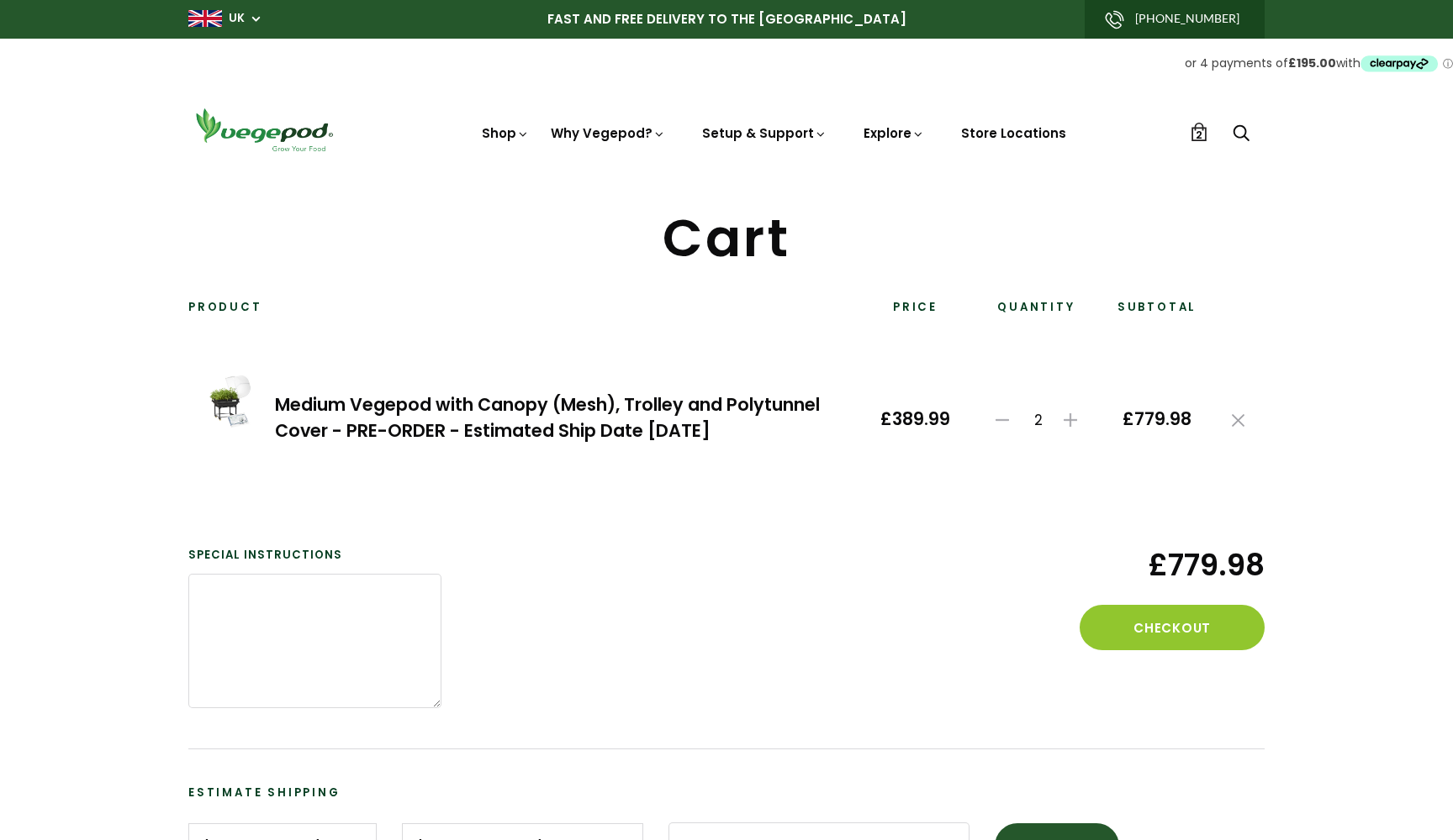
click at [386, 406] on link "Medium Vegepod with Canopy (Mesh), Trolley and Polytunnel Cover - PRE-ORDER - E…" at bounding box center [547, 417] width 545 height 51
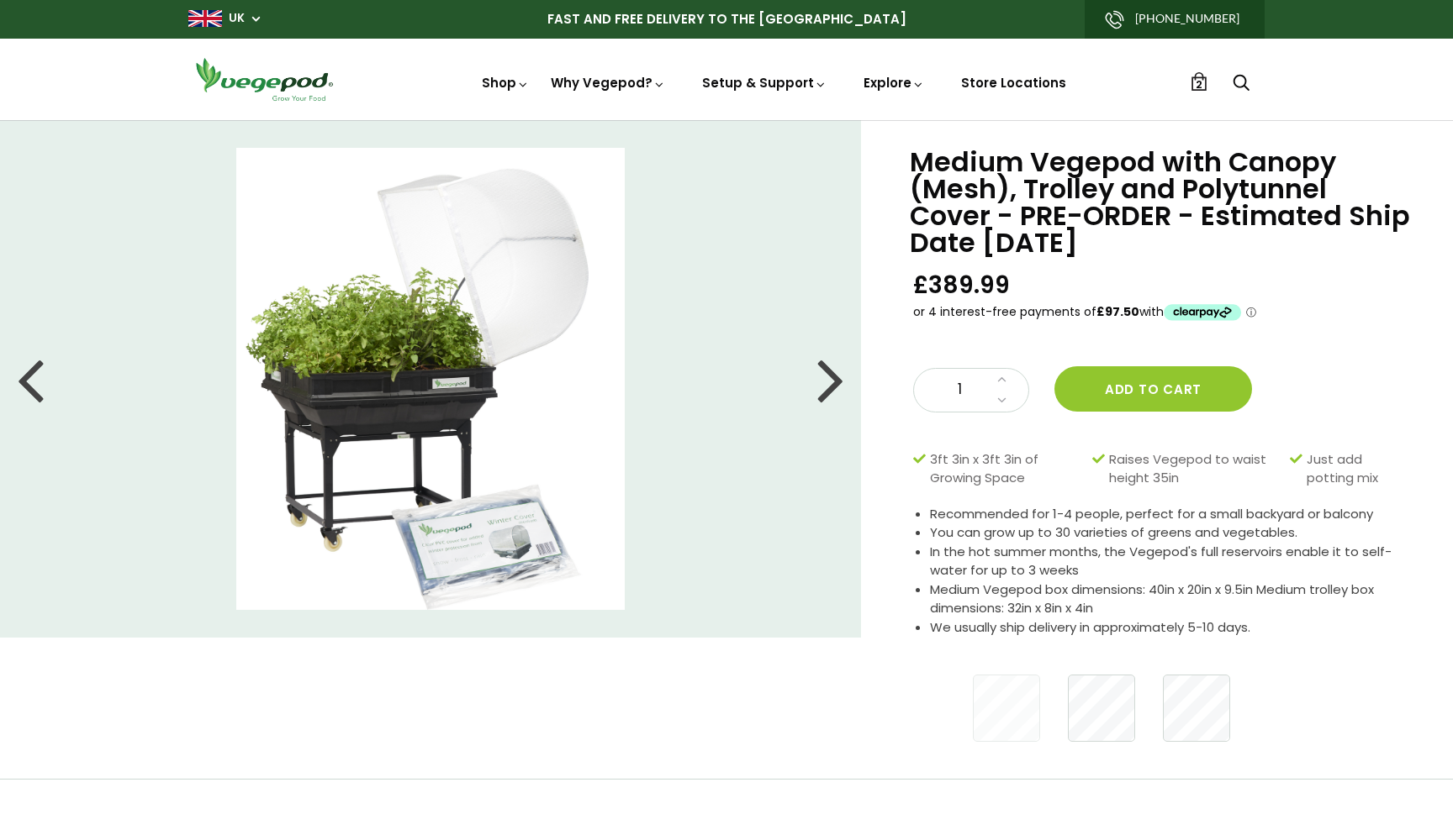
click at [828, 387] on div at bounding box center [830, 379] width 27 height 76
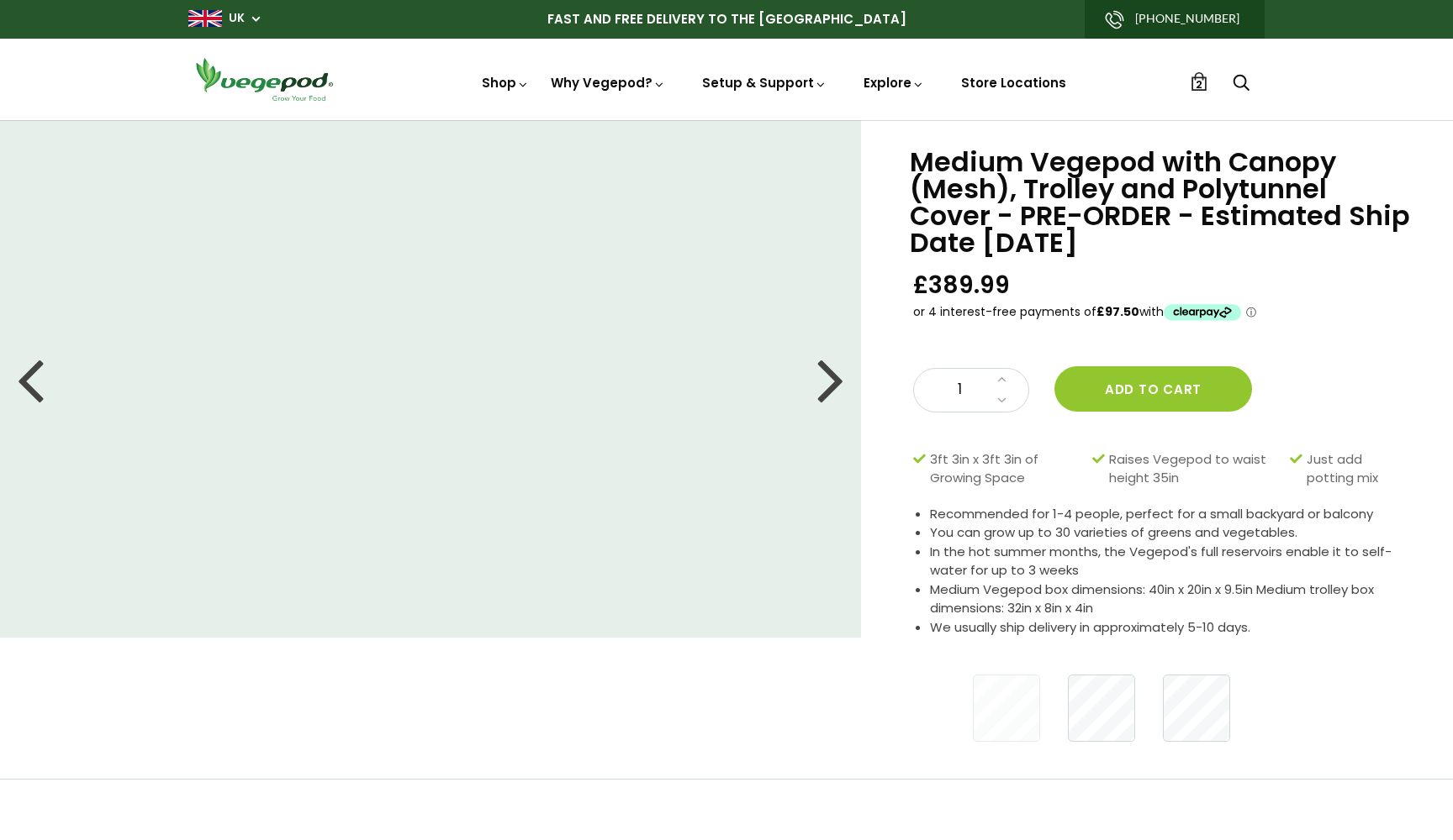
click at [828, 387] on div at bounding box center [830, 379] width 27 height 76
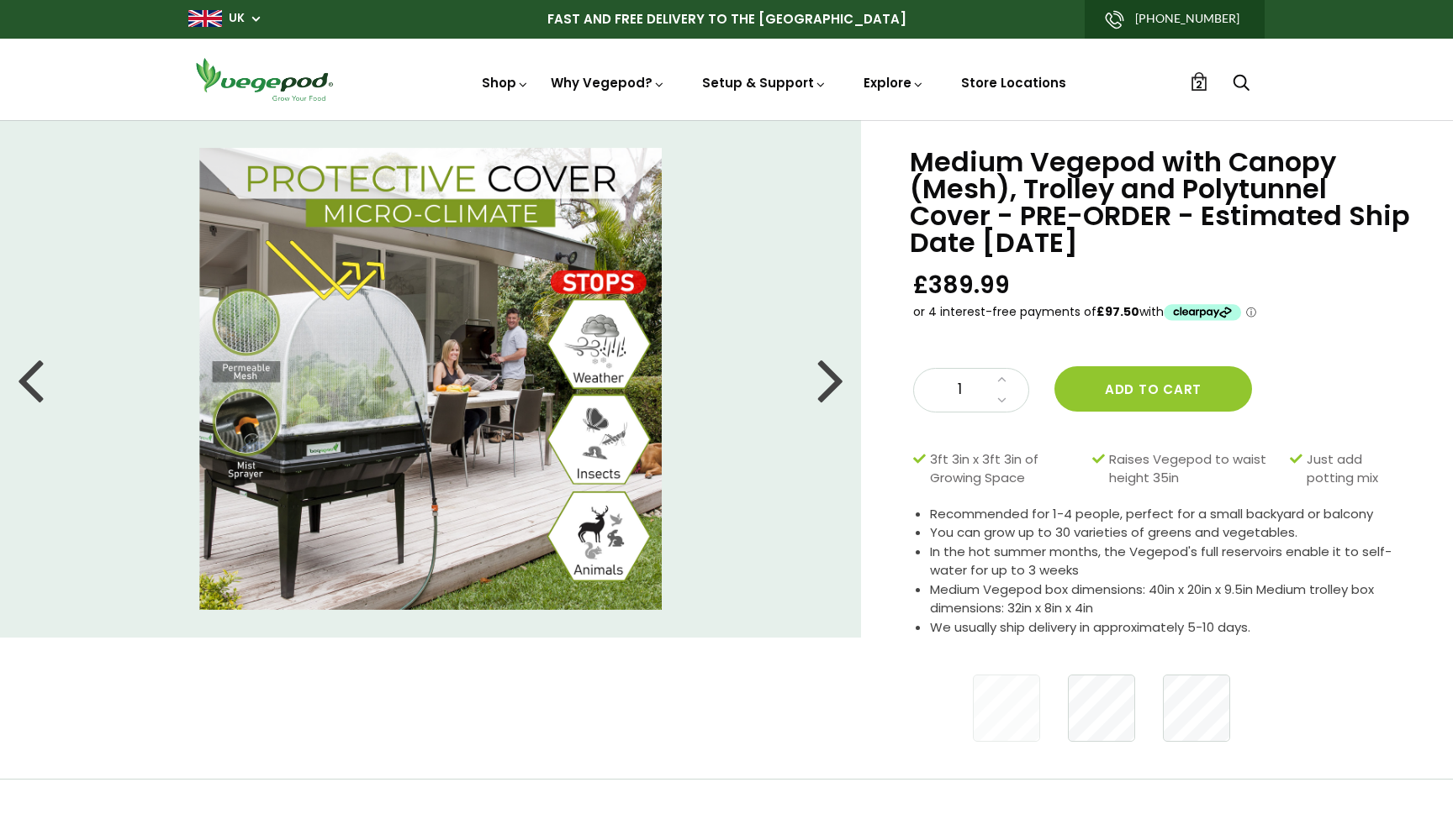
click at [828, 387] on div at bounding box center [830, 379] width 27 height 76
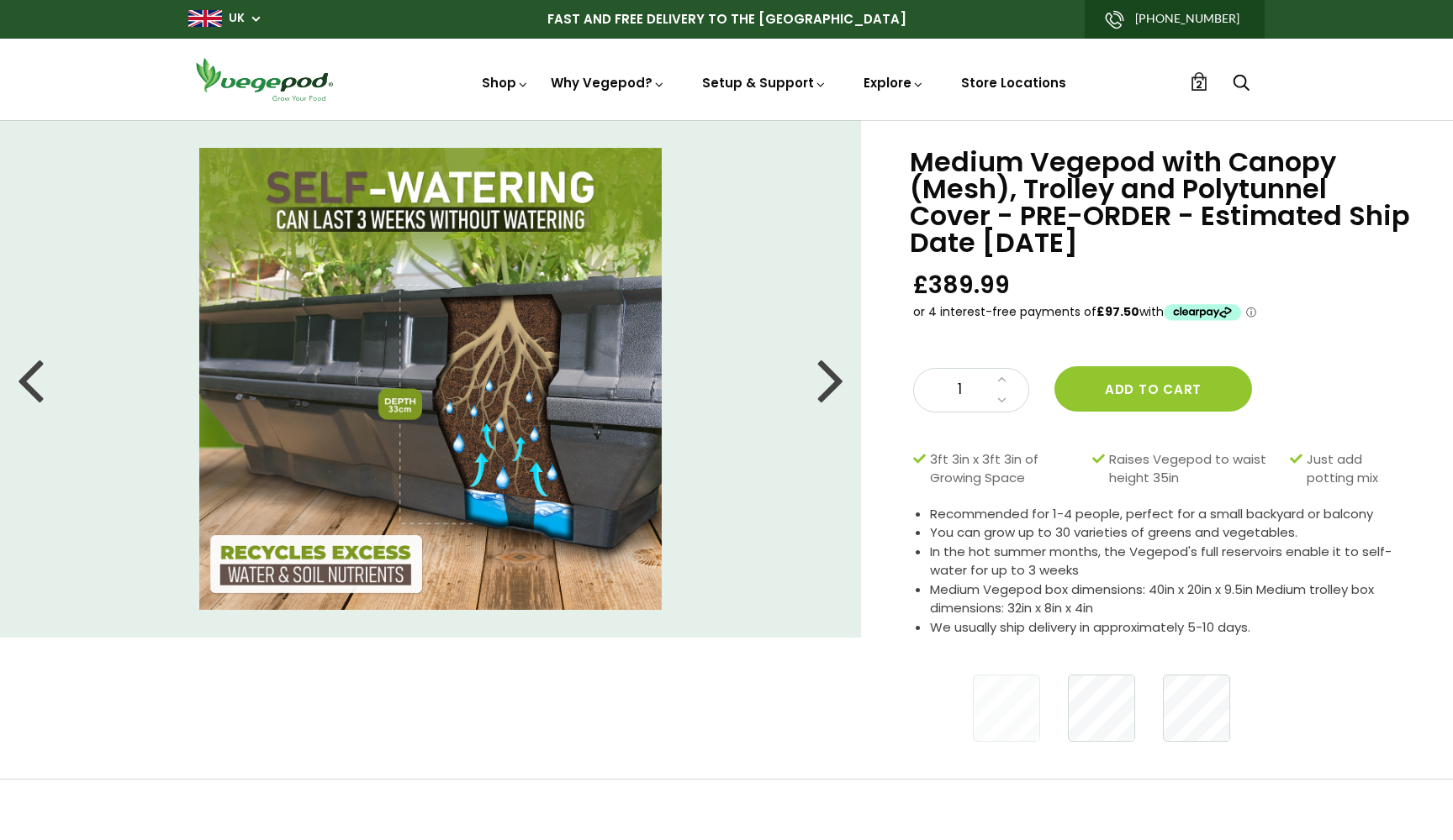
click at [828, 387] on div at bounding box center [830, 379] width 27 height 76
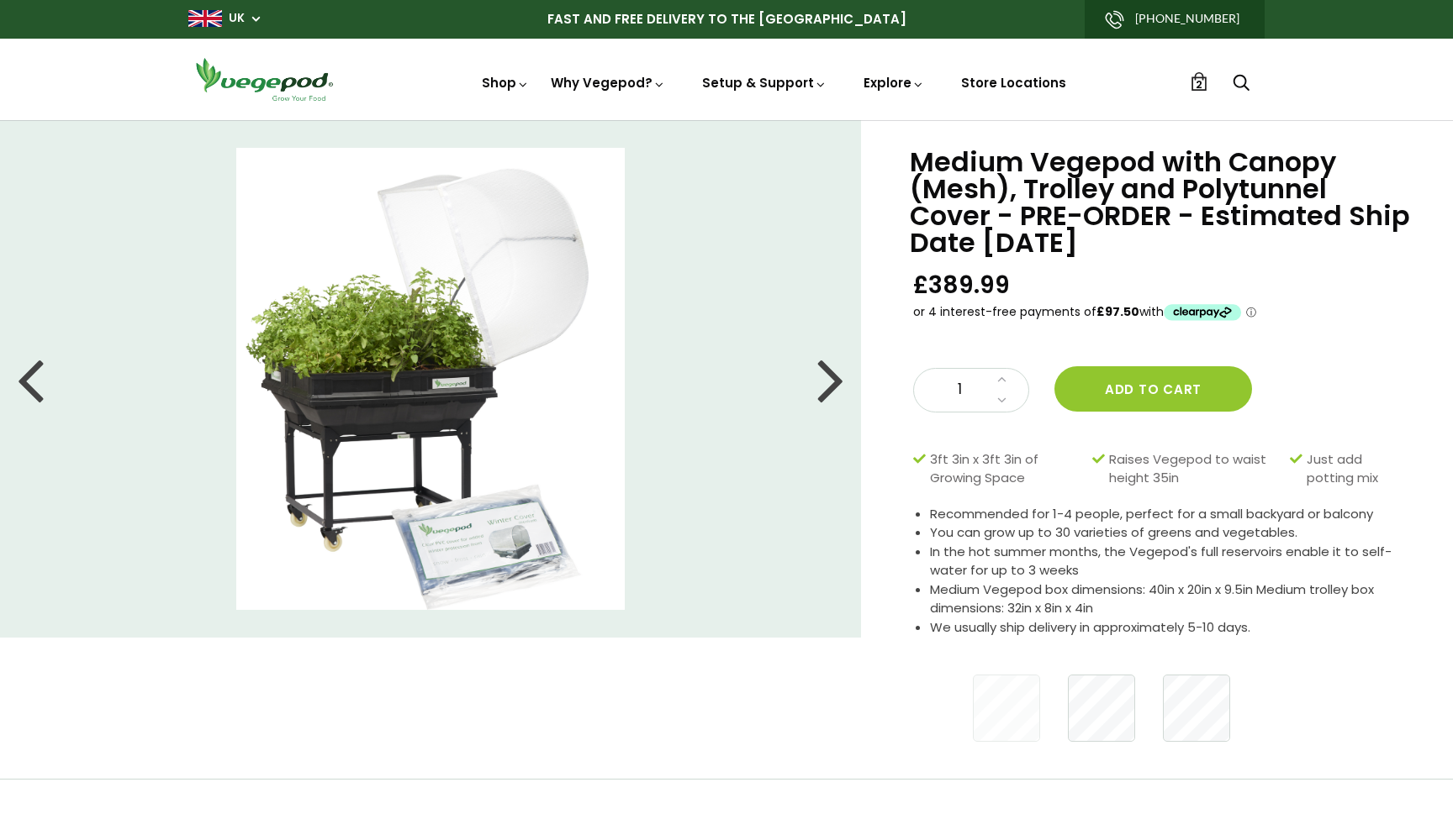
click at [828, 387] on div at bounding box center [830, 379] width 27 height 76
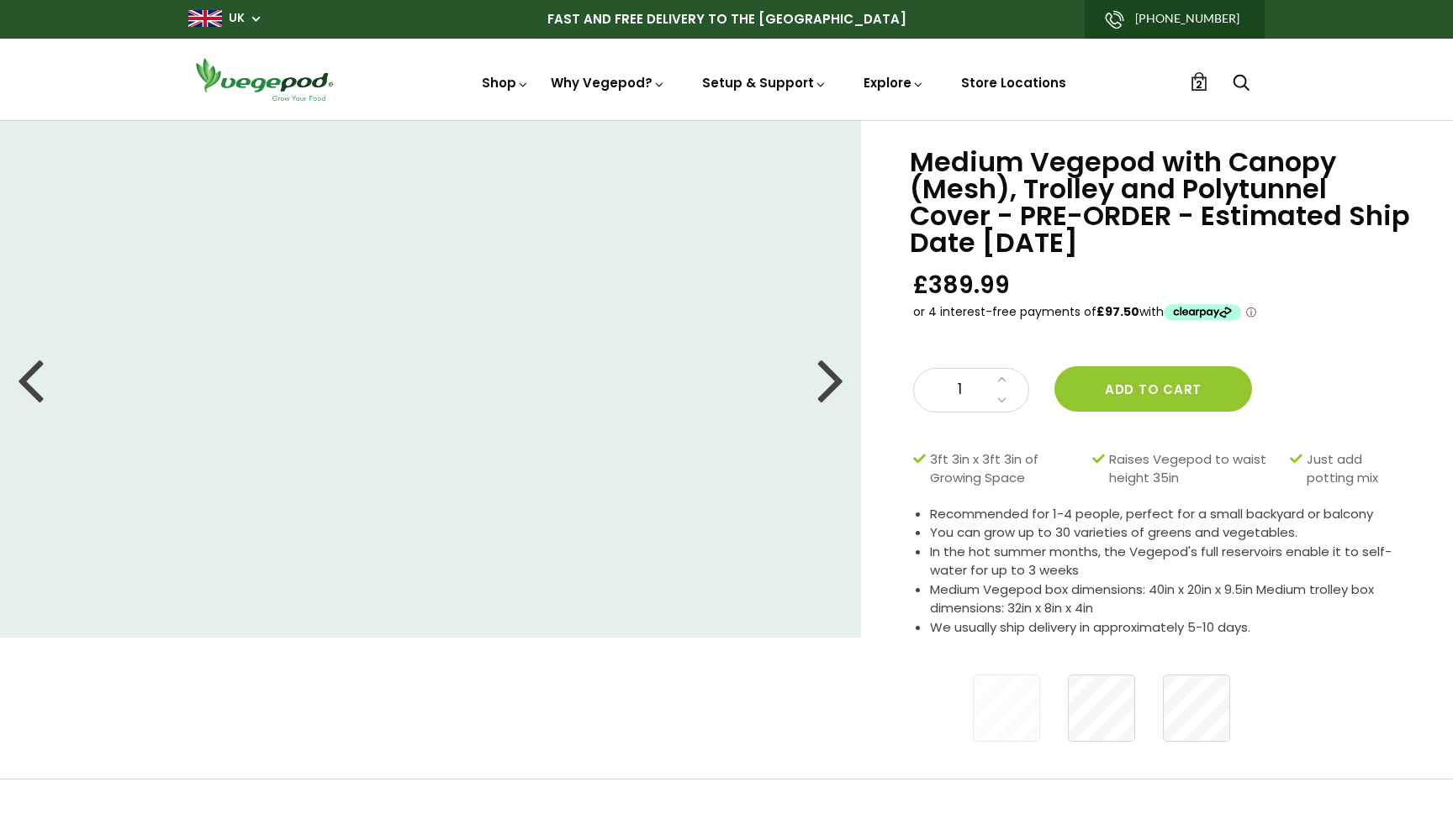
click at [1198, 79] on span "2" at bounding box center [1199, 84] width 7 height 16
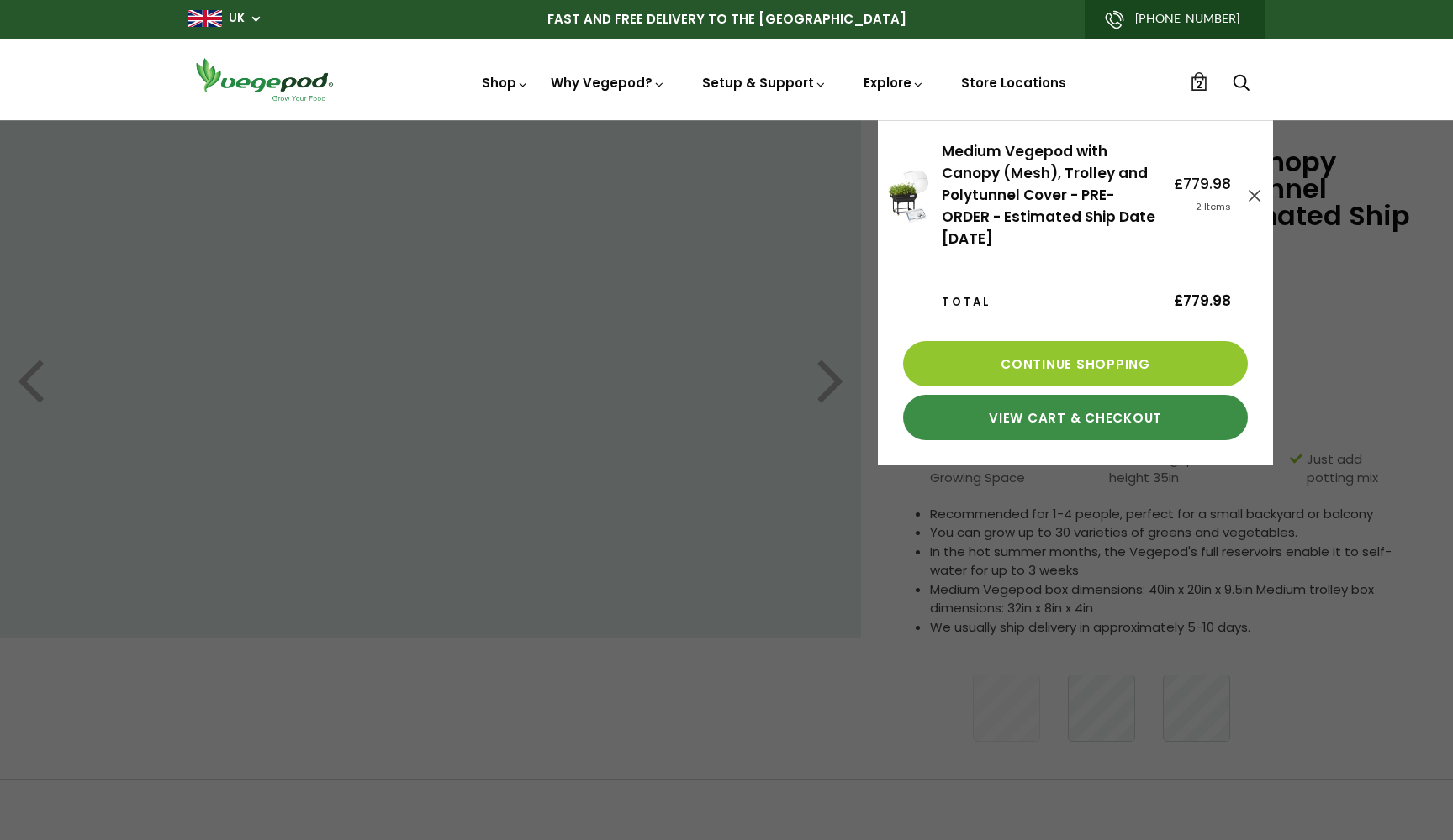
click at [1023, 421] on link "View Cart & Checkout" at bounding box center [1075, 417] width 345 height 46
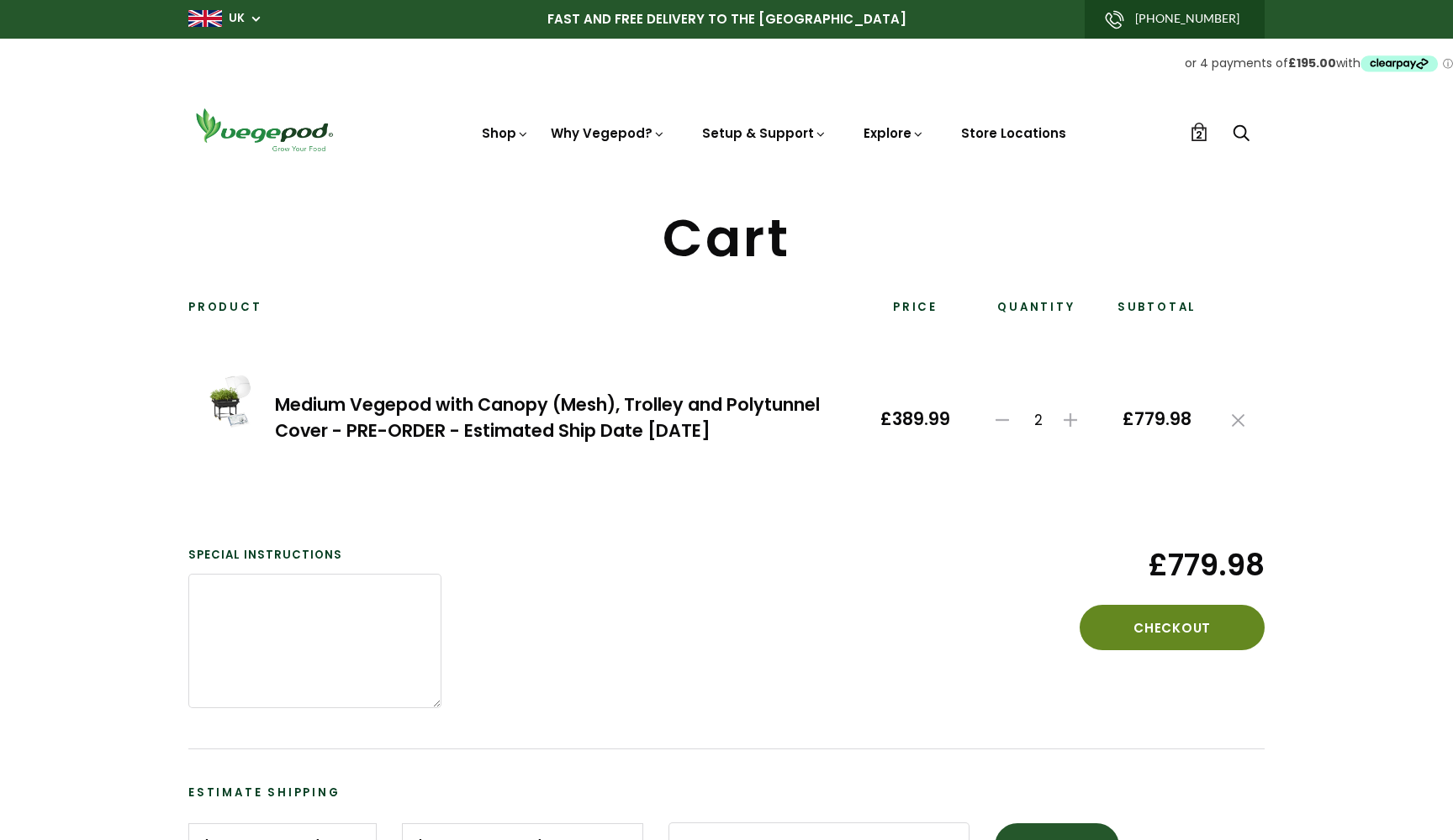
click at [1218, 625] on button "Checkout" at bounding box center [1172, 628] width 185 height 46
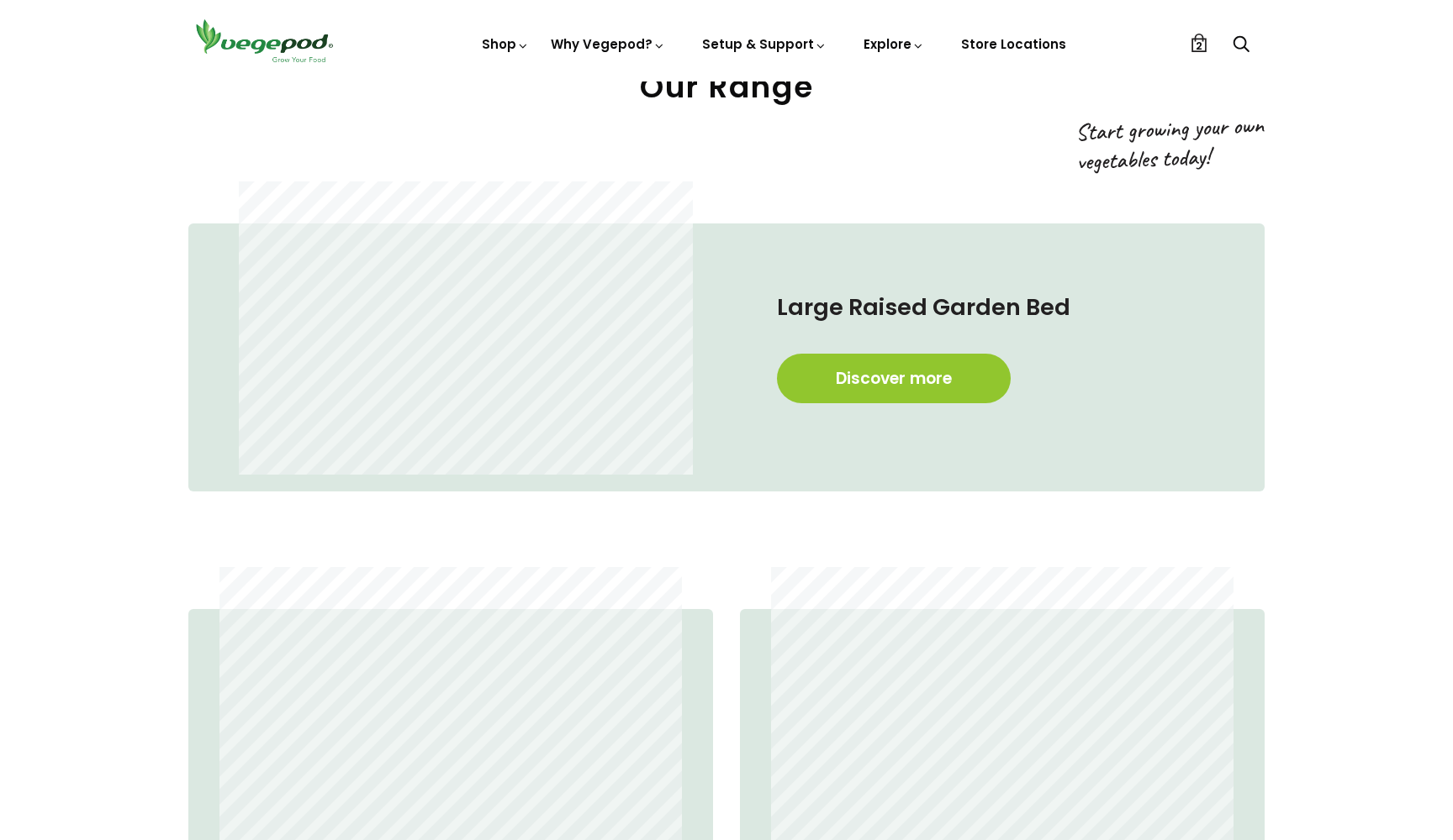
scroll to position [0, 4542]
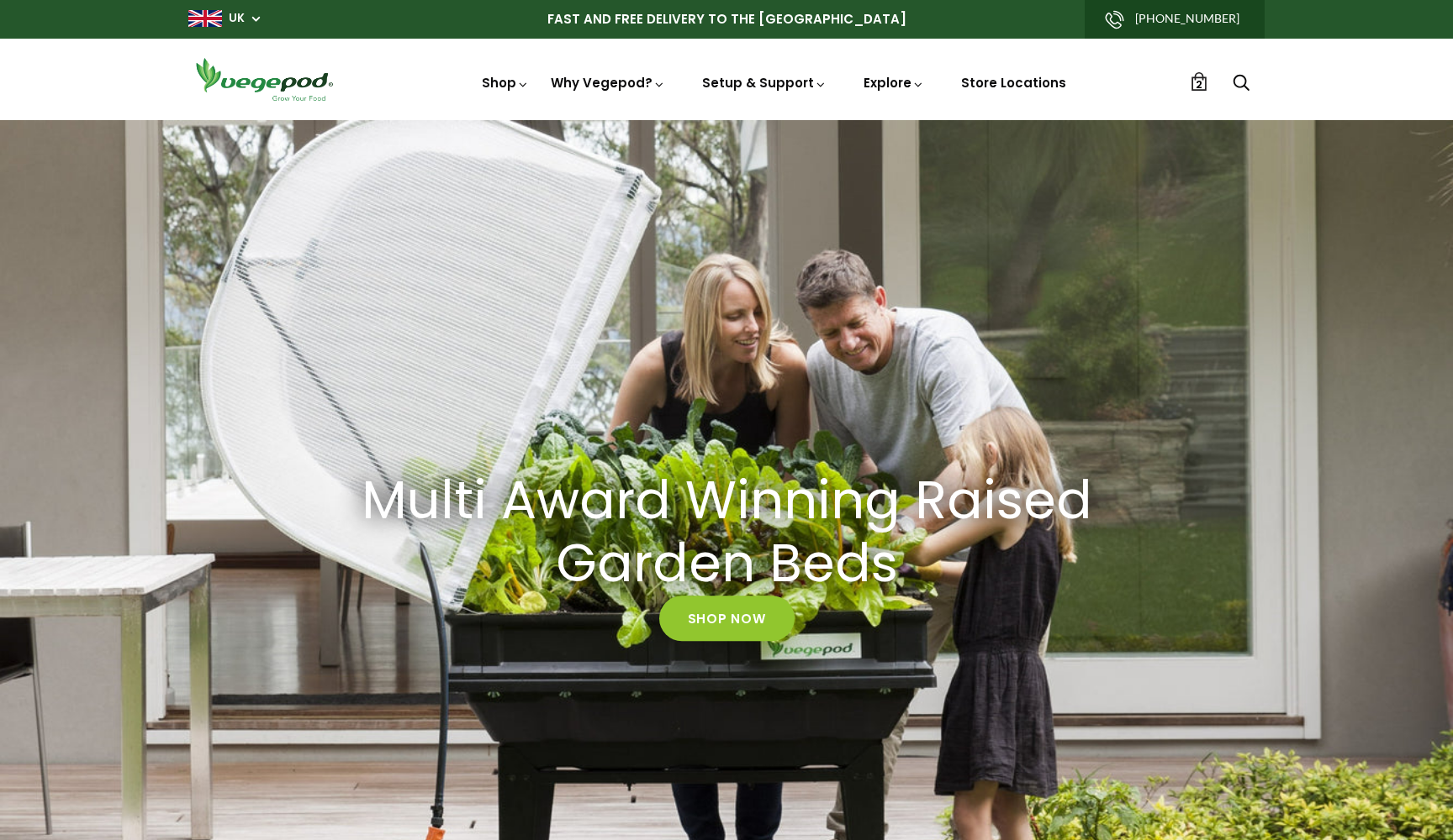
click at [1203, 84] on link "2" at bounding box center [1199, 82] width 19 height 19
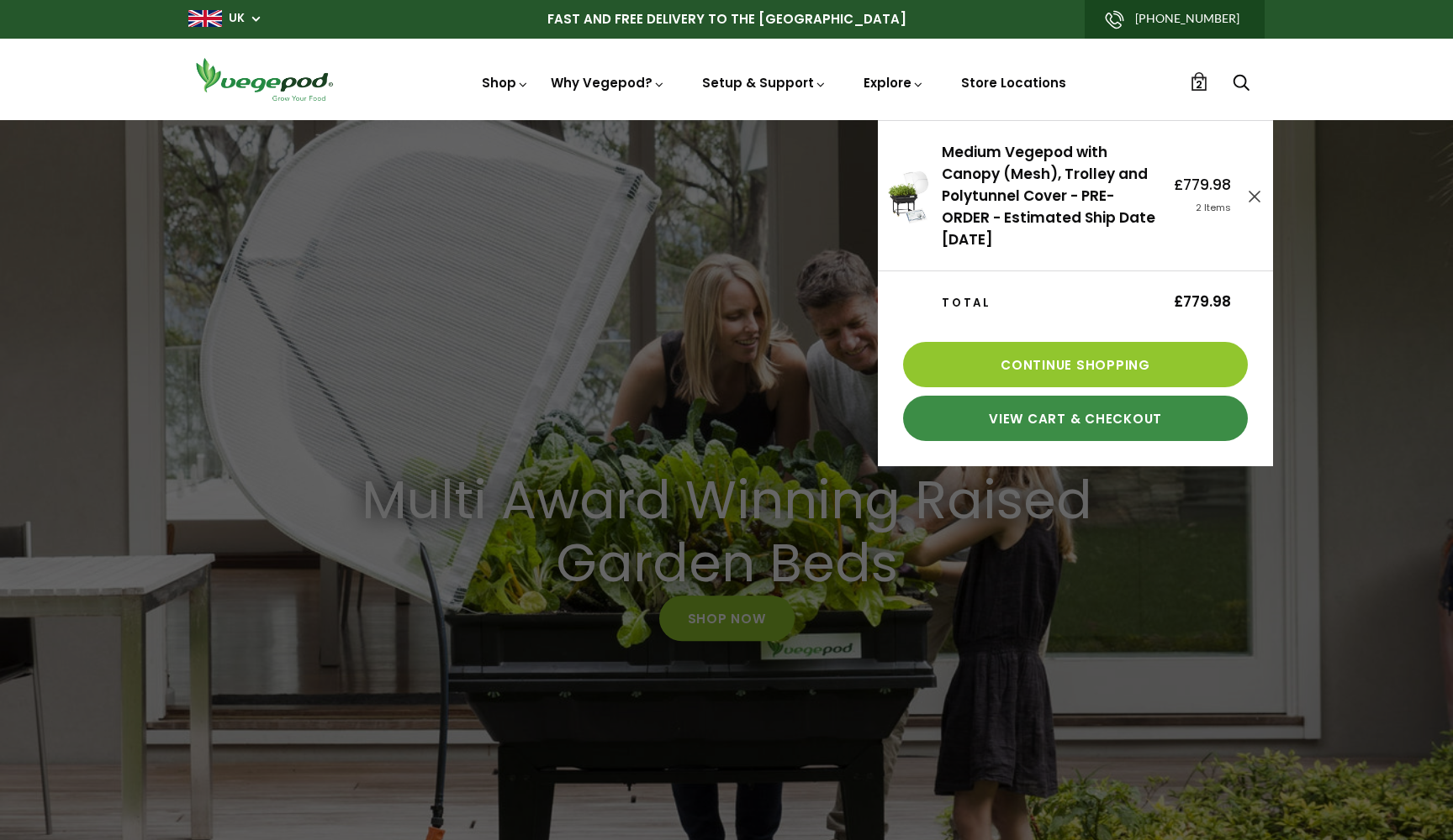
click at [1056, 424] on link "View Cart & Checkout" at bounding box center [1075, 418] width 345 height 46
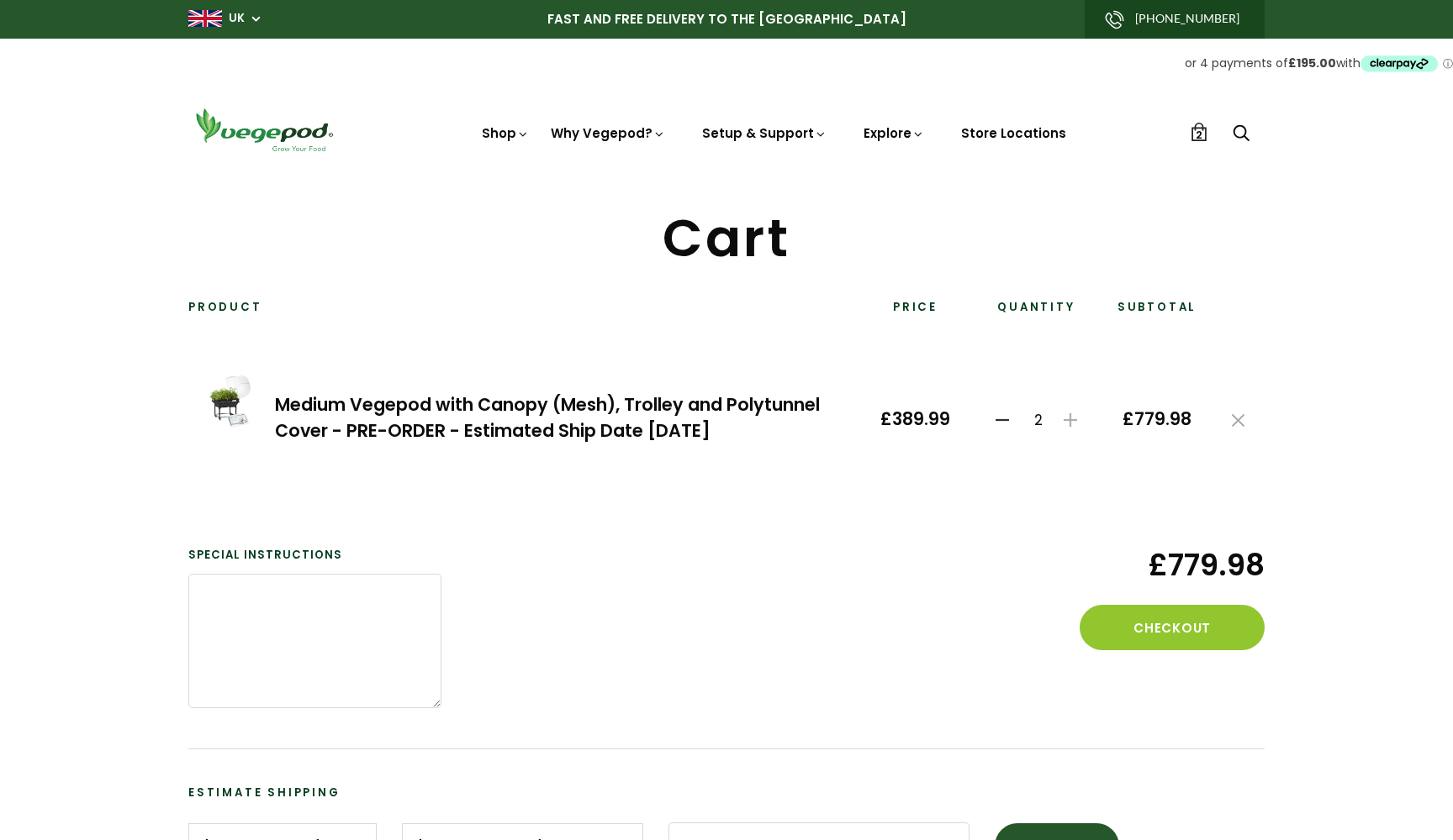
click at [1007, 417] on icon at bounding box center [1002, 420] width 14 height 14
click at [1073, 416] on icon at bounding box center [1069, 420] width 14 height 14
click at [1008, 415] on icon at bounding box center [1002, 420] width 14 height 14
click at [1156, 621] on button "Checkout" at bounding box center [1172, 628] width 185 height 46
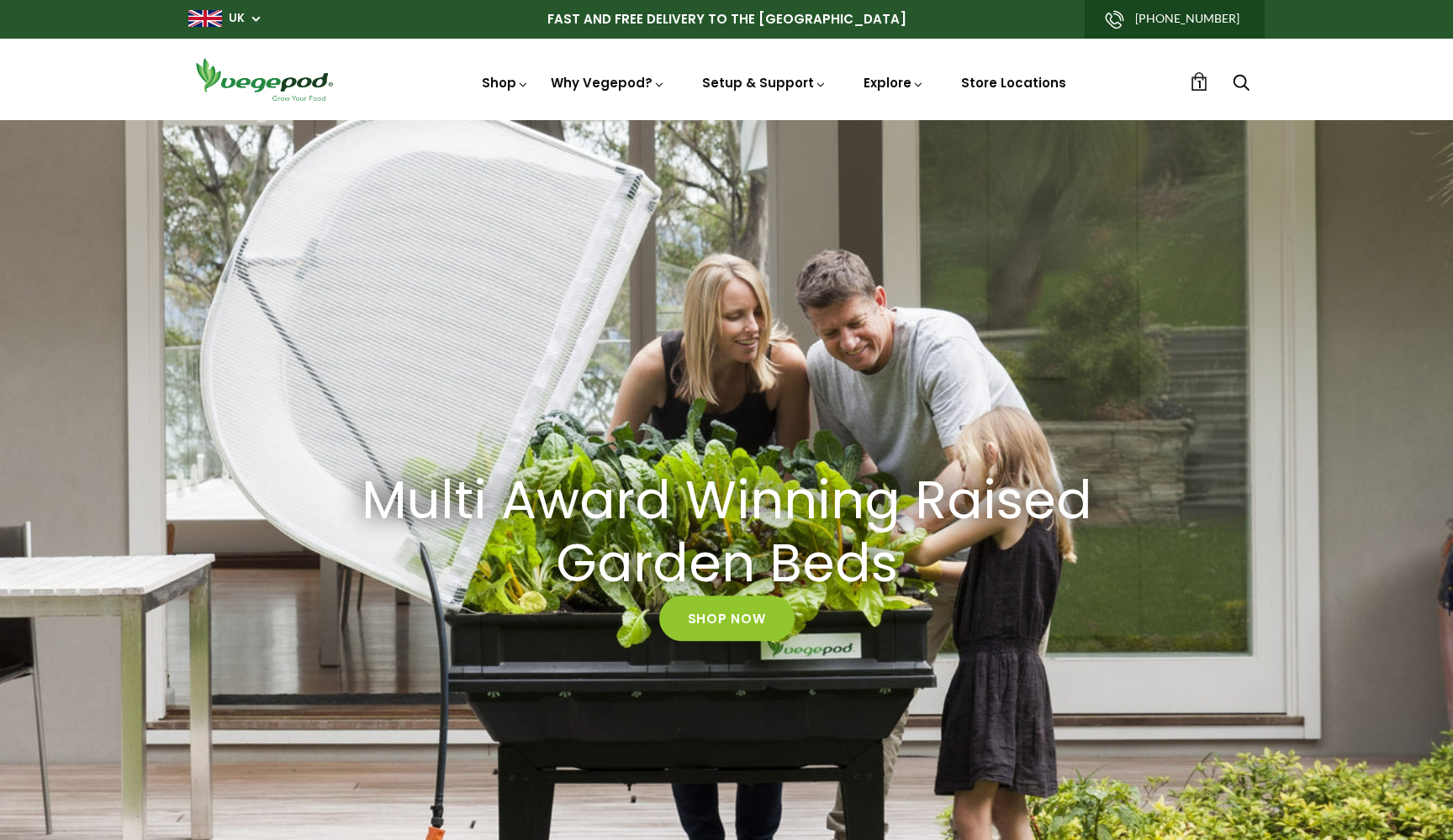
click at [1197, 85] on span "1" at bounding box center [1199, 84] width 4 height 16
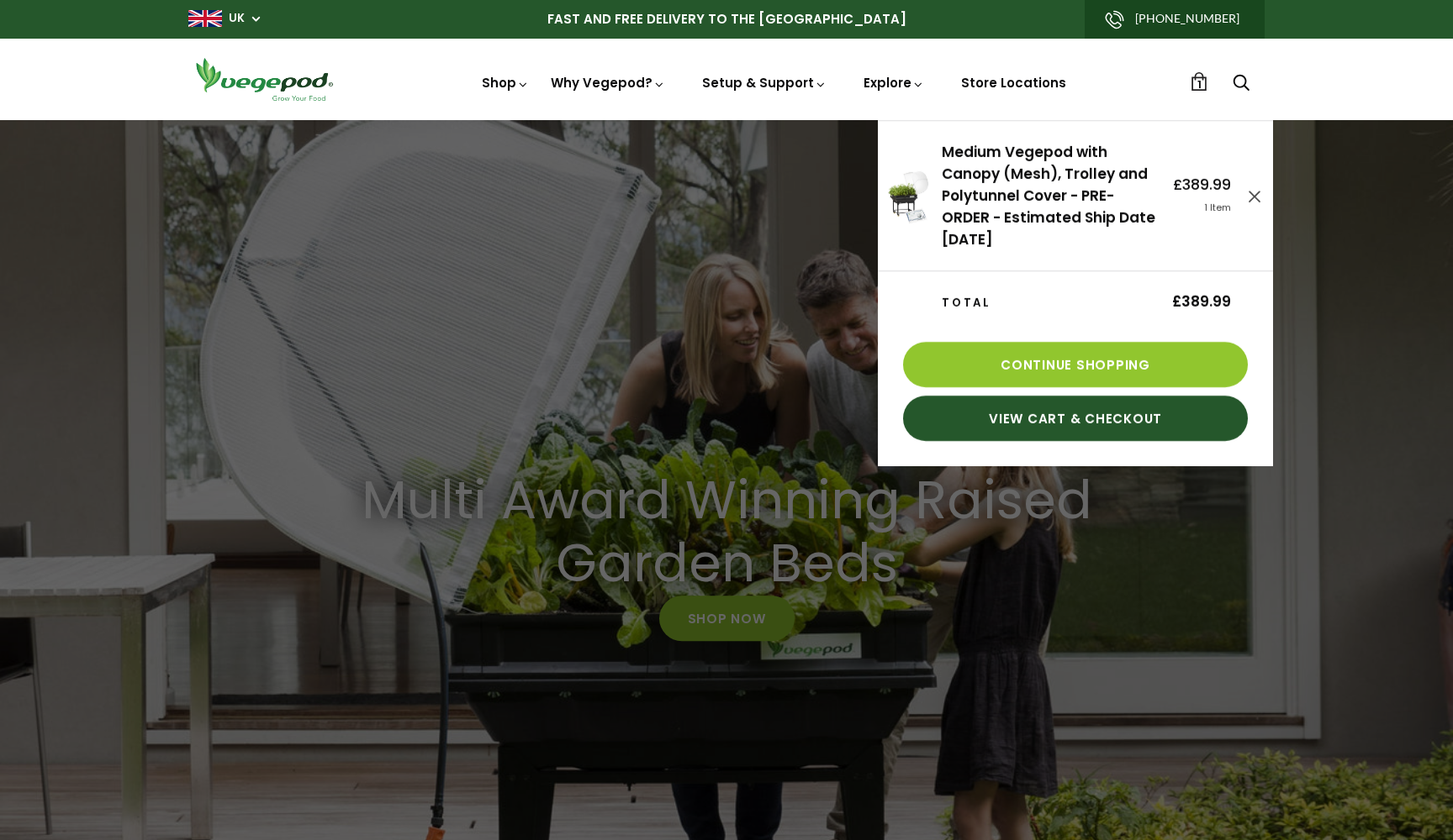
click at [715, 377] on div at bounding box center [726, 420] width 1453 height 840
